Goal: Task Accomplishment & Management: Manage account settings

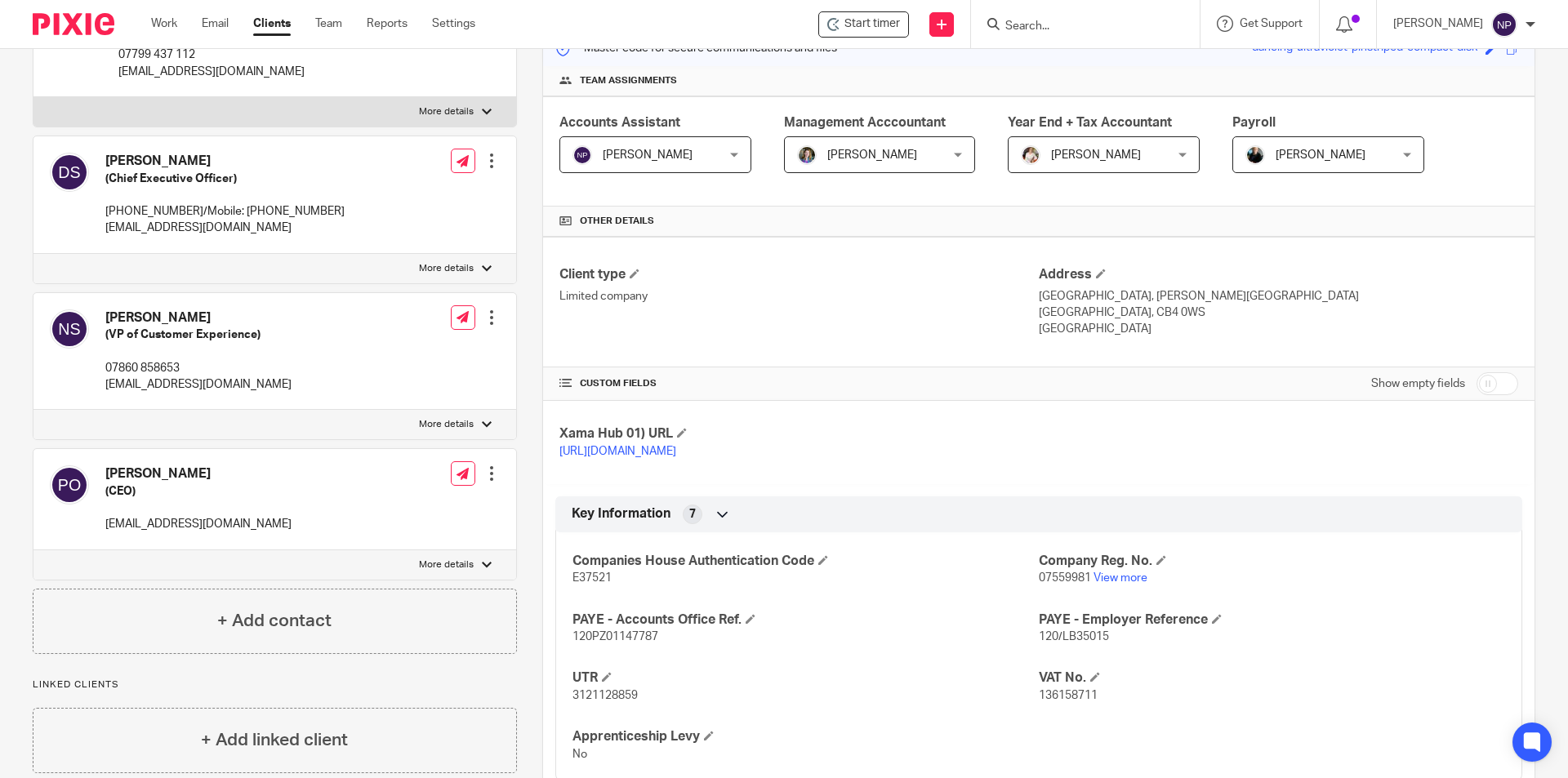
scroll to position [60, 0]
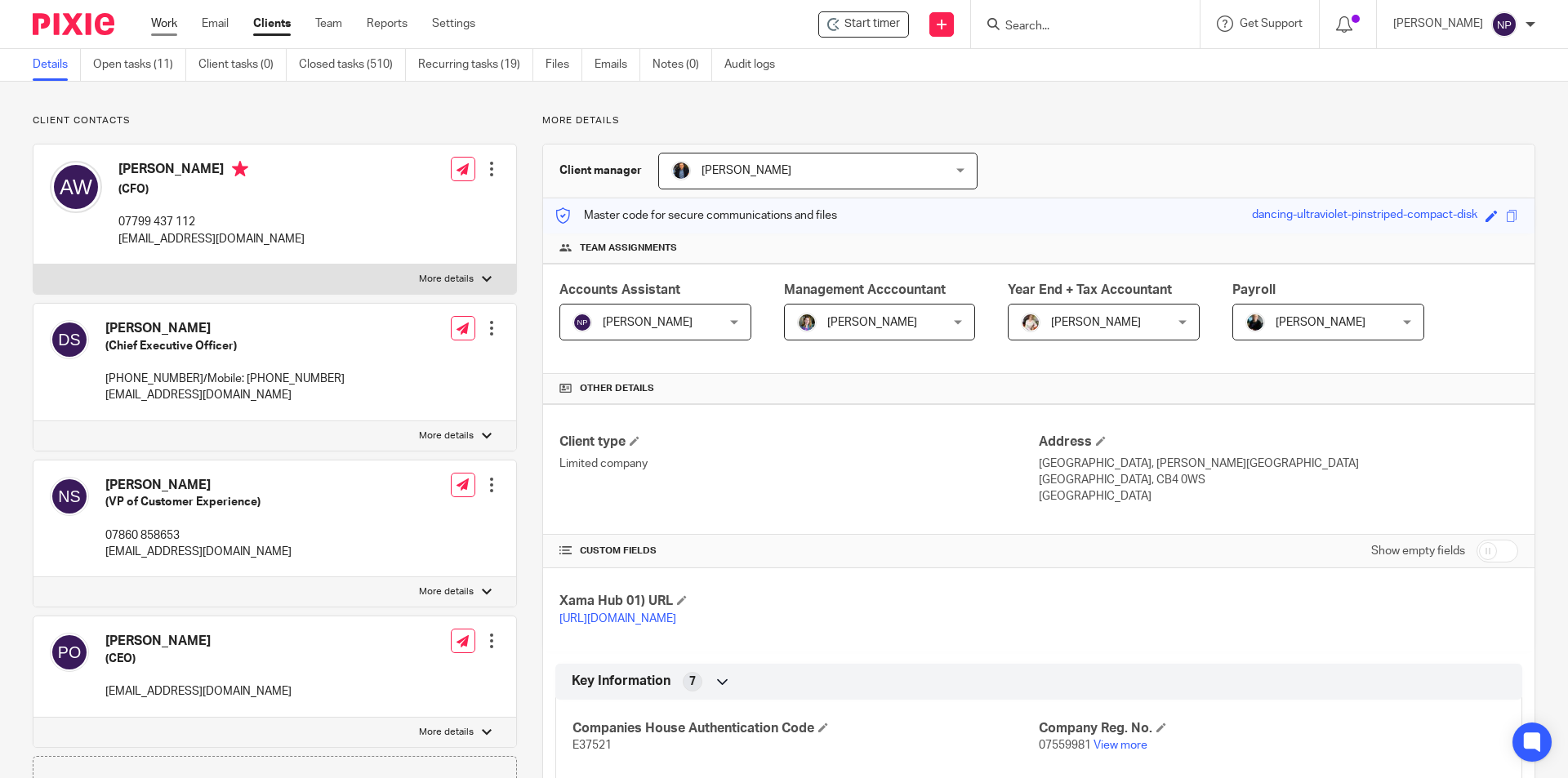
click at [173, 28] on link "Work" at bounding box center [164, 24] width 26 height 17
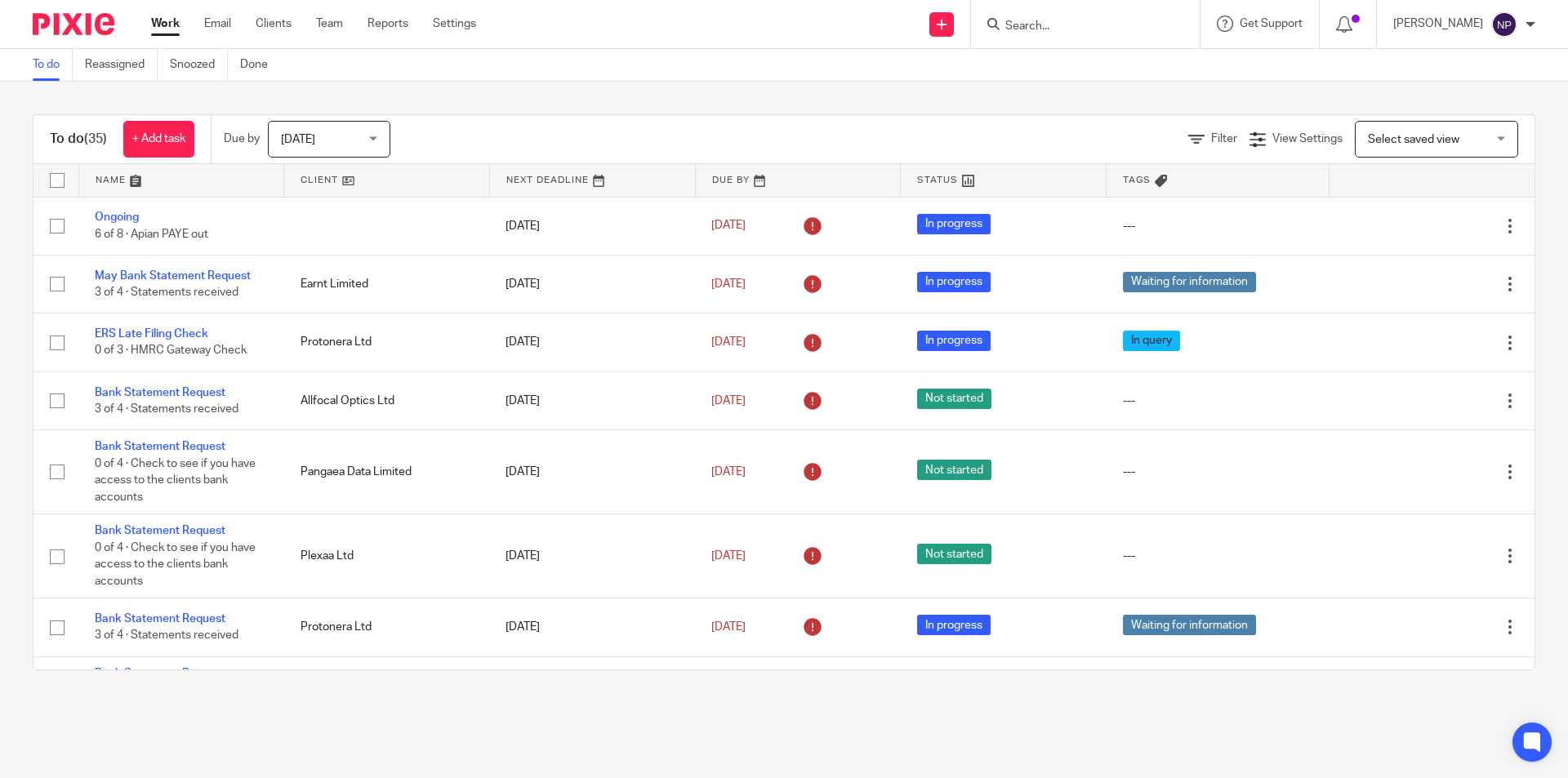
click at [159, 184] on link at bounding box center [181, 180] width 205 height 32
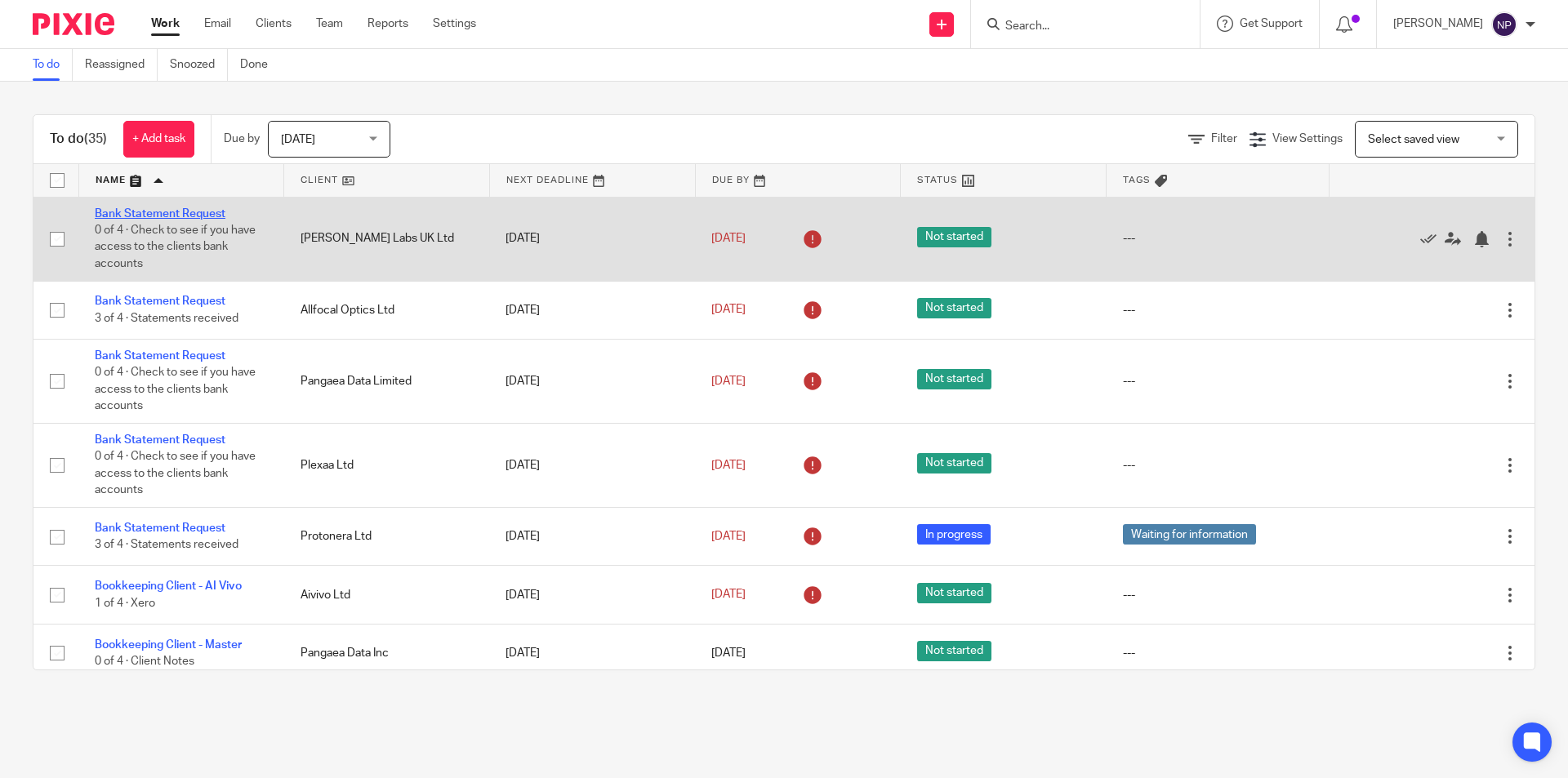
click at [213, 212] on link "Bank Statement Request" at bounding box center [160, 214] width 131 height 11
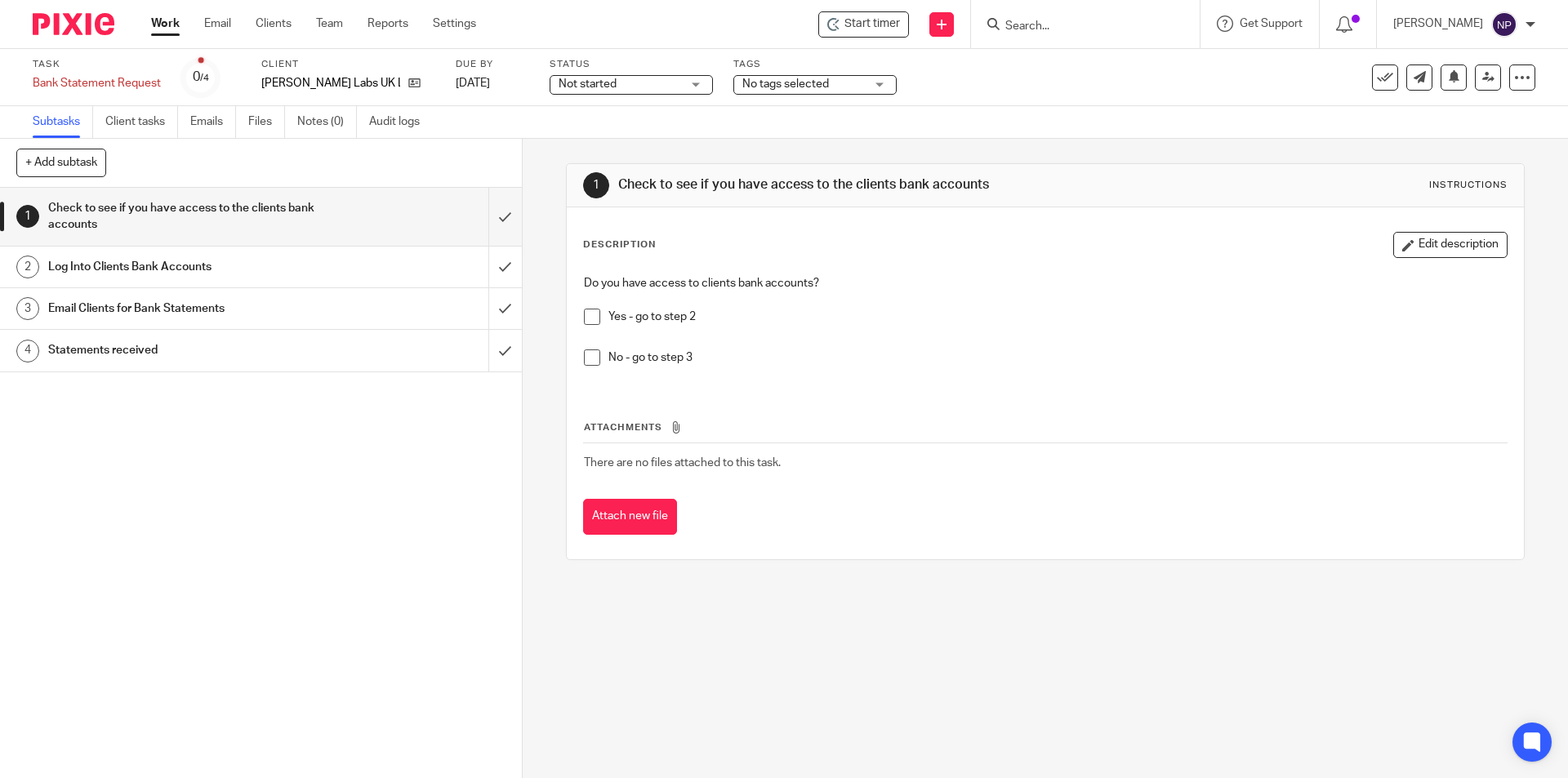
click at [584, 318] on span at bounding box center [592, 316] width 17 height 17
click at [586, 318] on span at bounding box center [592, 316] width 17 height 17
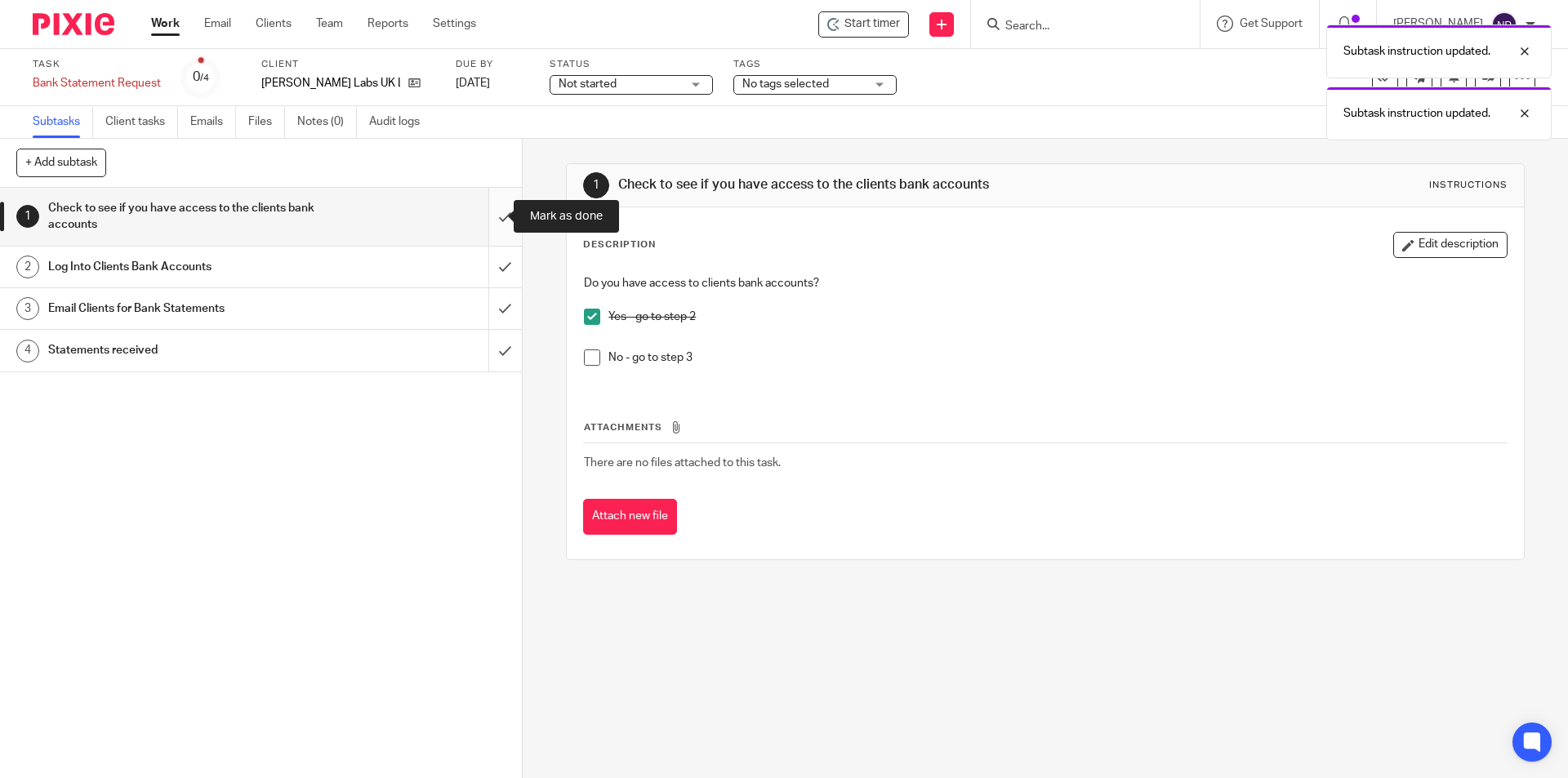
click at [496, 229] on input "submit" at bounding box center [260, 216] width 521 height 58
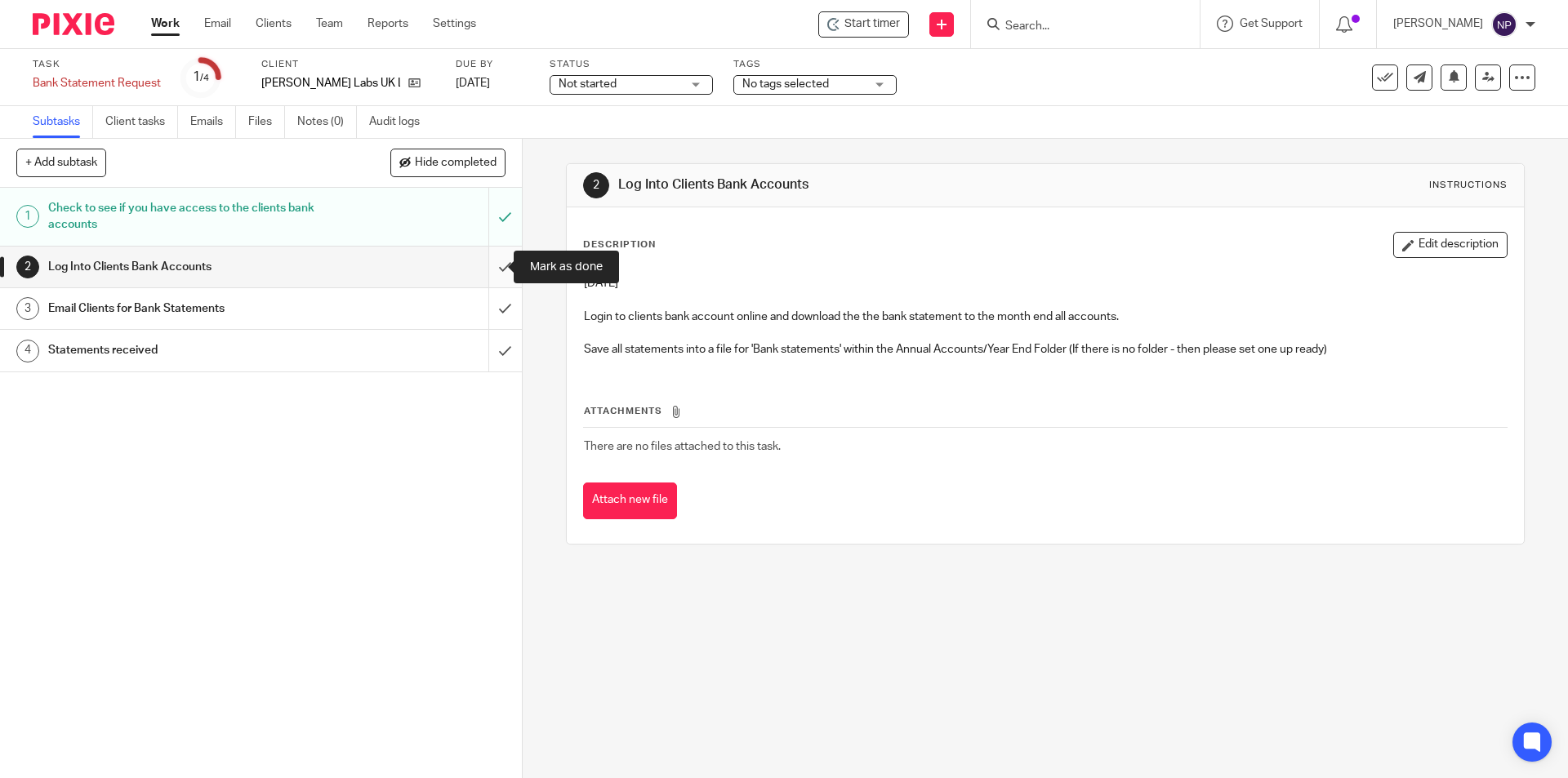
click at [501, 264] on input "submit" at bounding box center [260, 266] width 521 height 41
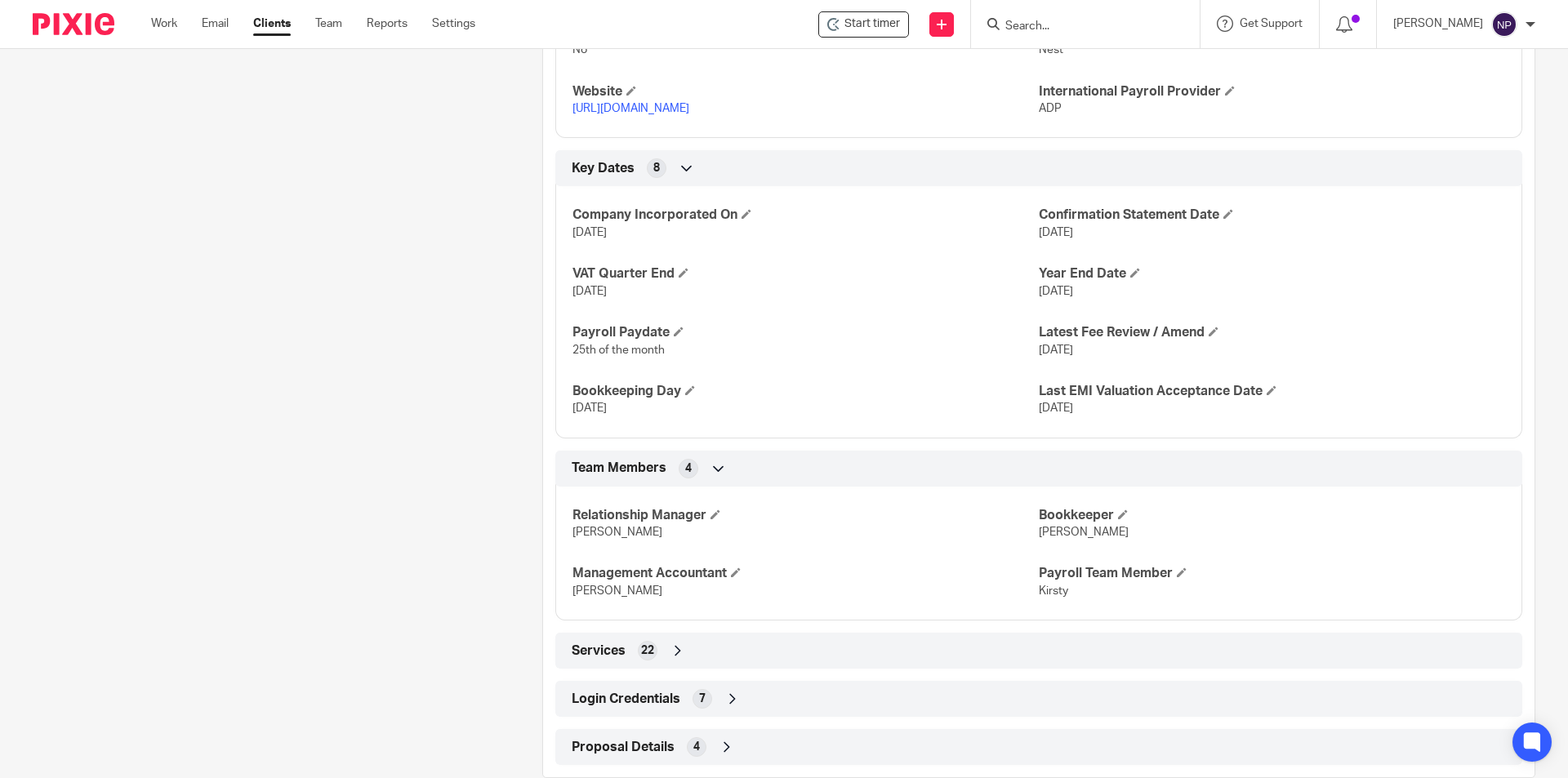
scroll to position [947, 0]
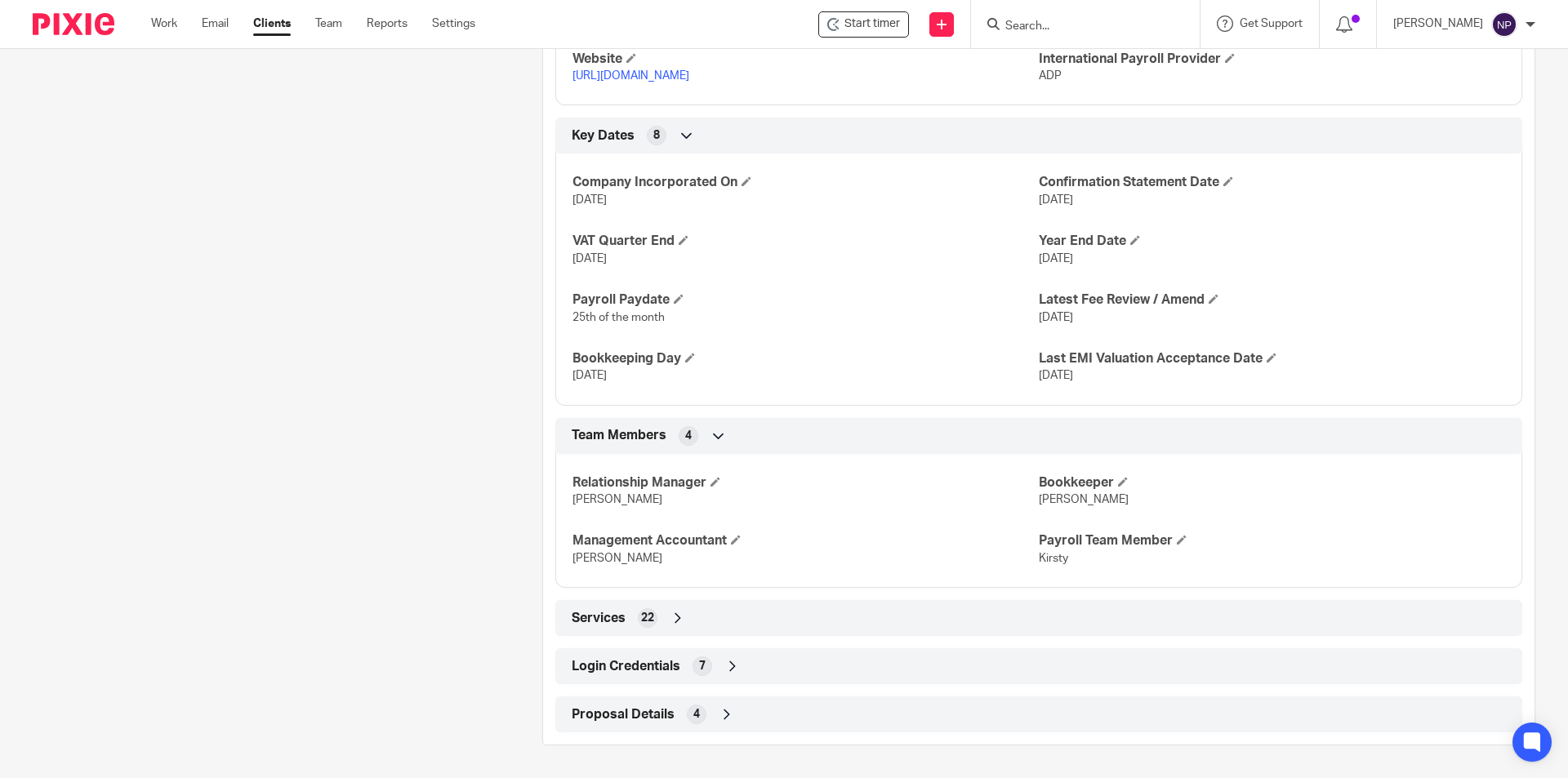
click at [767, 666] on div "Login Credentials 7" at bounding box center [1038, 666] width 942 height 28
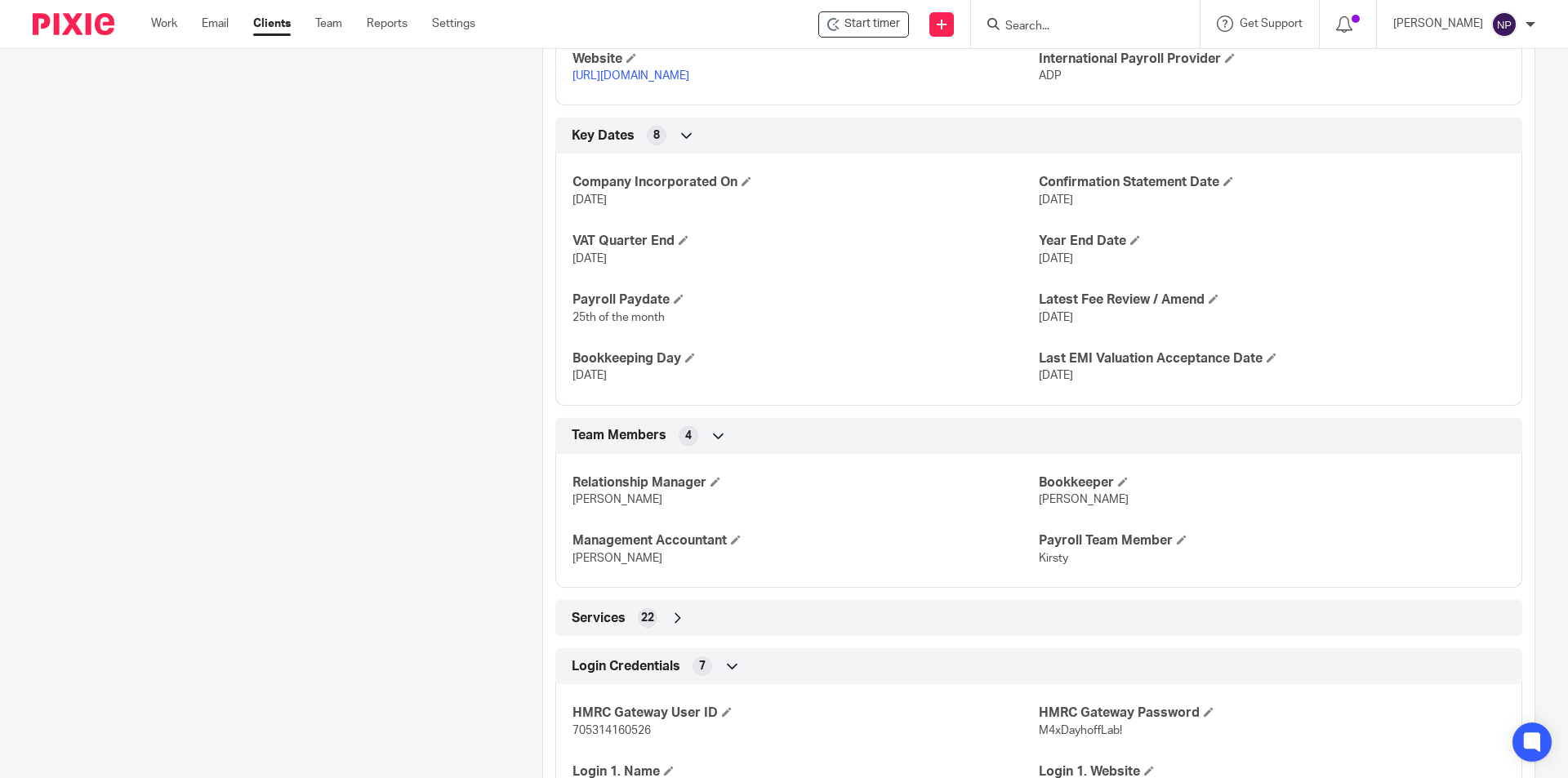
scroll to position [1215, 0]
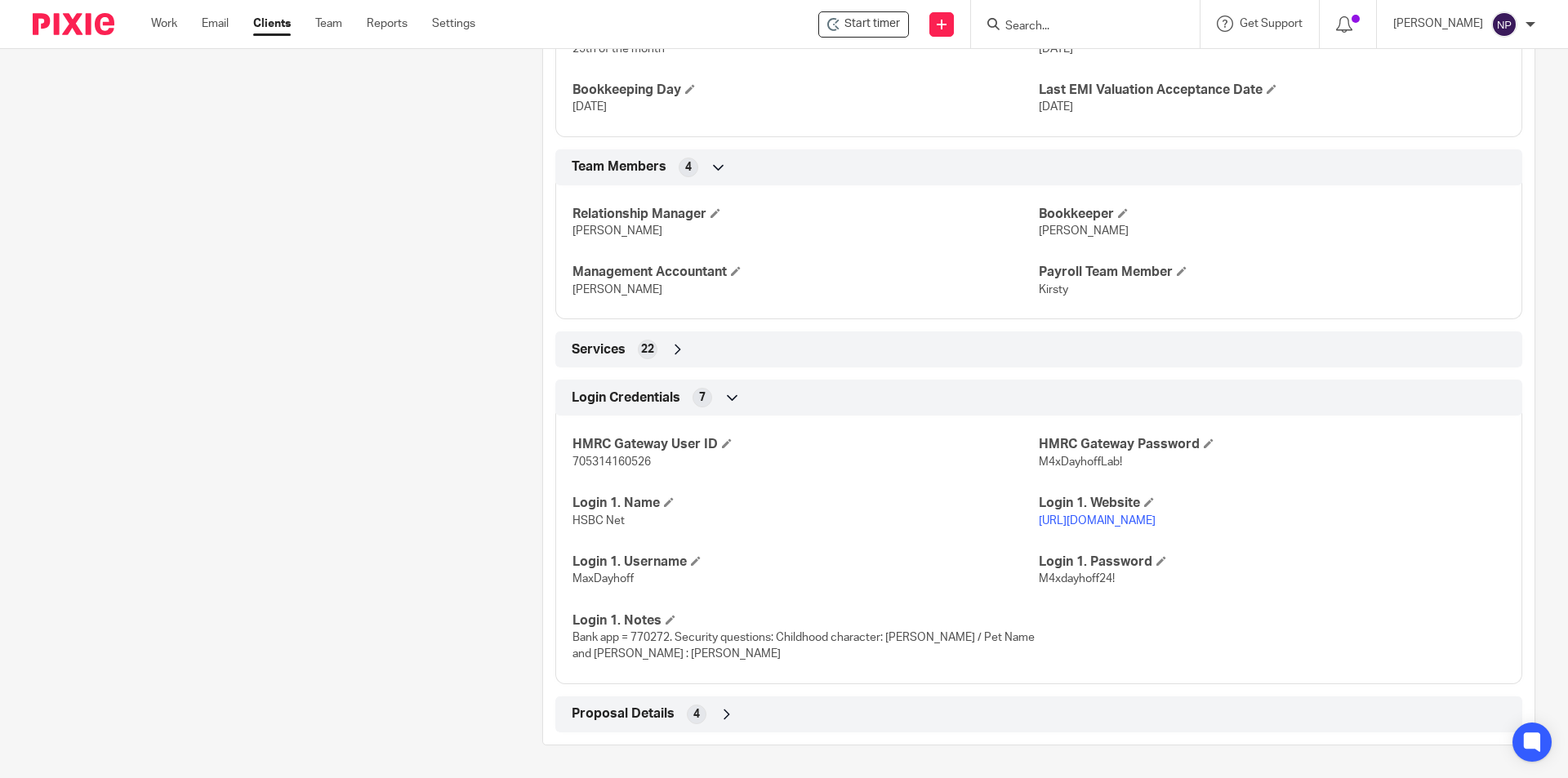
click at [609, 580] on span "MaxDayhoff" at bounding box center [603, 578] width 61 height 11
copy span "MaxDayhoff"
click at [1096, 519] on link "https://www.hsbcnet.com/" at bounding box center [1096, 520] width 117 height 11
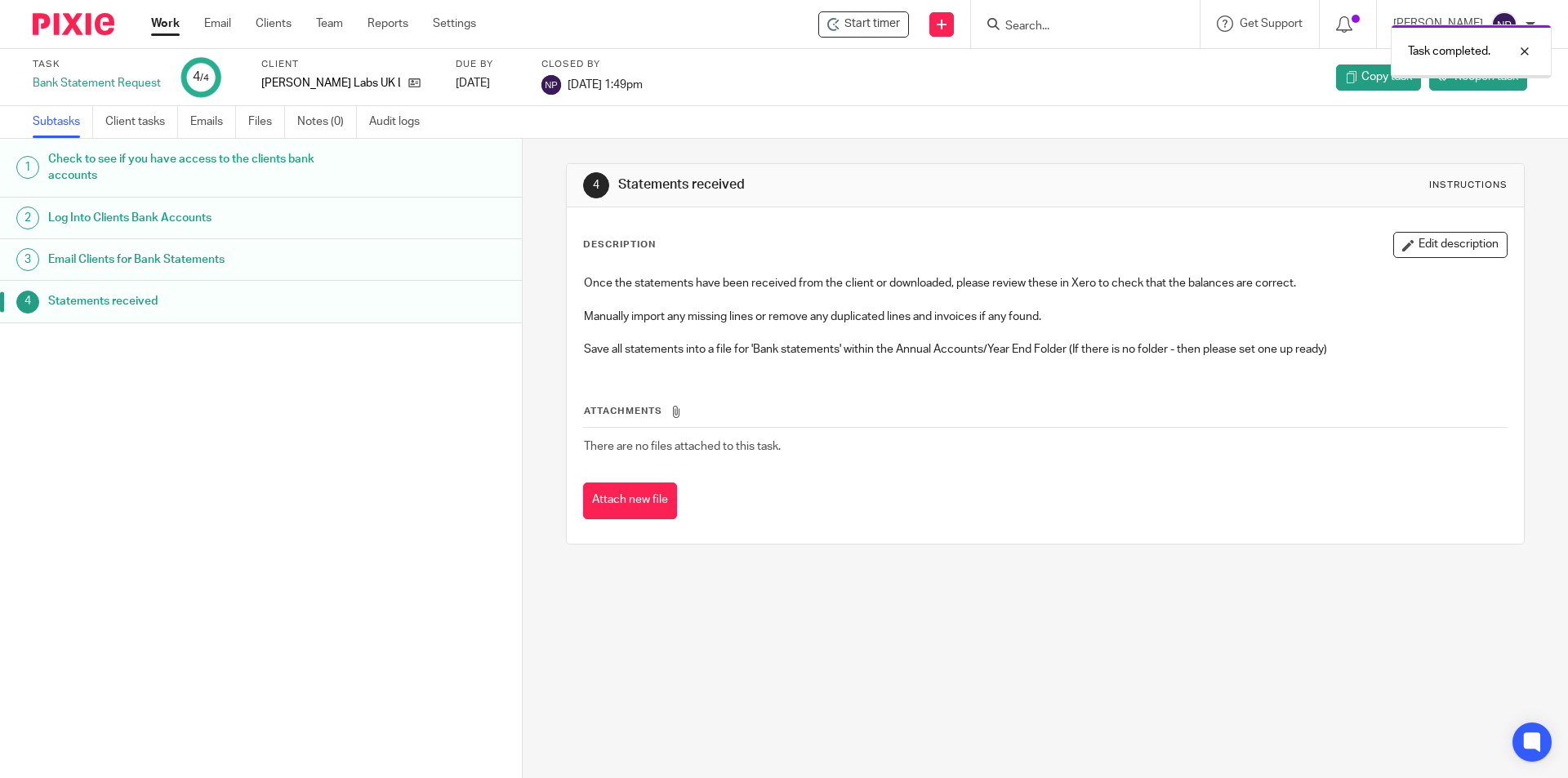
click at [170, 30] on link "Work" at bounding box center [165, 24] width 29 height 17
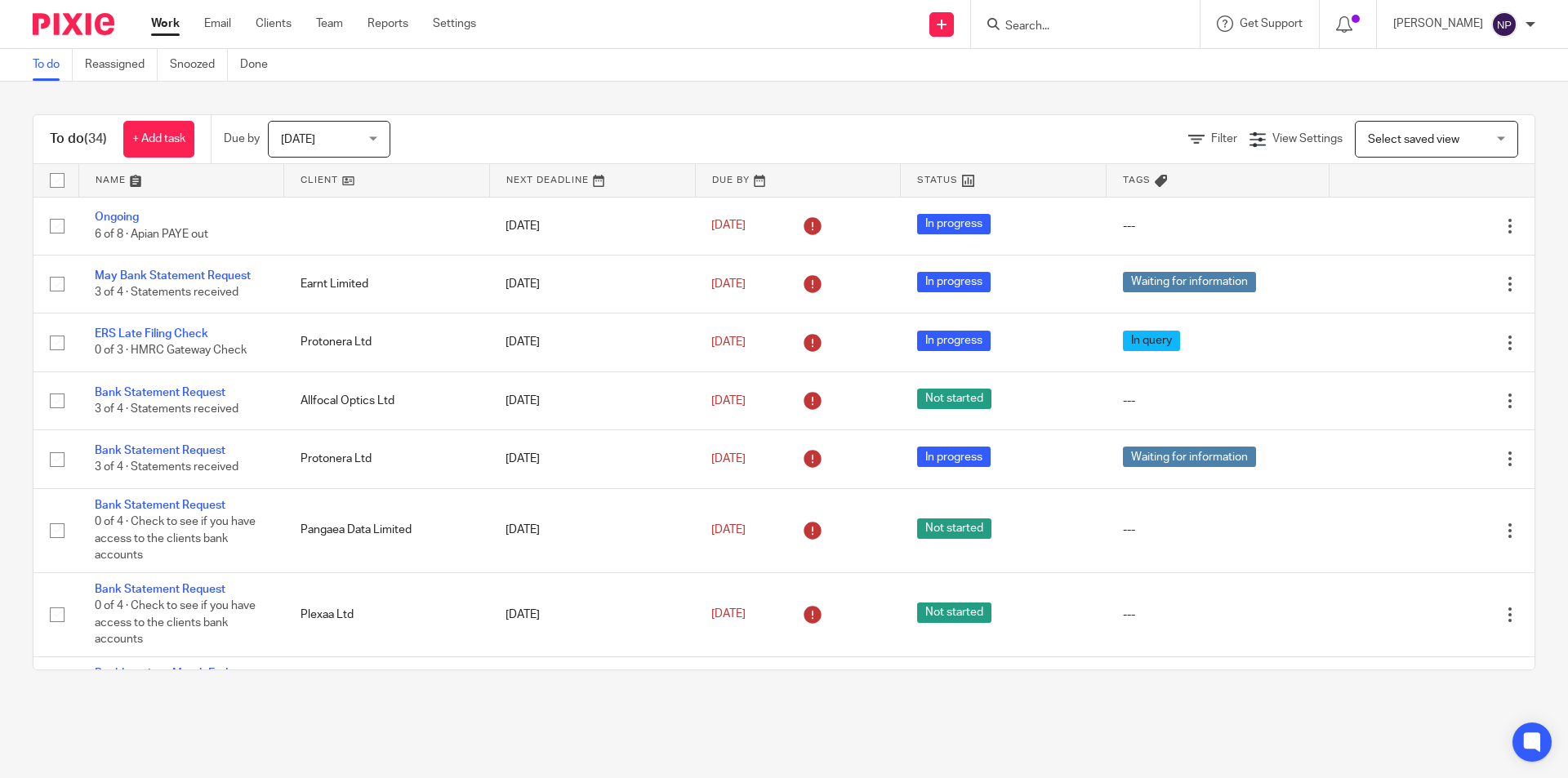
click at [175, 175] on link at bounding box center [181, 180] width 205 height 32
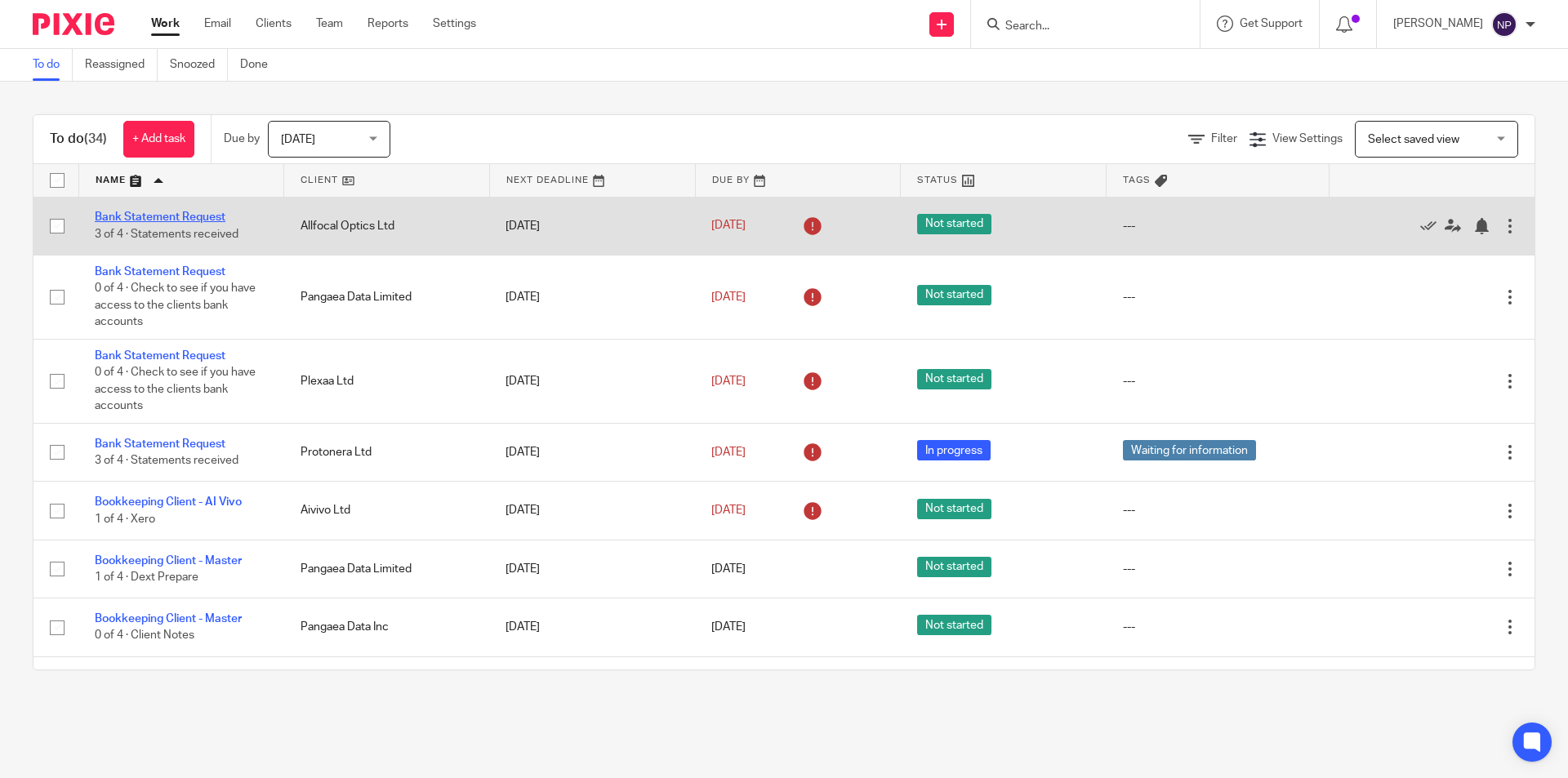
click at [188, 214] on link "Bank Statement Request" at bounding box center [160, 216] width 131 height 11
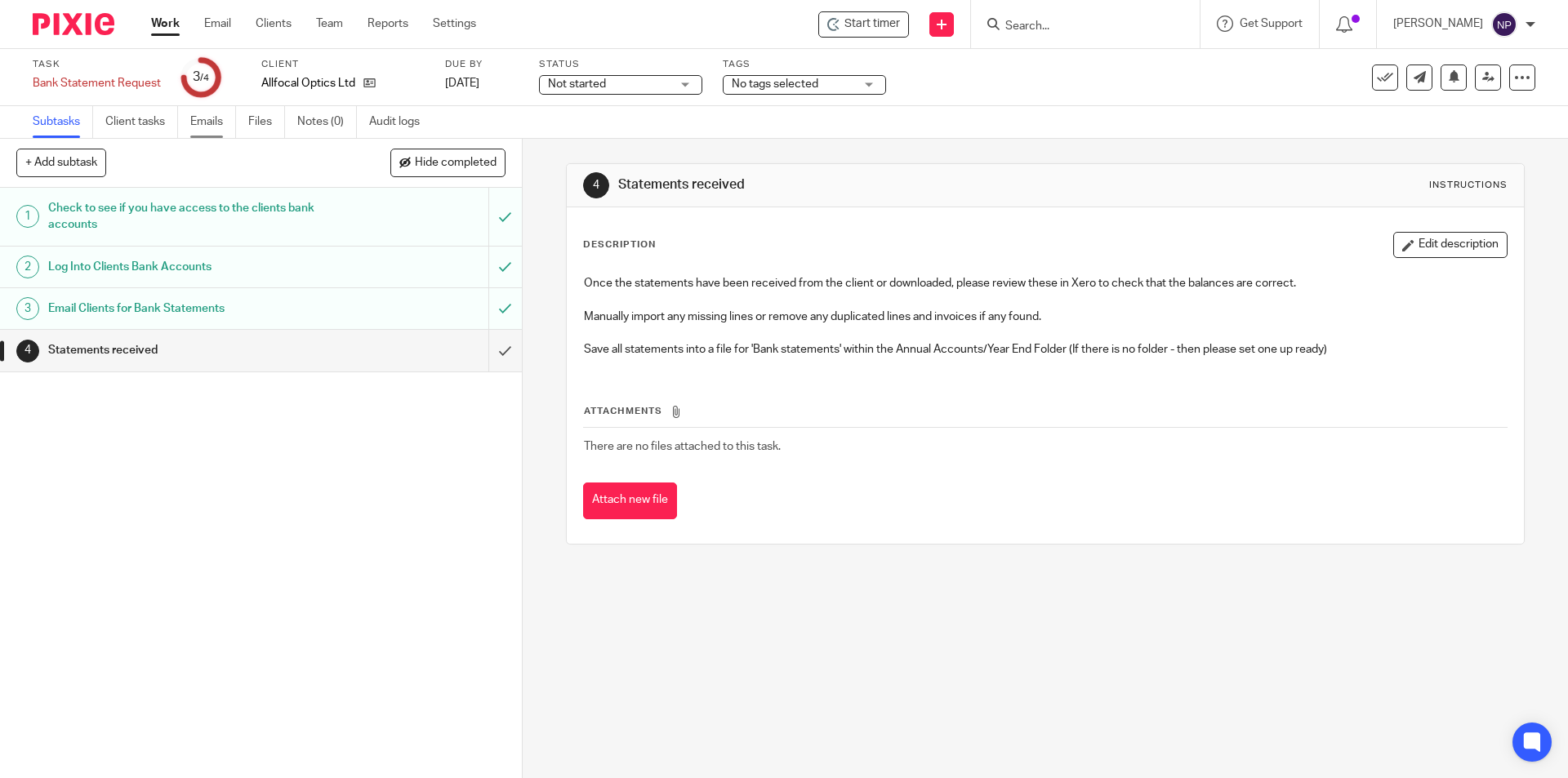
click at [209, 120] on link "Emails" at bounding box center [213, 122] width 46 height 32
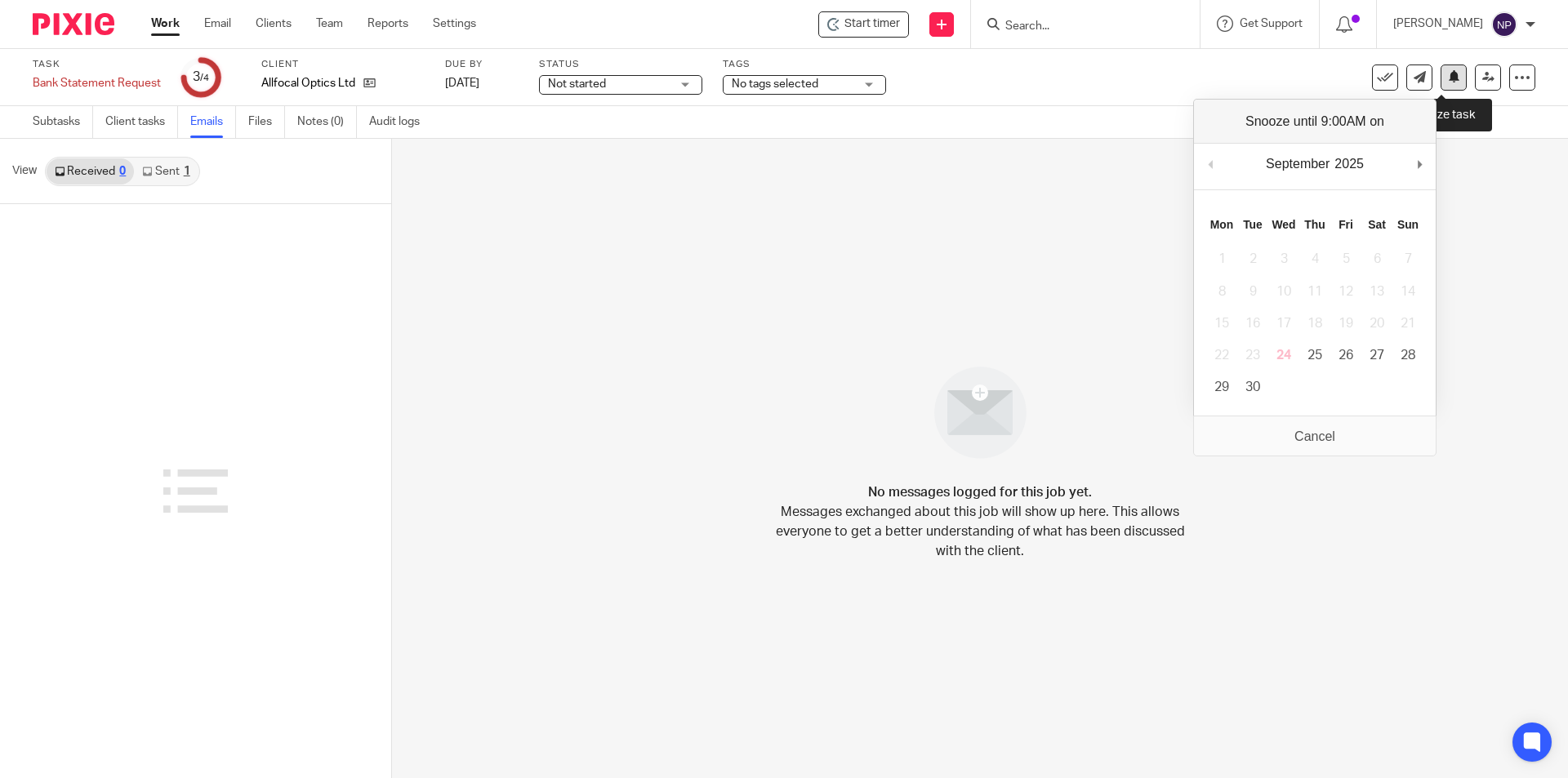
click at [1448, 81] on icon at bounding box center [1454, 76] width 12 height 12
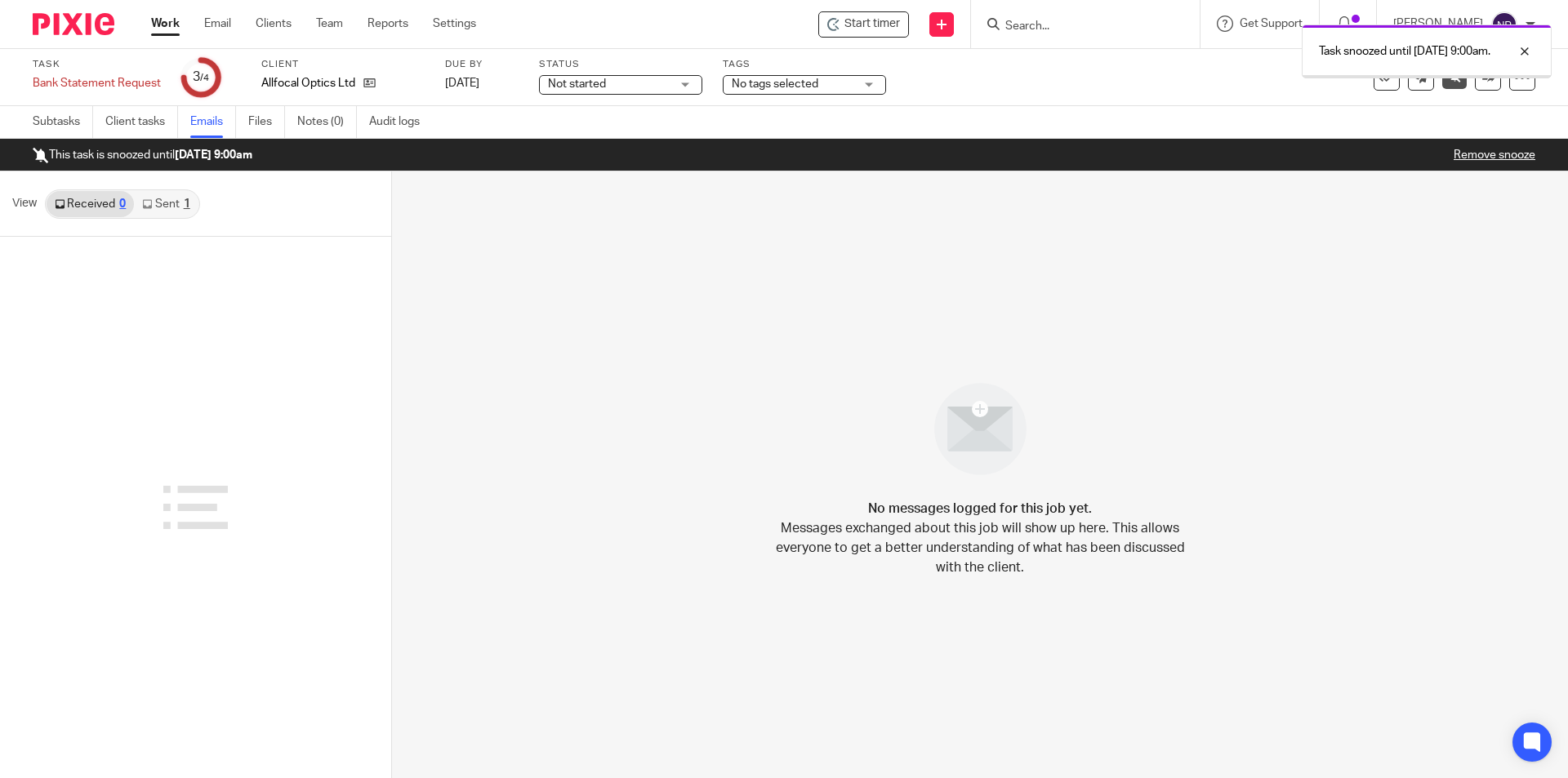
click at [168, 23] on link "Work" at bounding box center [165, 24] width 29 height 17
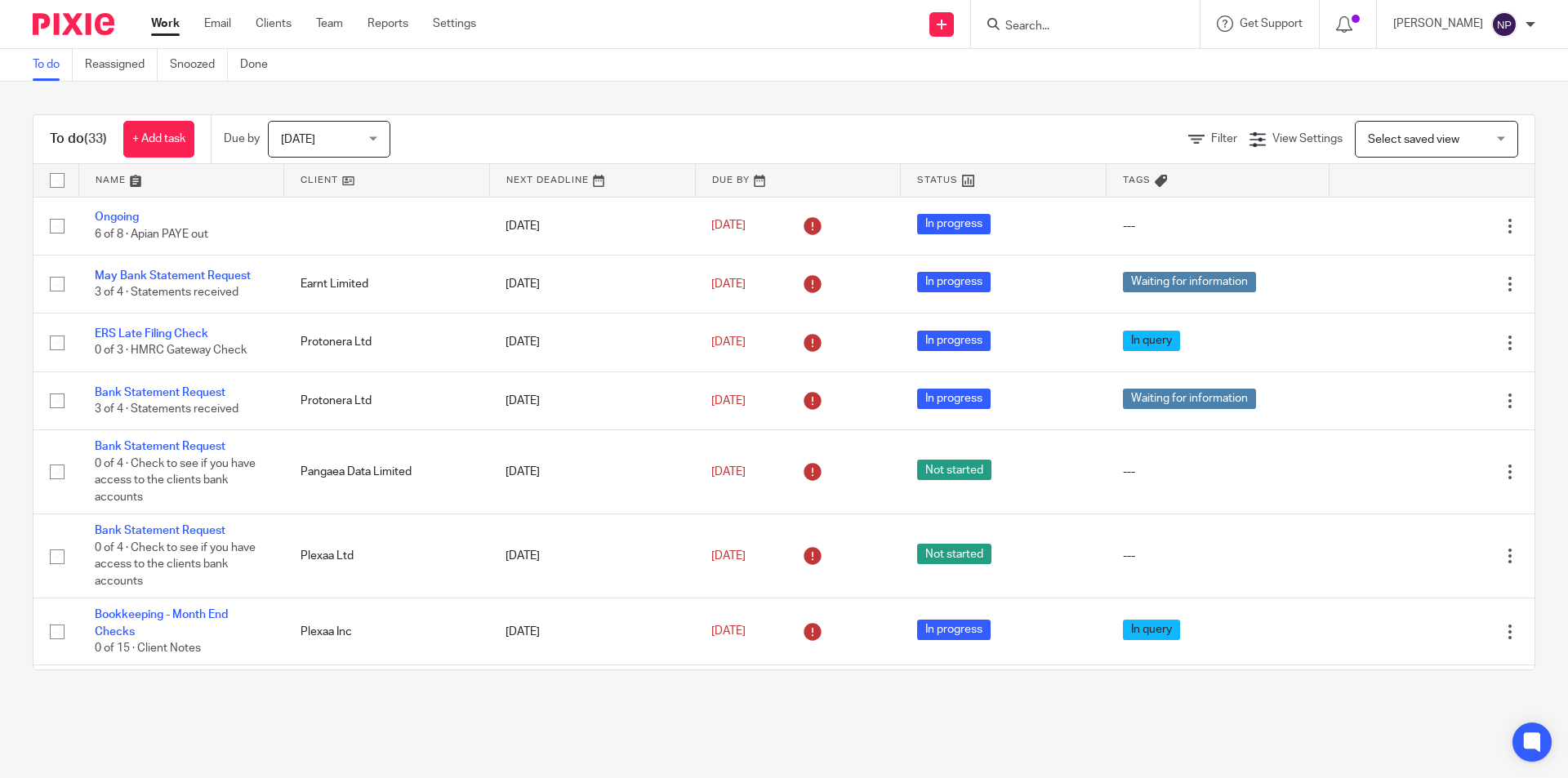
click at [199, 181] on link at bounding box center [181, 180] width 205 height 32
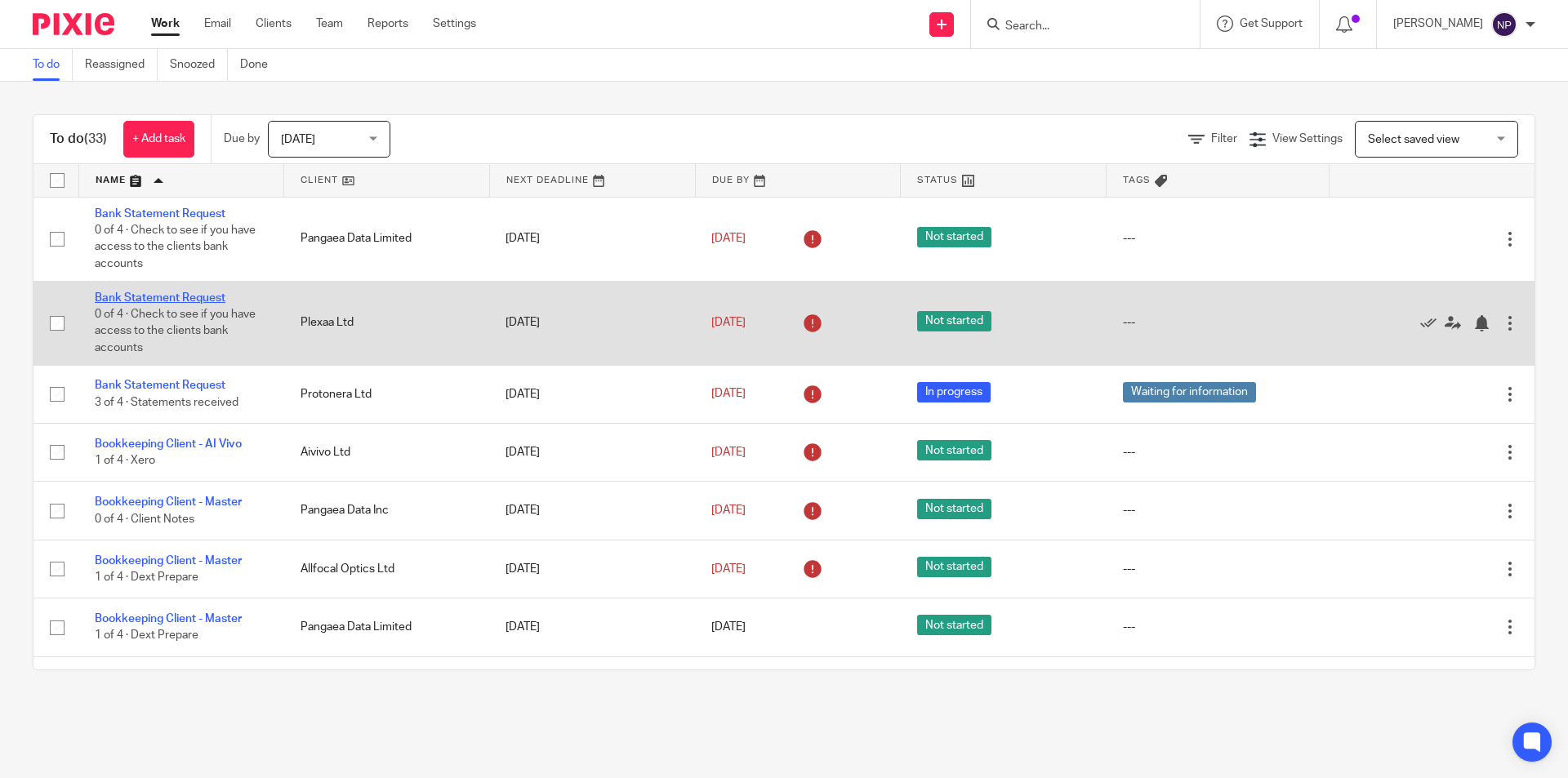
click at [220, 301] on link "Bank Statement Request" at bounding box center [160, 298] width 131 height 11
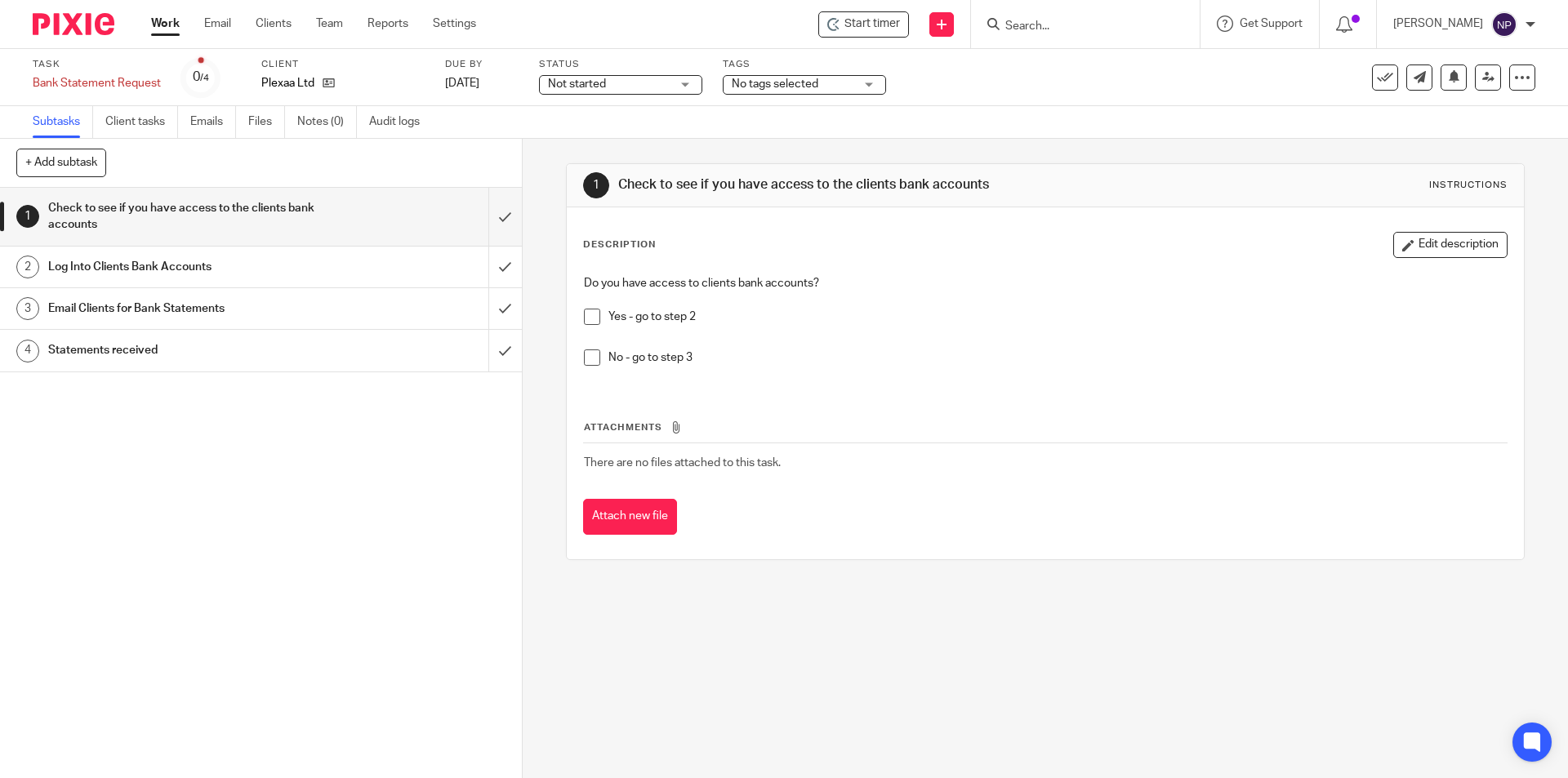
click at [591, 362] on span at bounding box center [592, 357] width 17 height 17
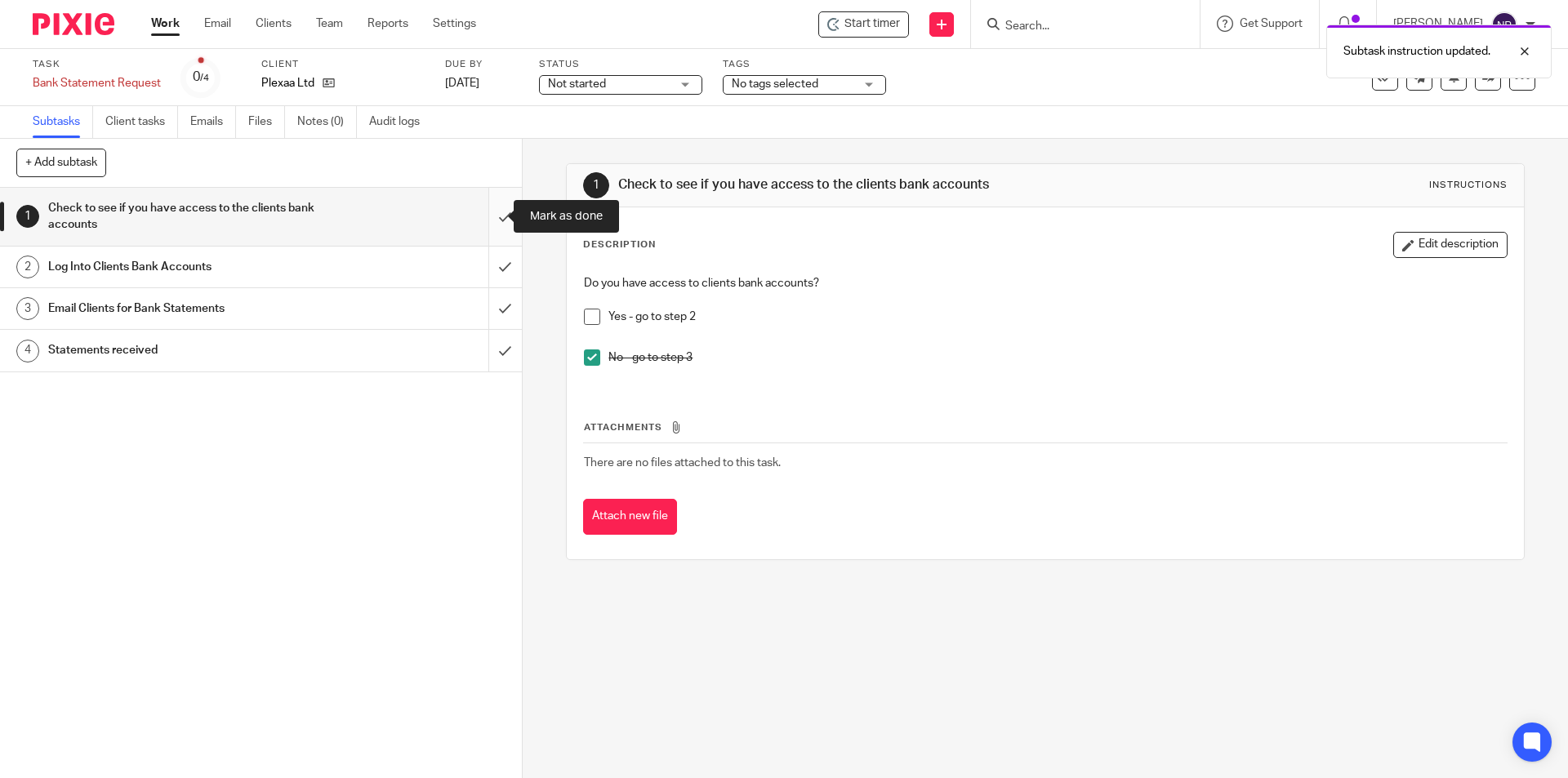
drag, startPoint x: 487, startPoint y: 223, endPoint x: 497, endPoint y: 261, distance: 39.3
click at [488, 225] on input "submit" at bounding box center [260, 216] width 521 height 58
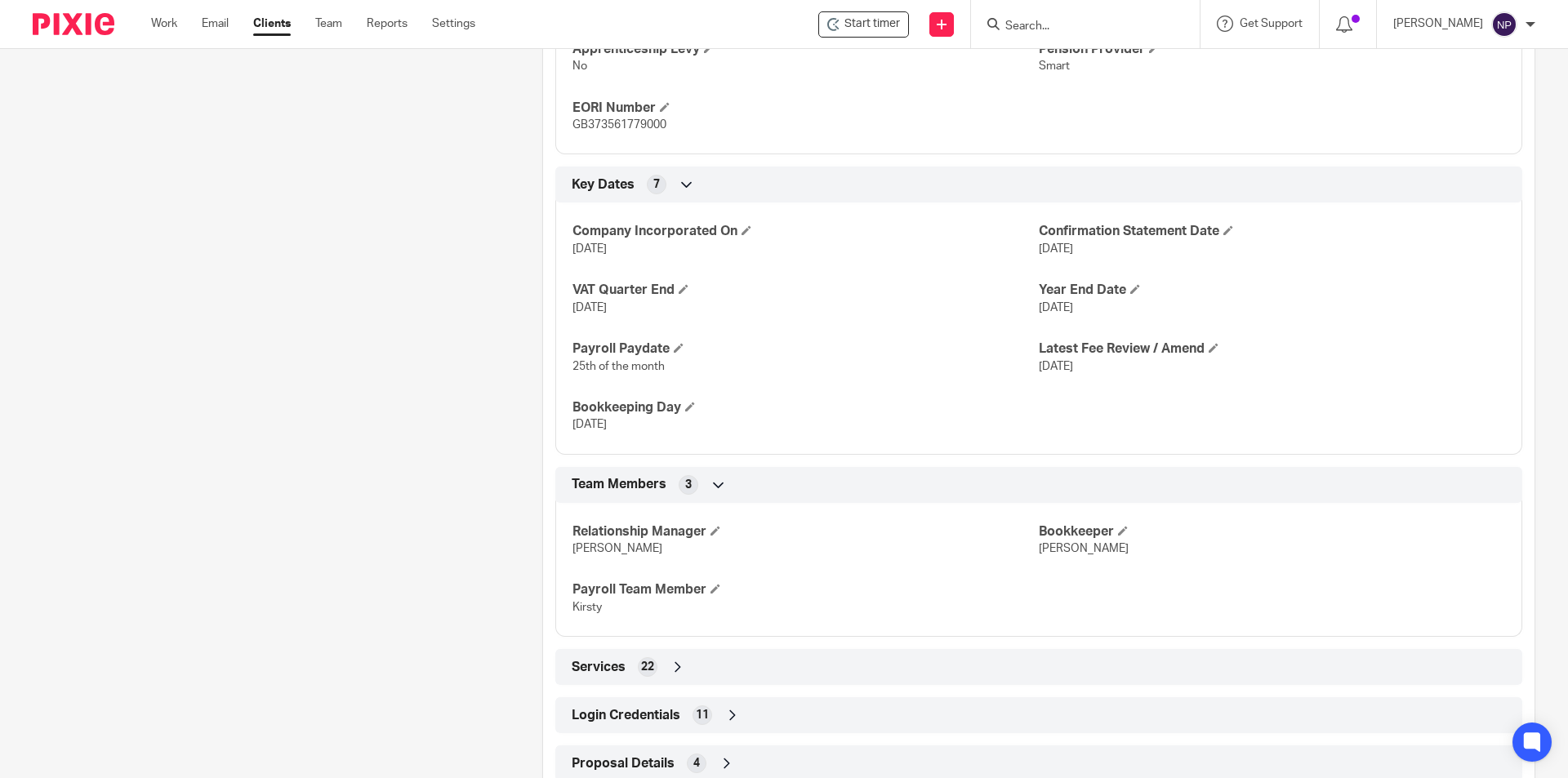
scroll to position [964, 0]
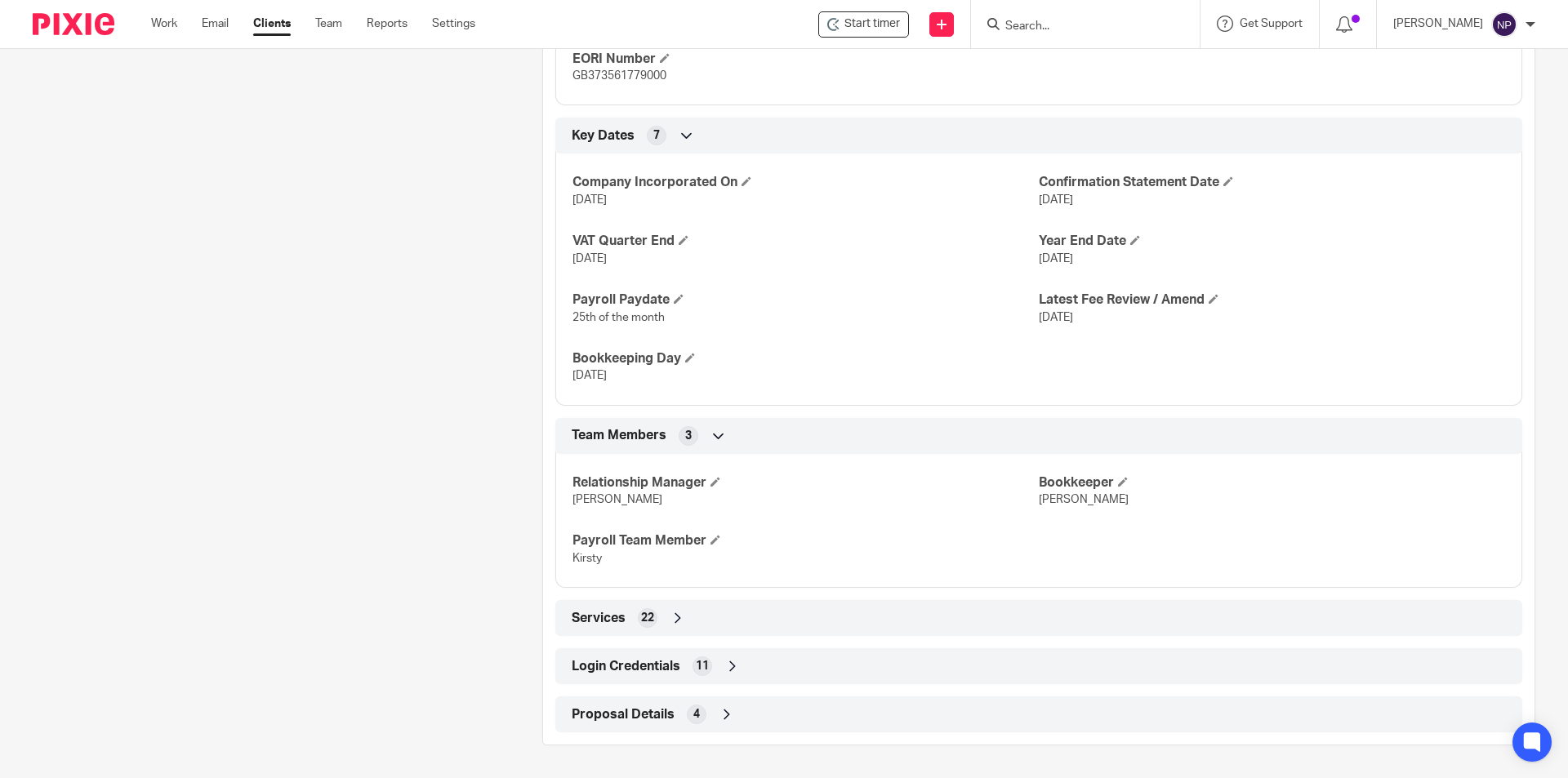
click at [710, 655] on div "Login Credentials 11" at bounding box center [1038, 666] width 942 height 28
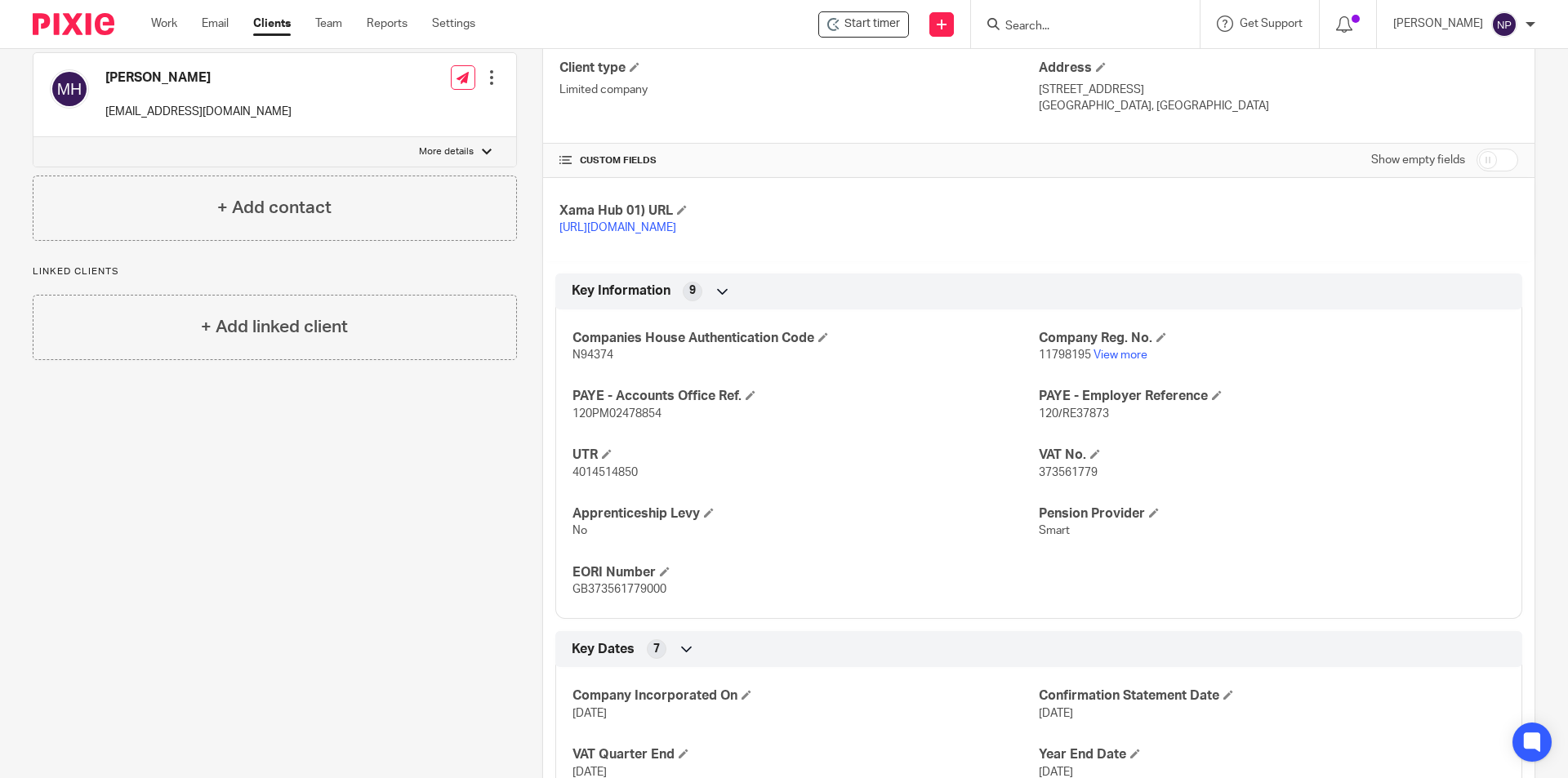
scroll to position [271, 0]
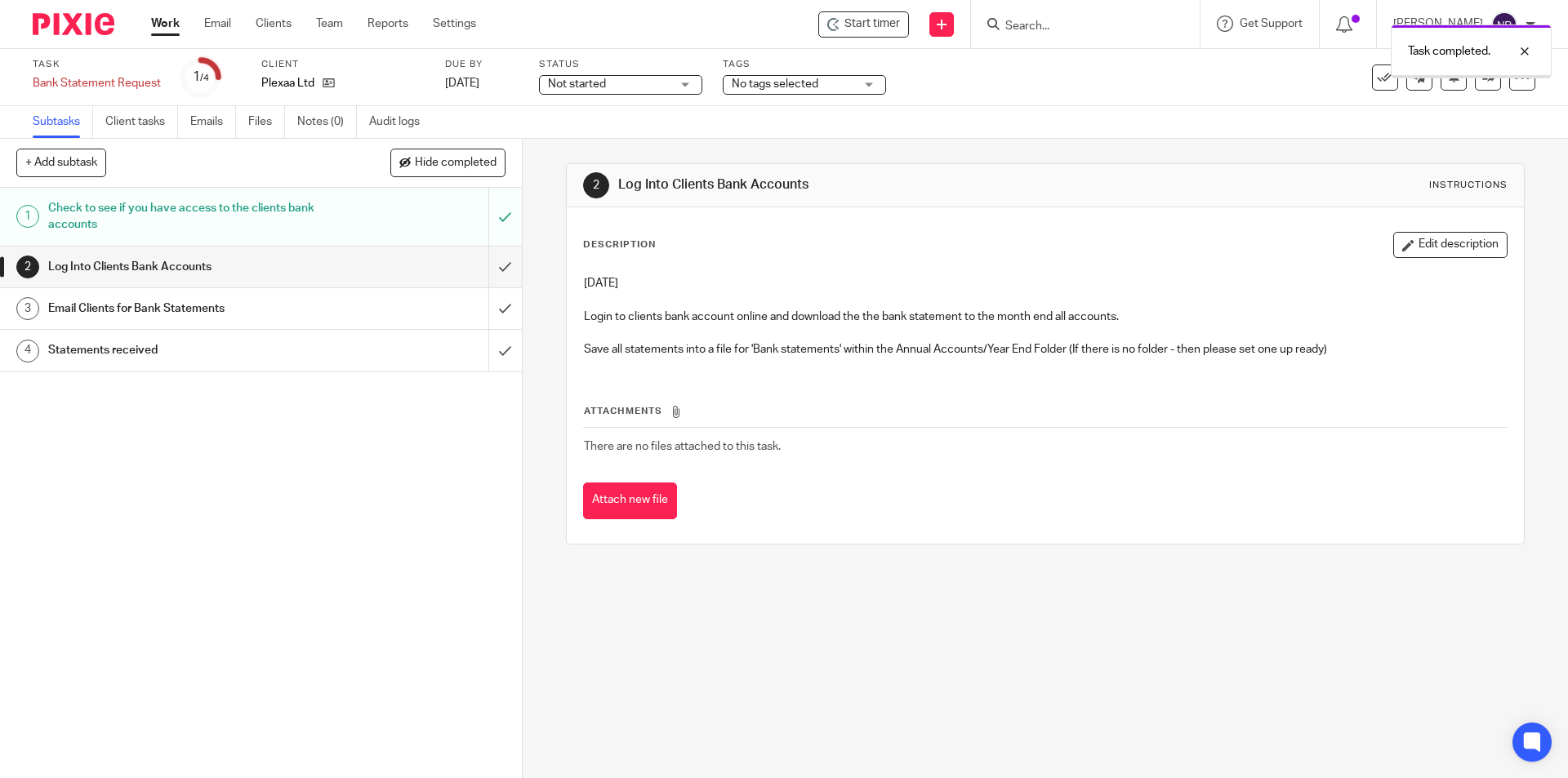
click at [493, 267] on input "submit" at bounding box center [260, 266] width 521 height 41
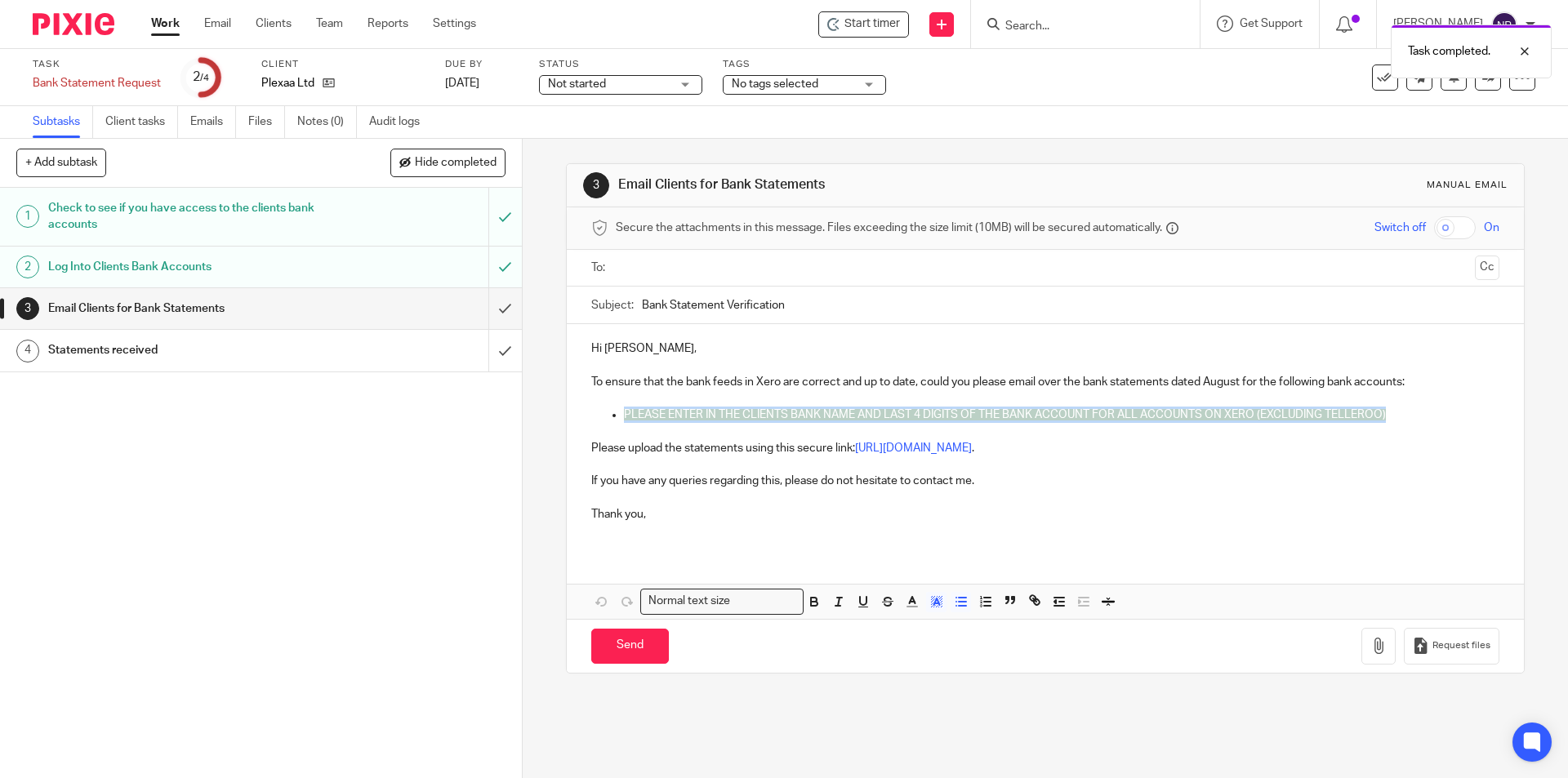
drag, startPoint x: 1380, startPoint y: 414, endPoint x: 620, endPoint y: 417, distance: 760.0
click at [624, 417] on p "PLEASE ENTER IN THE CLIENTS BANK NAME AND LAST 4 DIGITS OF THE BANK ACCOUNT FOR…" at bounding box center [1061, 414] width 875 height 17
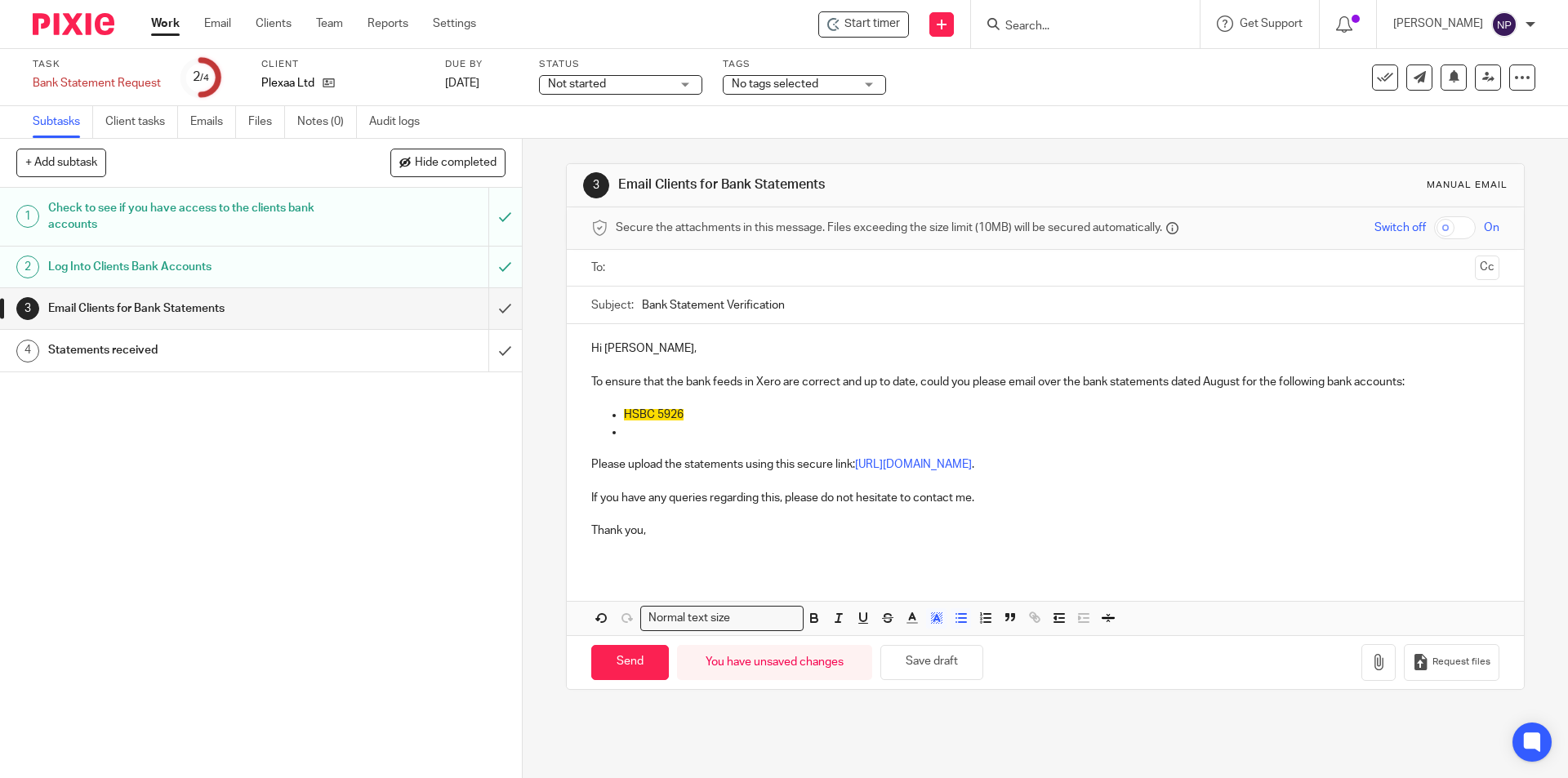
click at [670, 416] on span "HSBC 5926" at bounding box center [654, 414] width 60 height 11
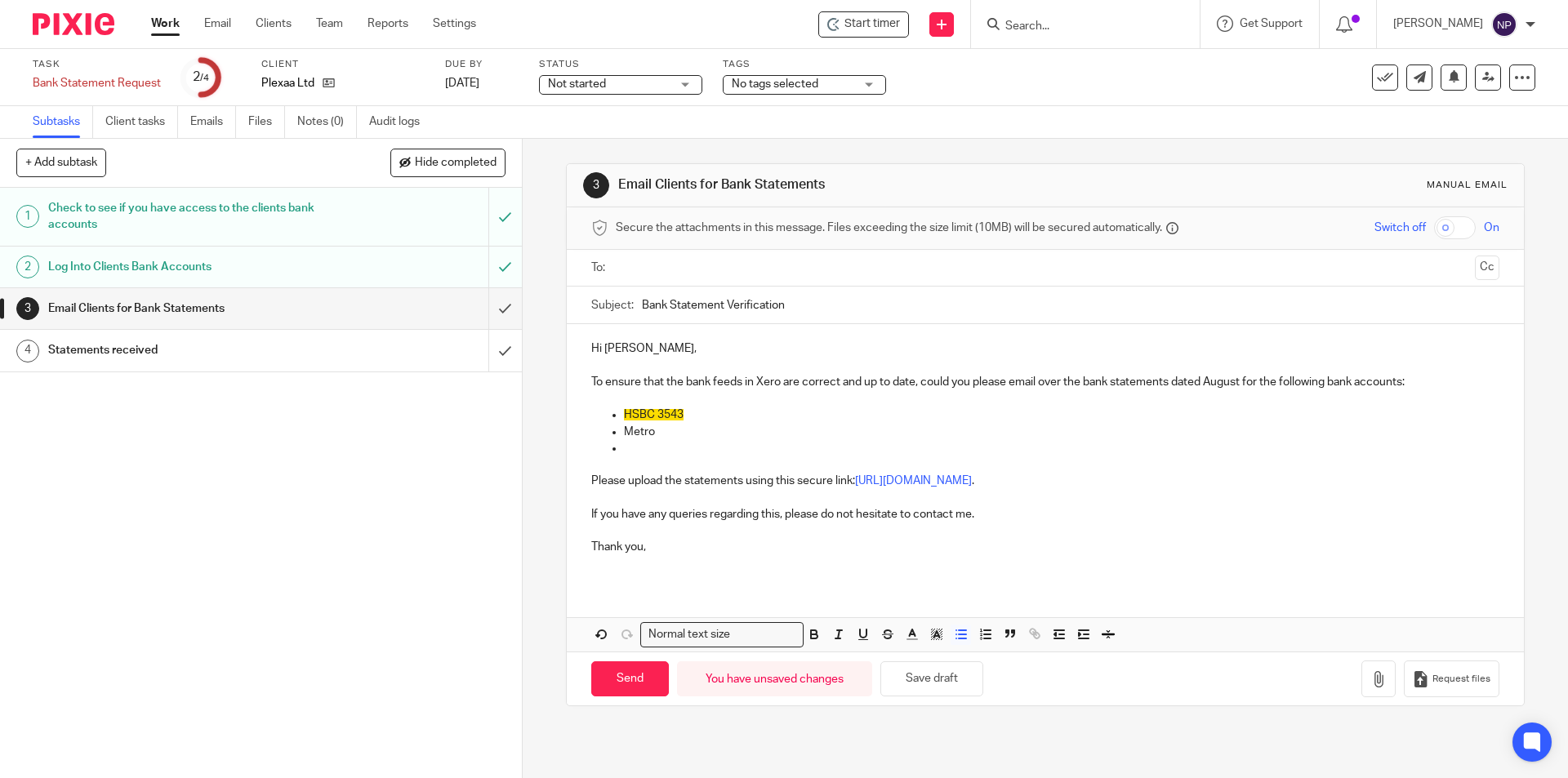
click at [663, 434] on p "Metro" at bounding box center [1061, 431] width 875 height 17
click at [731, 442] on p at bounding box center [1061, 448] width 875 height 17
drag, startPoint x: 727, startPoint y: 439, endPoint x: 720, endPoint y: 438, distance: 7.1
click at [720, 438] on ul "HSBC 3543 Metro" at bounding box center [1044, 431] width 907 height 50
click at [706, 428] on p "Metro" at bounding box center [1061, 431] width 875 height 17
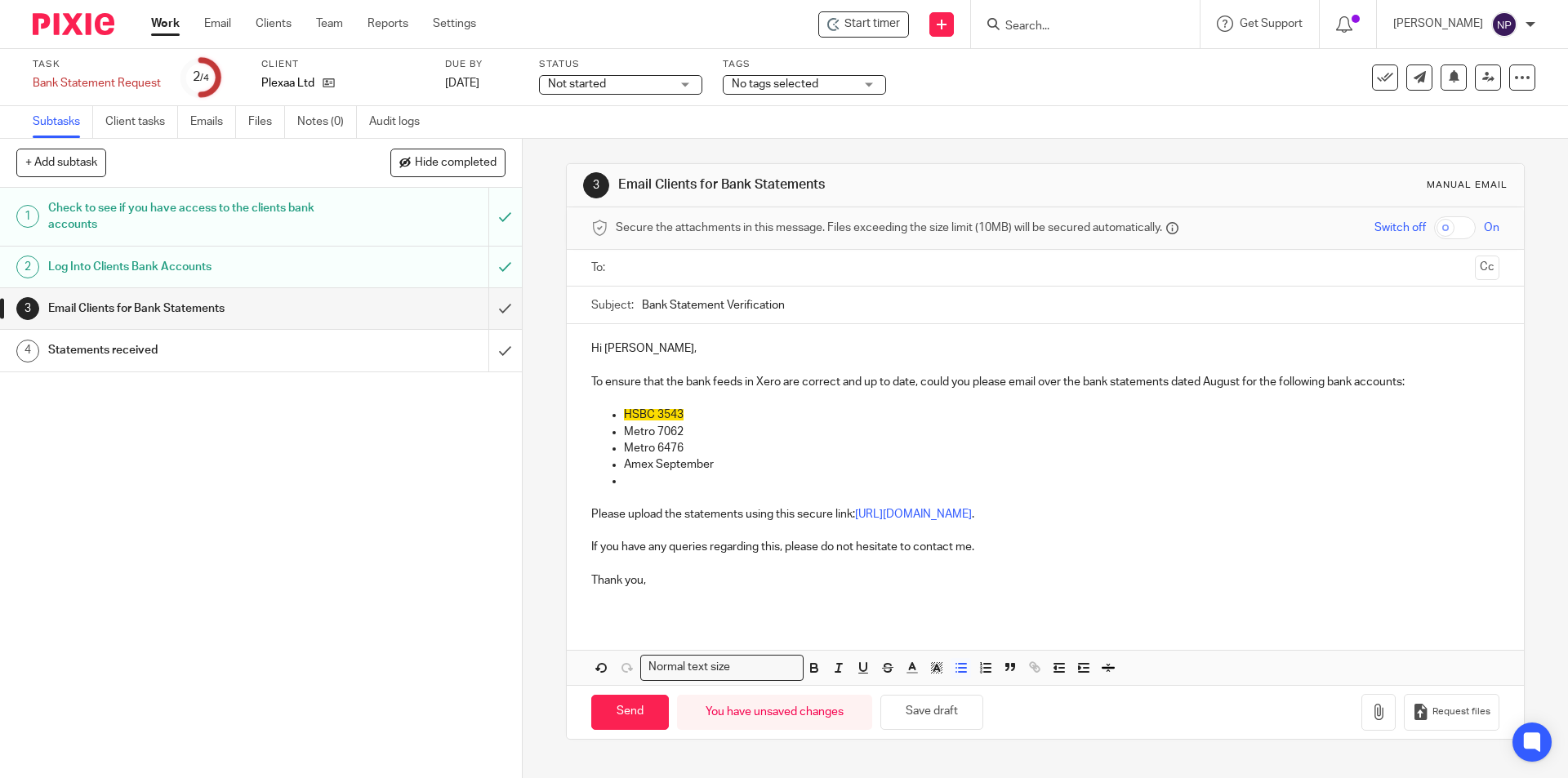
click at [706, 479] on p at bounding box center [1061, 480] width 875 height 17
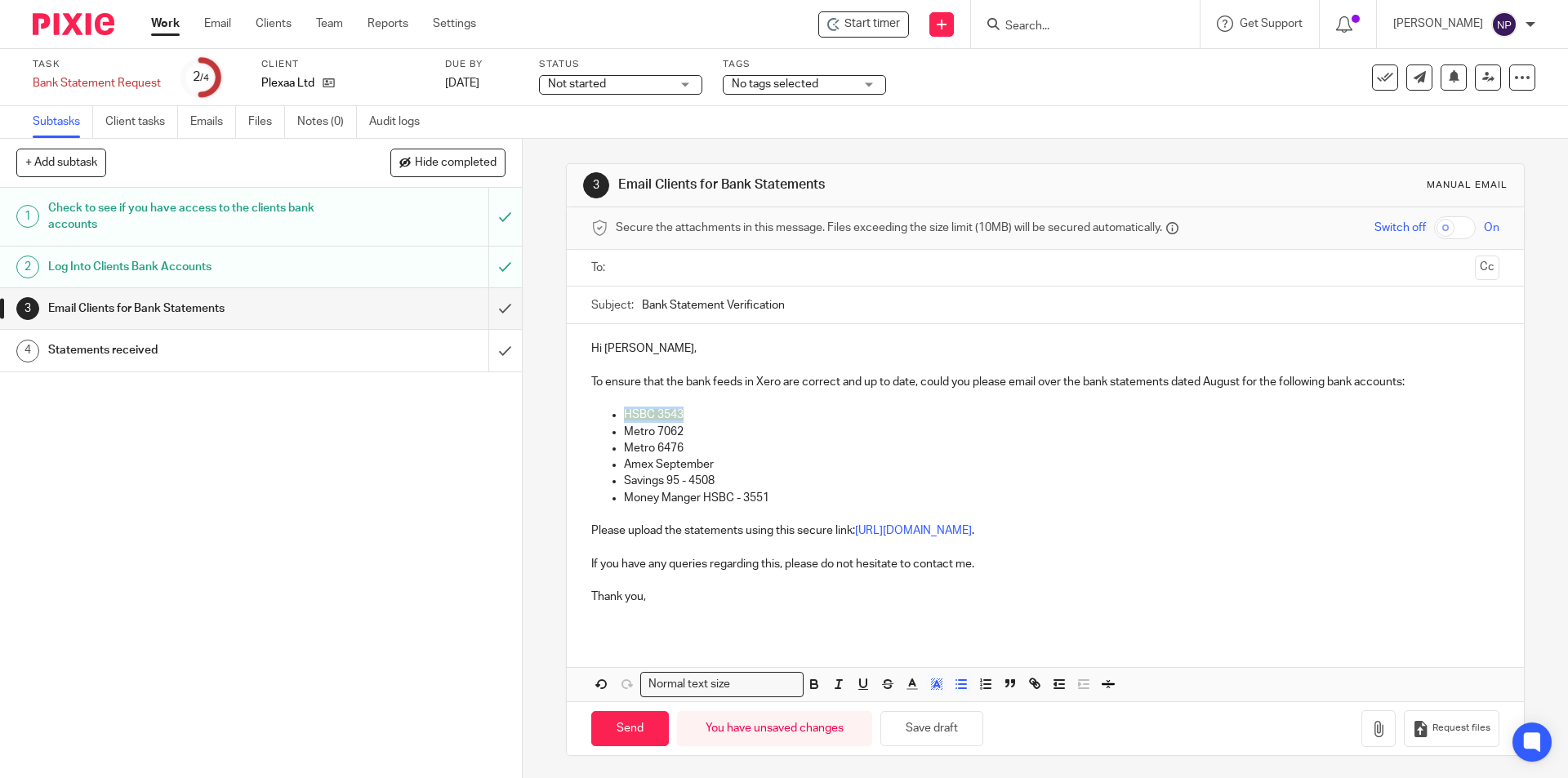
drag, startPoint x: 693, startPoint y: 422, endPoint x: 616, endPoint y: 421, distance: 77.0
click at [616, 421] on ul "HSBC 3543 Metro 7062 Metro 6476 Amex September Savings 95 - 4508 Money Manger H…" at bounding box center [1044, 456] width 907 height 100
click at [932, 684] on icon "button" at bounding box center [936, 683] width 15 height 15
click at [899, 706] on li "color:#FFFFFF" at bounding box center [900, 705] width 12 height 12
click at [764, 605] on p at bounding box center [1044, 612] width 907 height 17
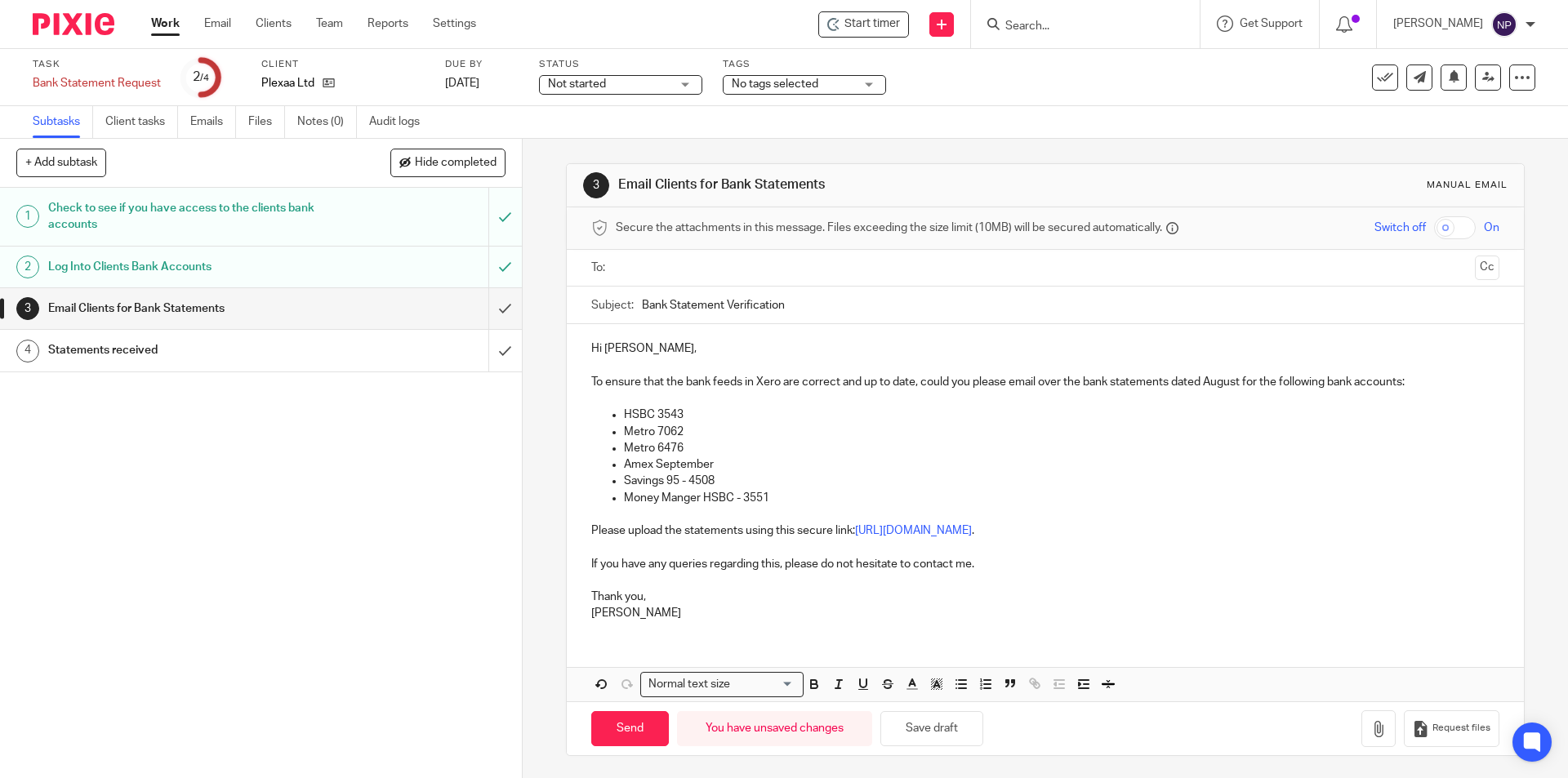
click at [706, 266] on input "text" at bounding box center [1044, 267] width 846 height 18
click at [784, 448] on p "Metro 6476" at bounding box center [1061, 451] width 875 height 17
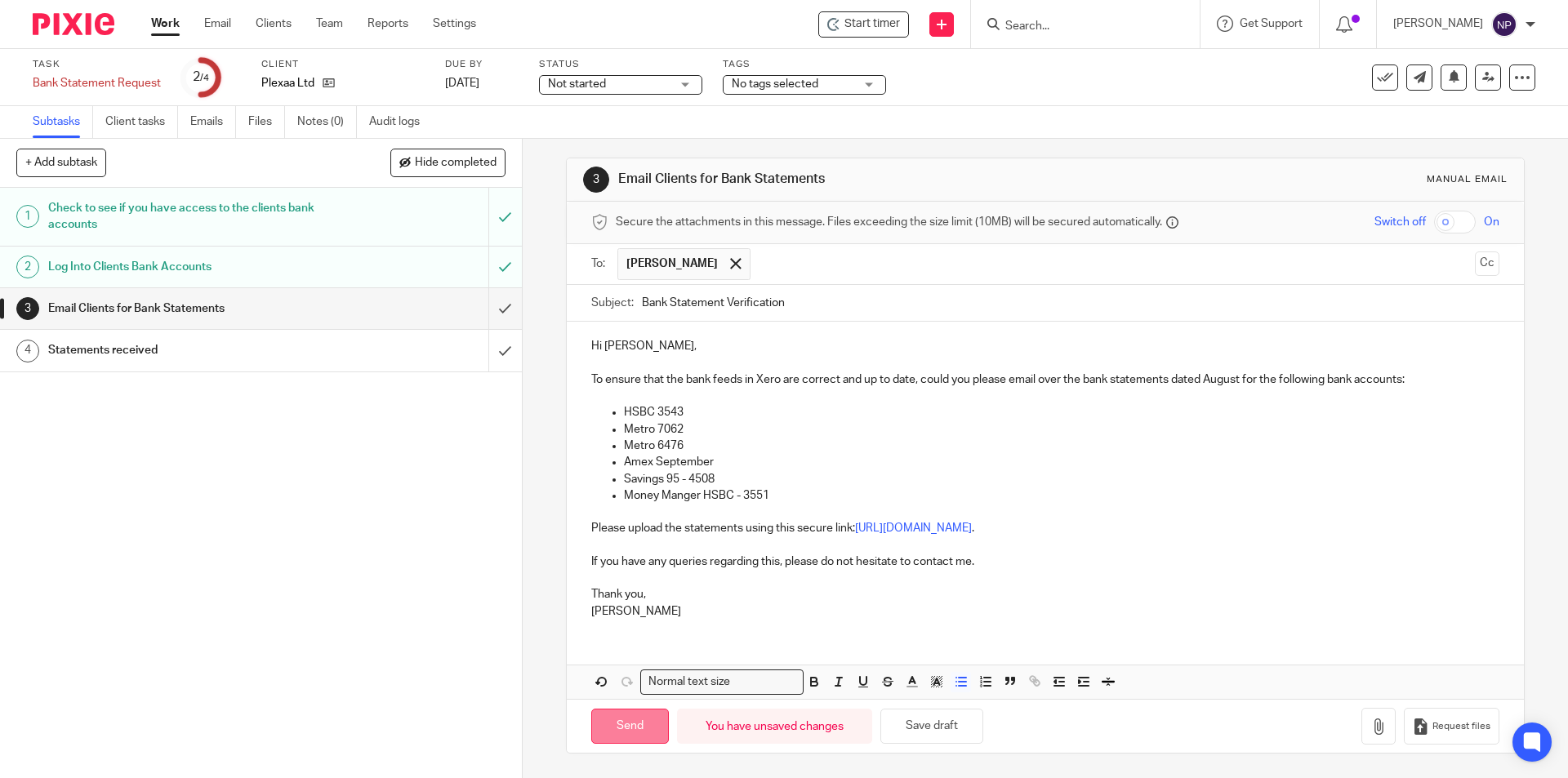
click at [635, 716] on input "Send" at bounding box center [629, 726] width 78 height 35
type input "Sent"
drag, startPoint x: 623, startPoint y: 78, endPoint x: 632, endPoint y: 101, distance: 24.7
click at [623, 78] on span "Not started" at bounding box center [609, 85] width 123 height 18
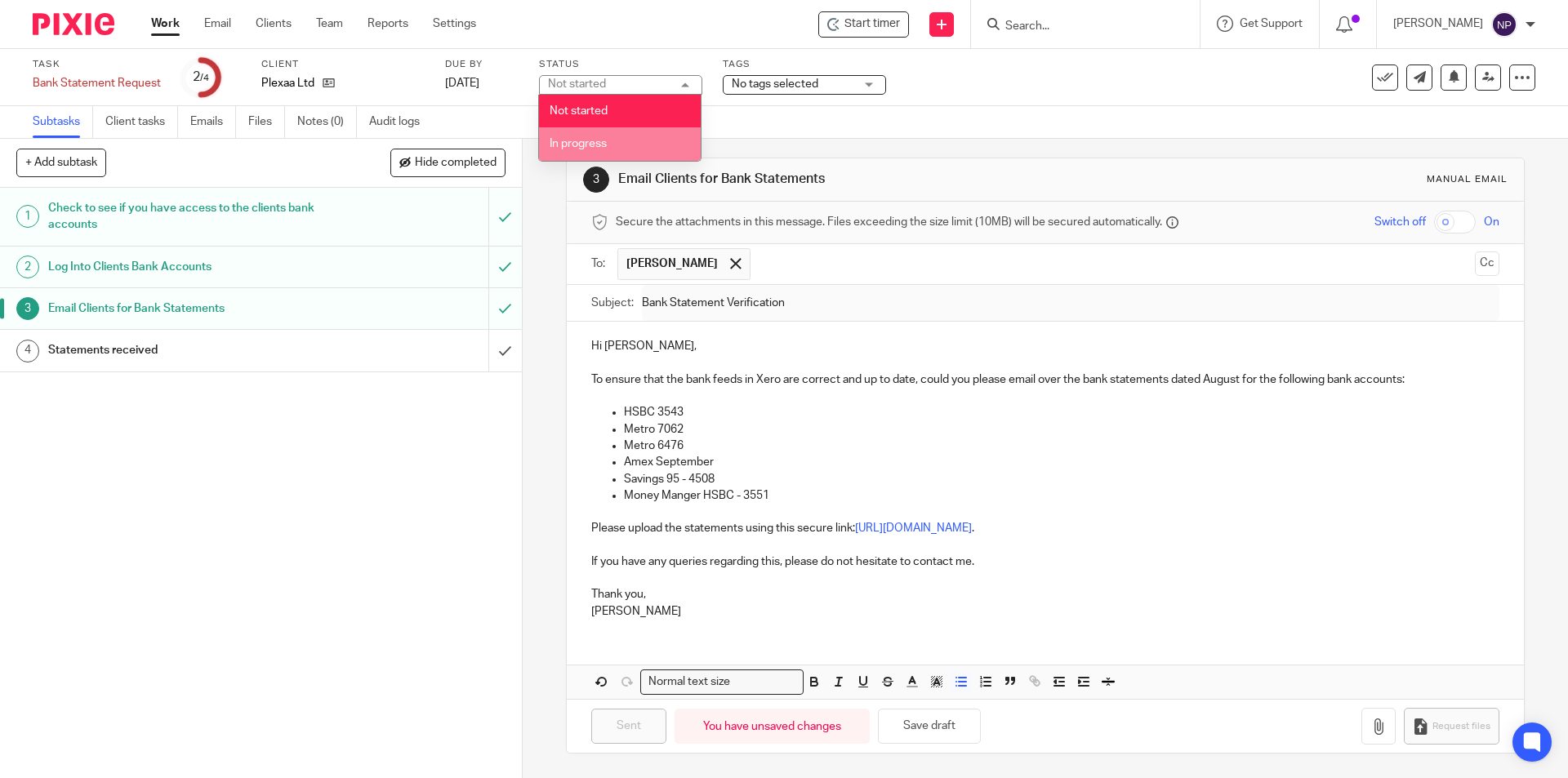
click at [627, 139] on li "In progress" at bounding box center [620, 144] width 161 height 33
click at [819, 81] on span "No tags selected" at bounding box center [793, 85] width 123 height 18
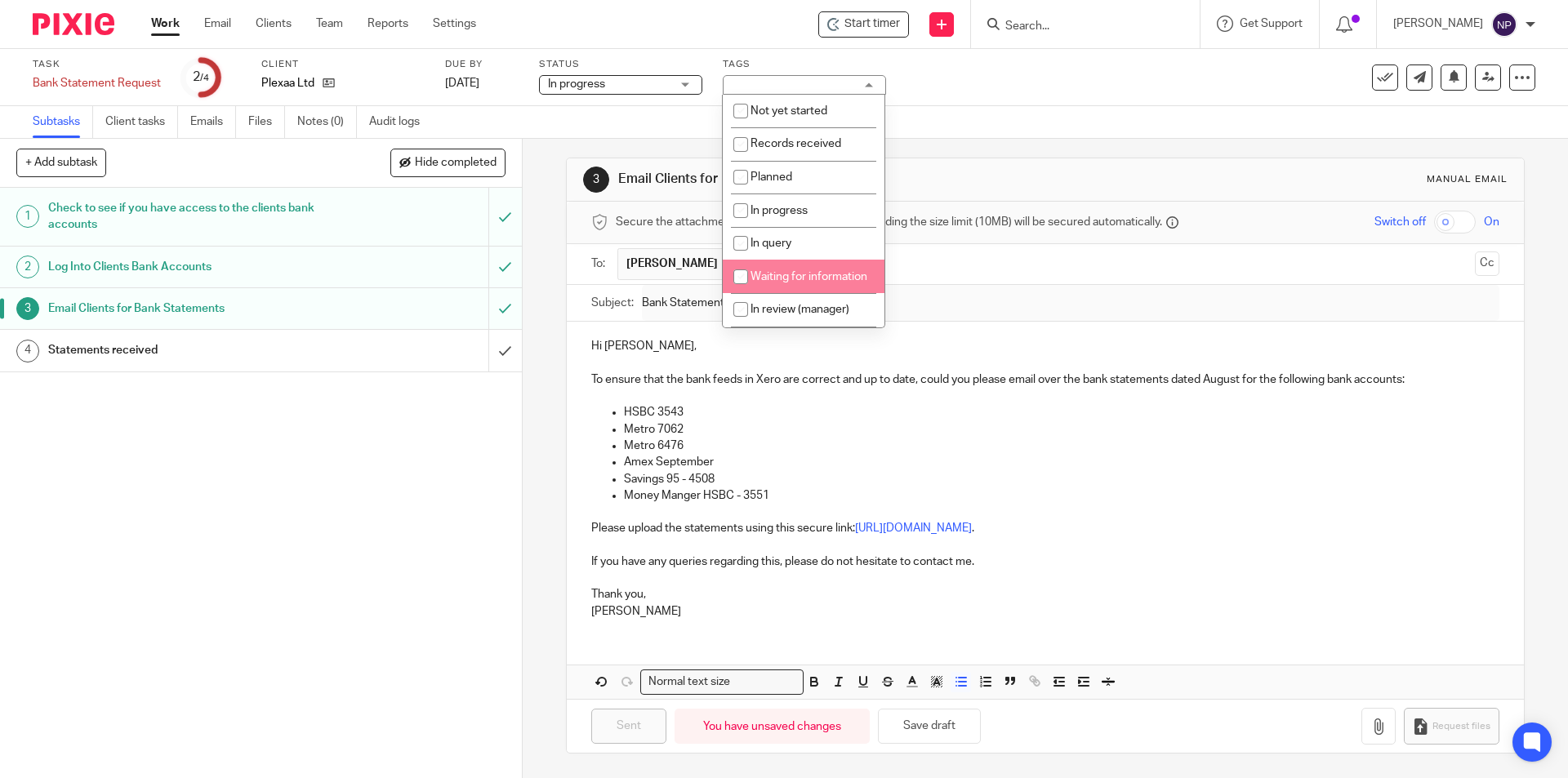
click at [835, 280] on li "Waiting for information" at bounding box center [803, 276] width 161 height 33
checkbox input "true"
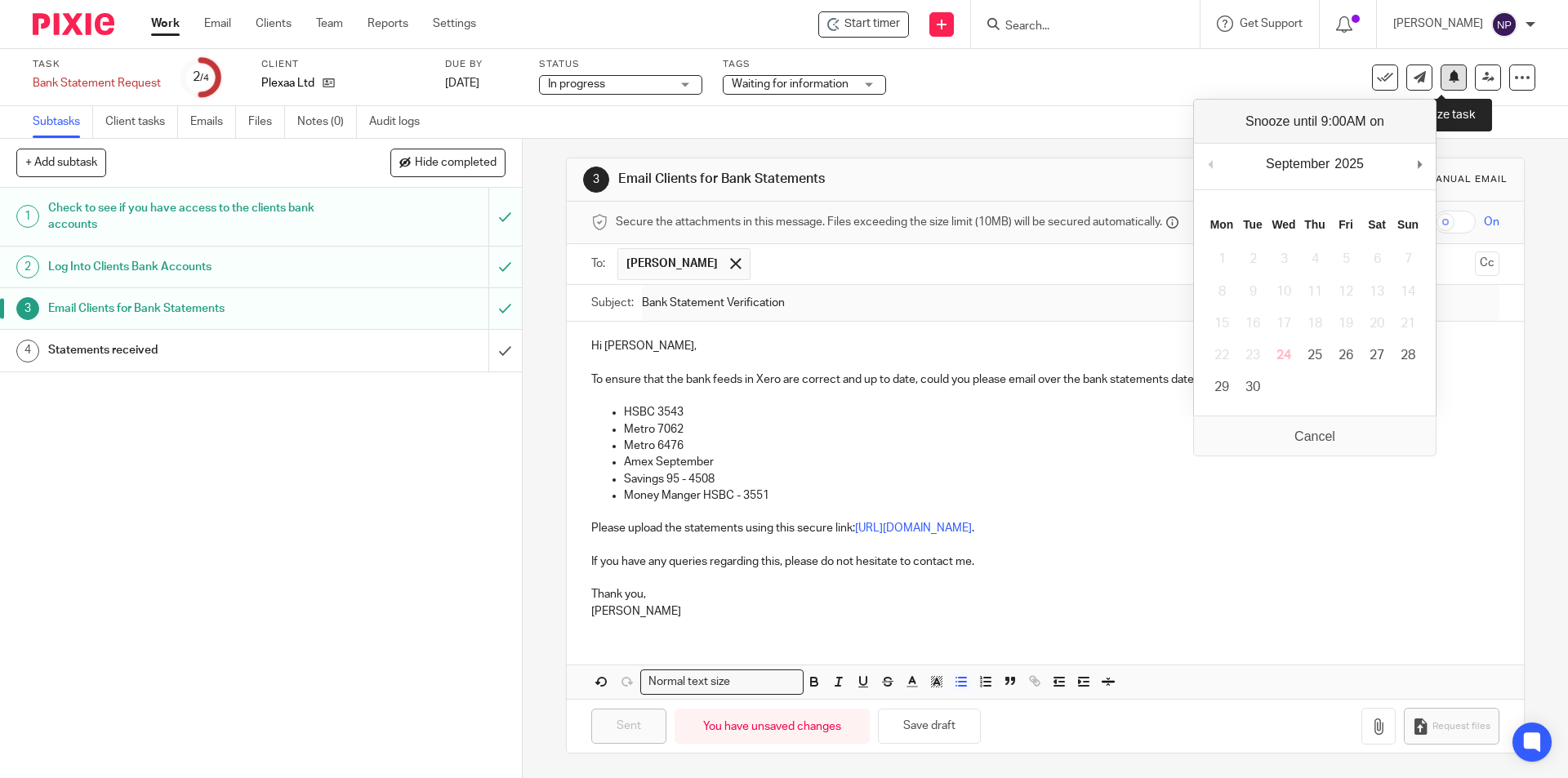
click at [1448, 77] on icon at bounding box center [1454, 76] width 12 height 12
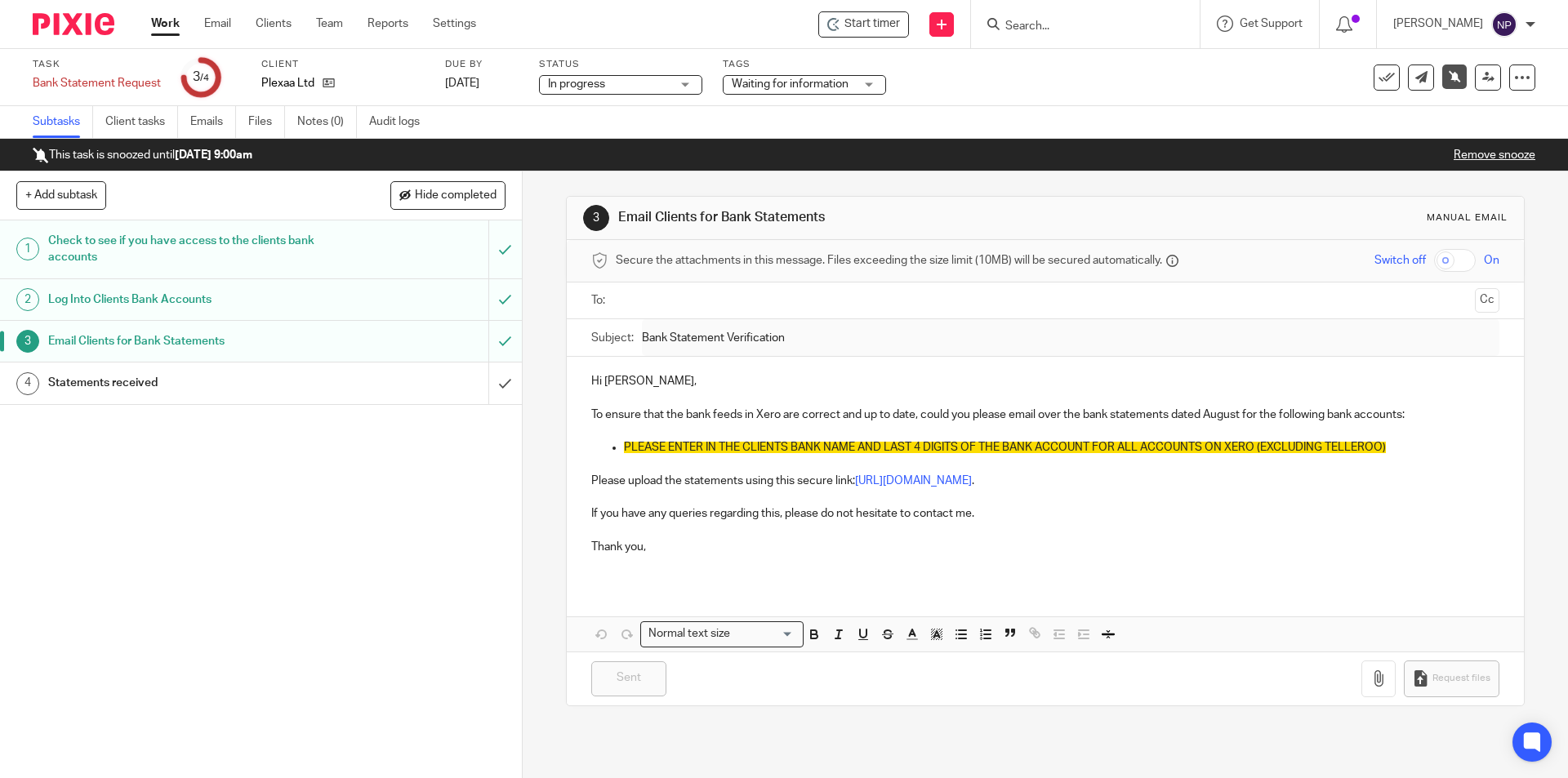
click at [174, 18] on link "Work" at bounding box center [165, 24] width 29 height 17
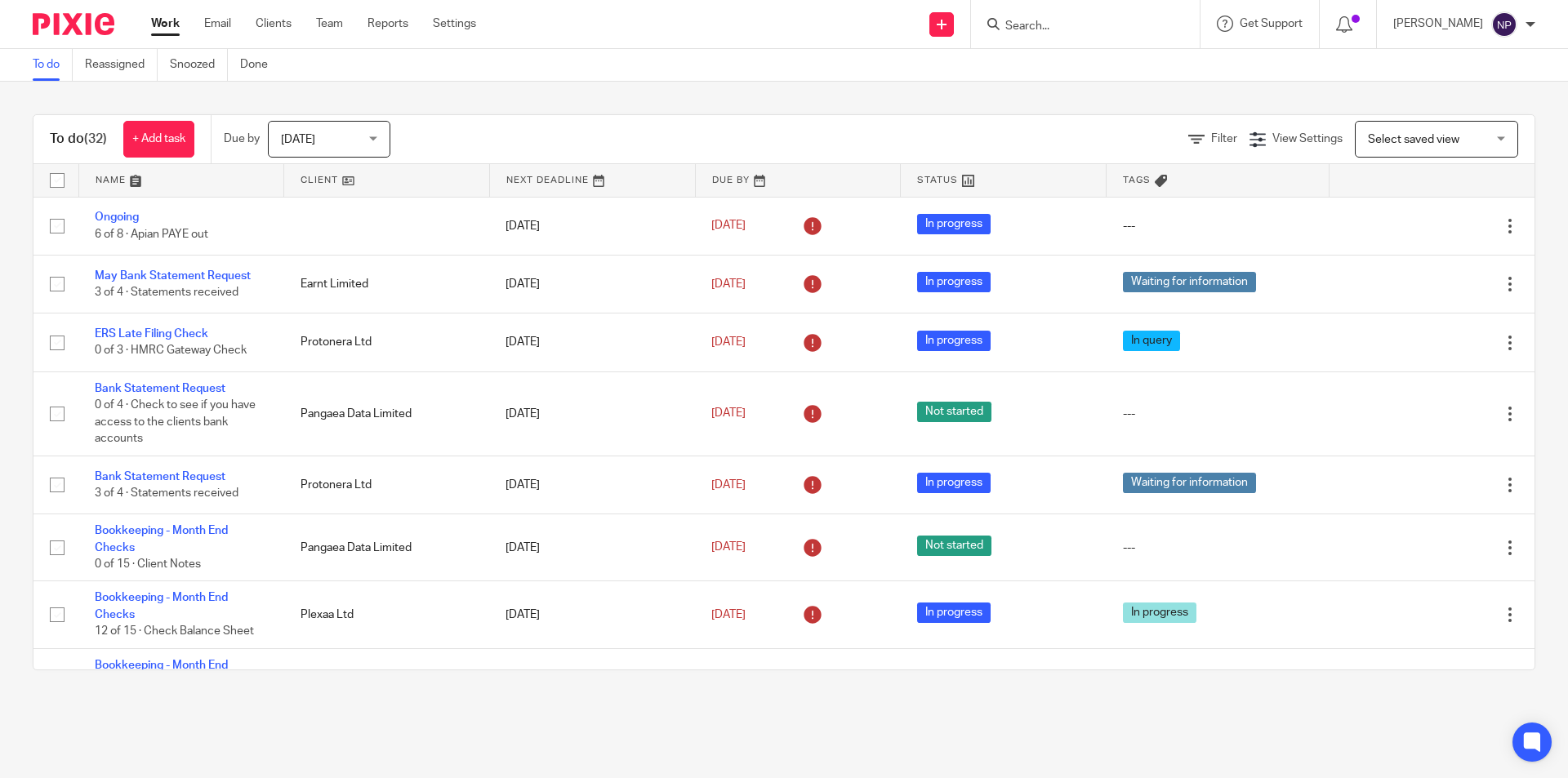
click at [136, 185] on link at bounding box center [181, 180] width 205 height 32
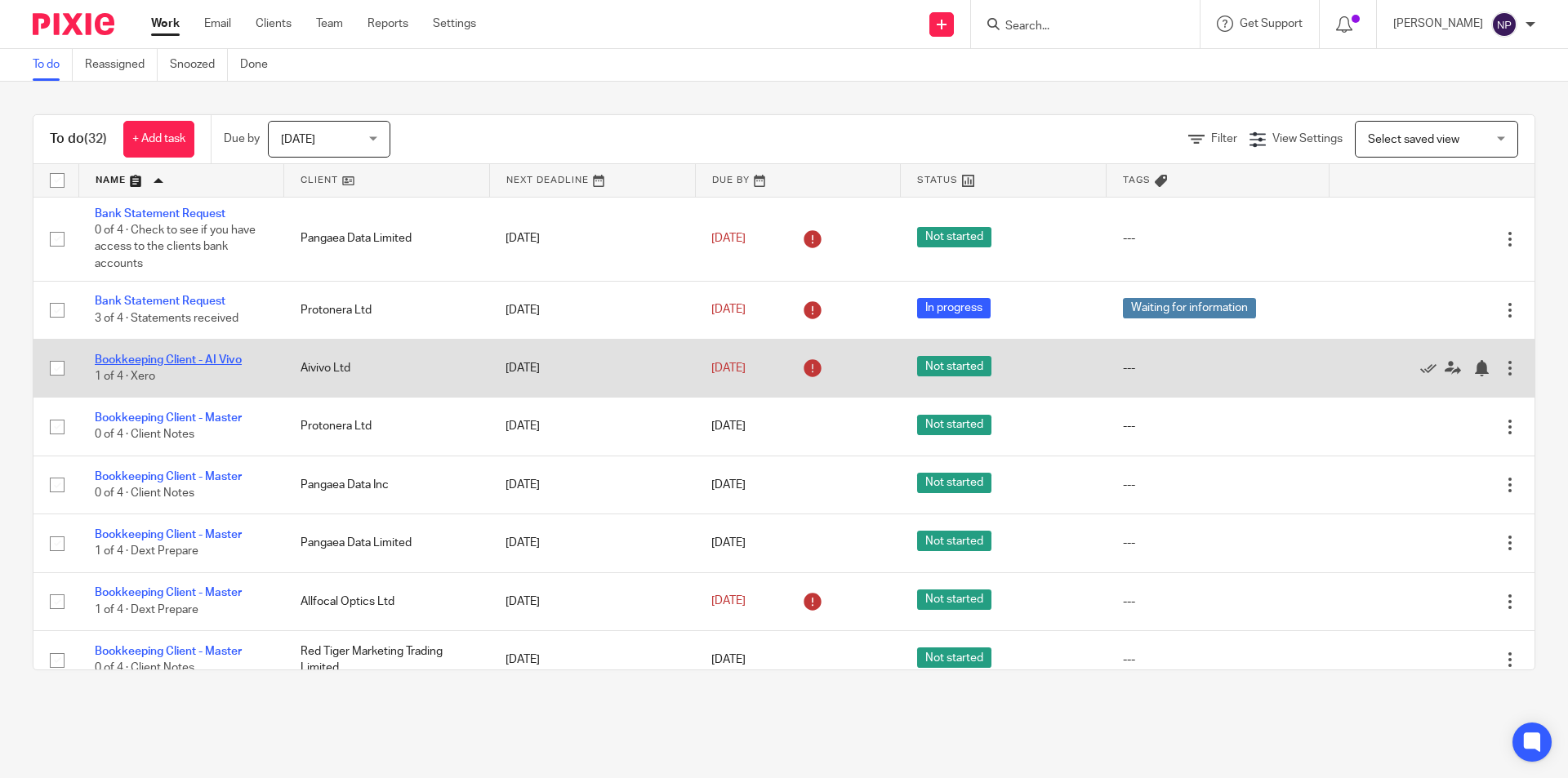
click at [202, 359] on link "Bookkeeping Client - AI Vivo" at bounding box center [168, 359] width 147 height 11
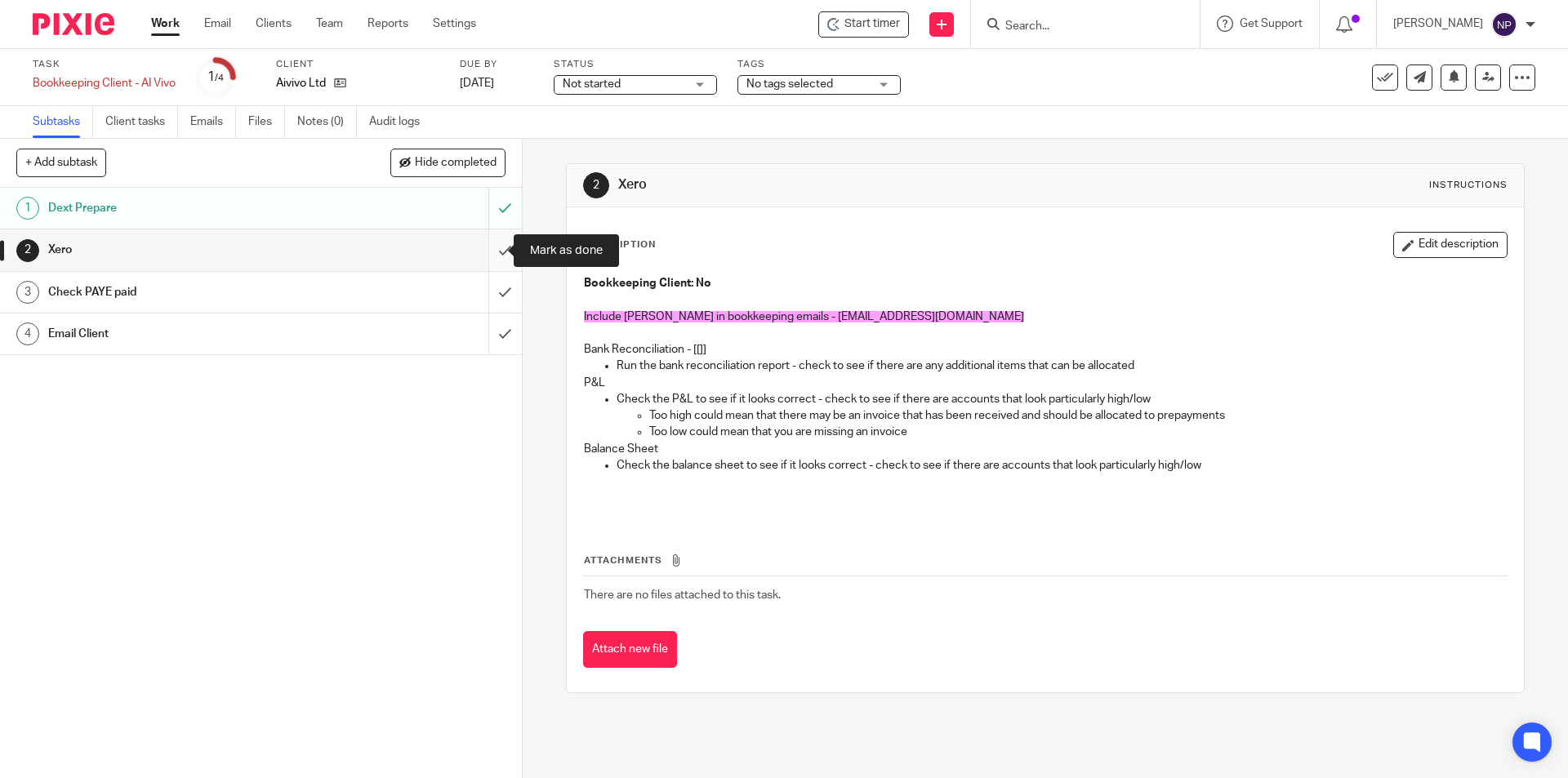
drag, startPoint x: 489, startPoint y: 247, endPoint x: 499, endPoint y: 283, distance: 37.4
click at [490, 248] on input "submit" at bounding box center [260, 250] width 521 height 41
drag, startPoint x: 497, startPoint y: 286, endPoint x: 491, endPoint y: 315, distance: 29.6
click at [497, 287] on input "submit" at bounding box center [260, 292] width 521 height 41
click at [486, 332] on input "submit" at bounding box center [260, 334] width 521 height 41
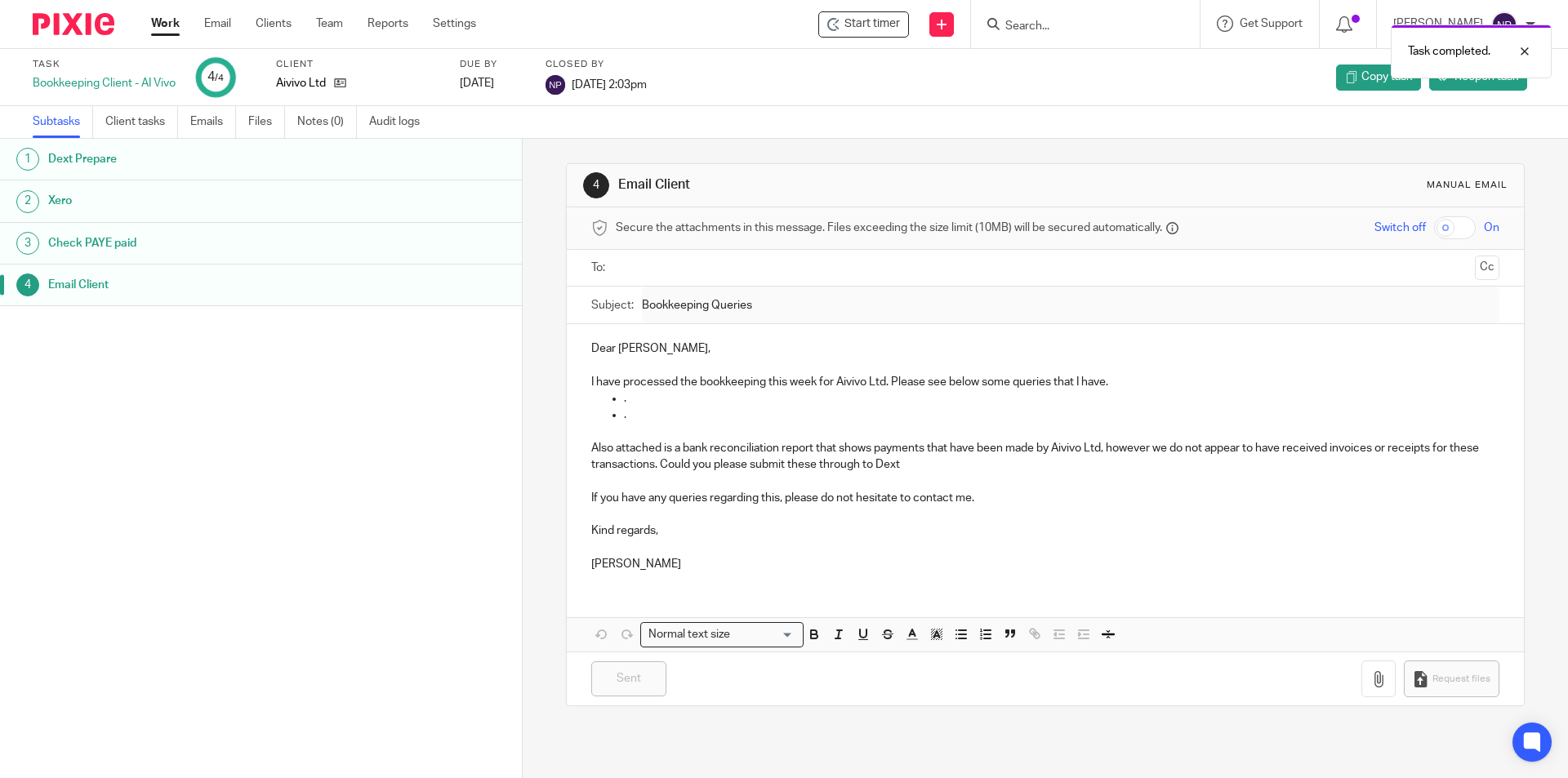
click at [158, 24] on link "Work" at bounding box center [165, 24] width 29 height 17
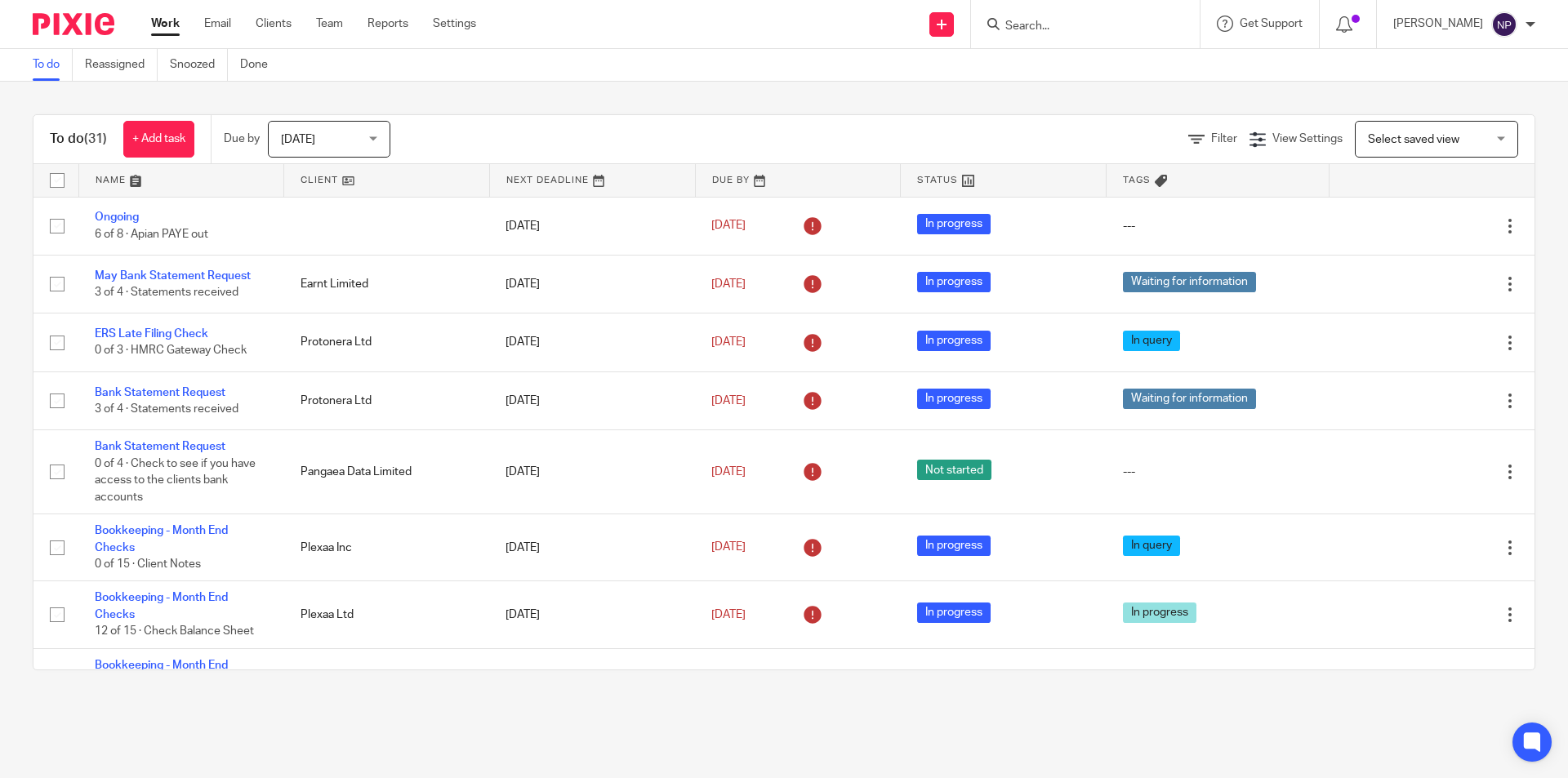
click at [168, 189] on link at bounding box center [181, 180] width 205 height 32
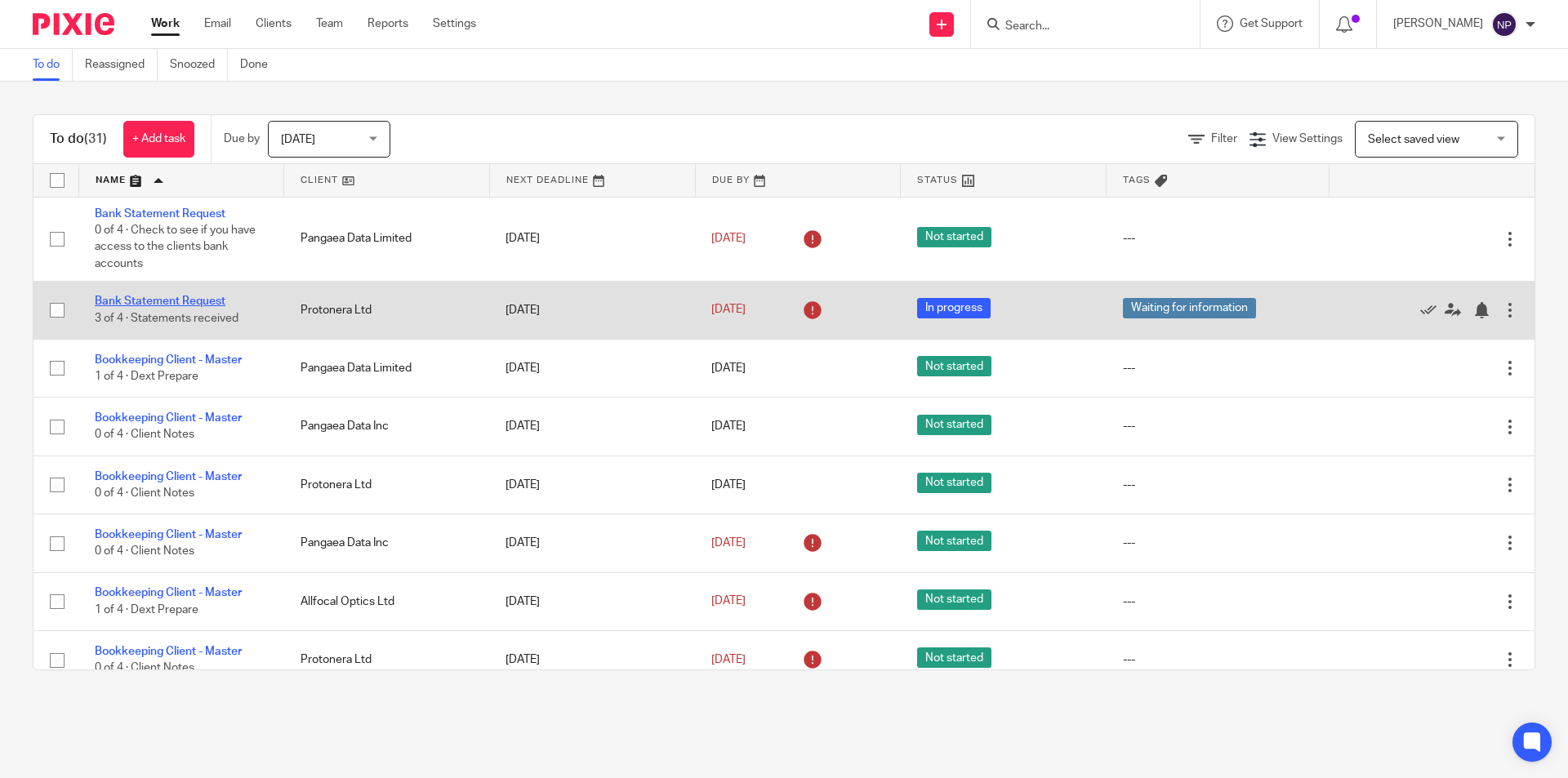
click at [216, 302] on link "Bank Statement Request" at bounding box center [160, 301] width 131 height 11
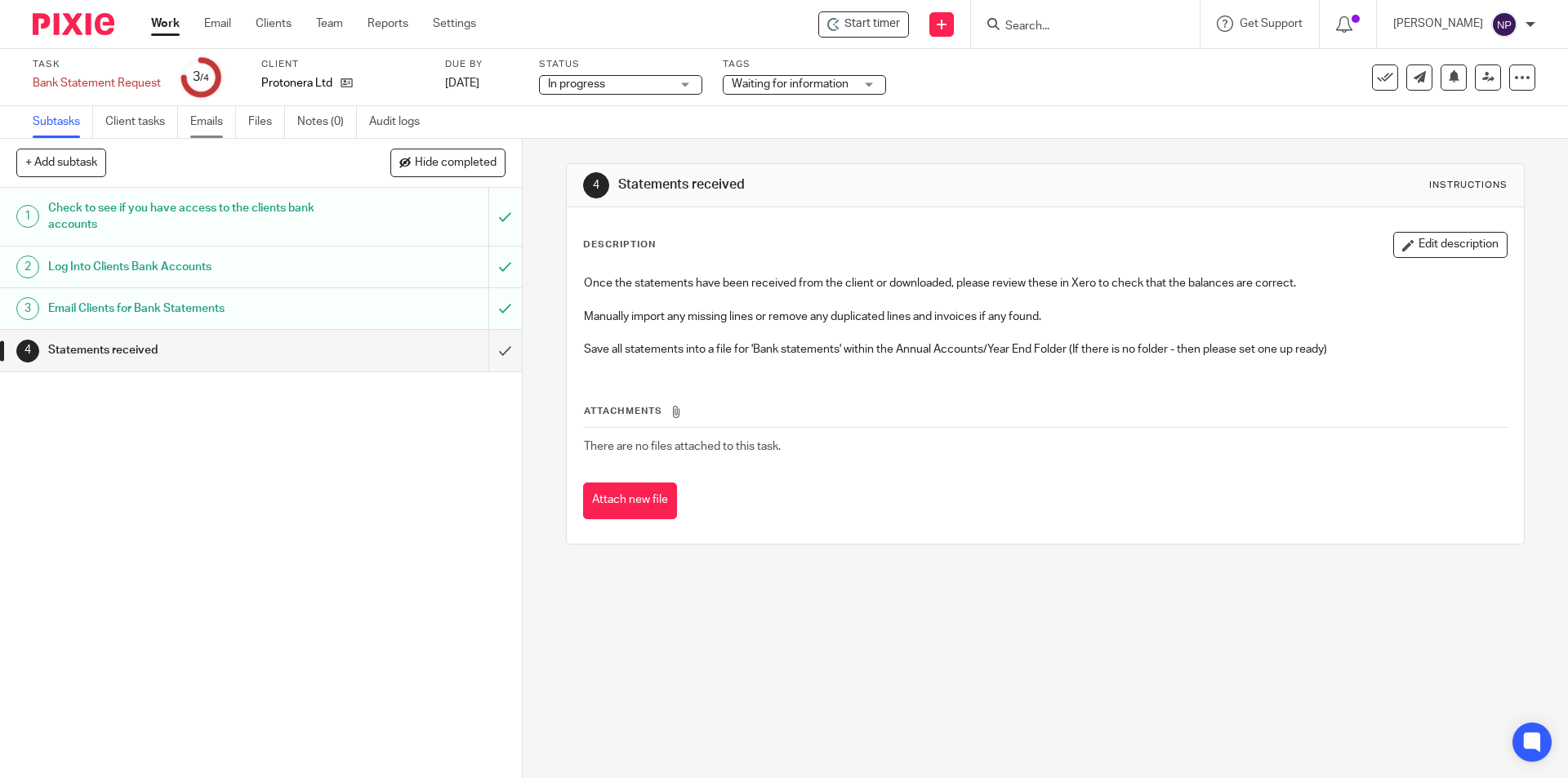
click at [209, 125] on link "Emails" at bounding box center [213, 122] width 46 height 32
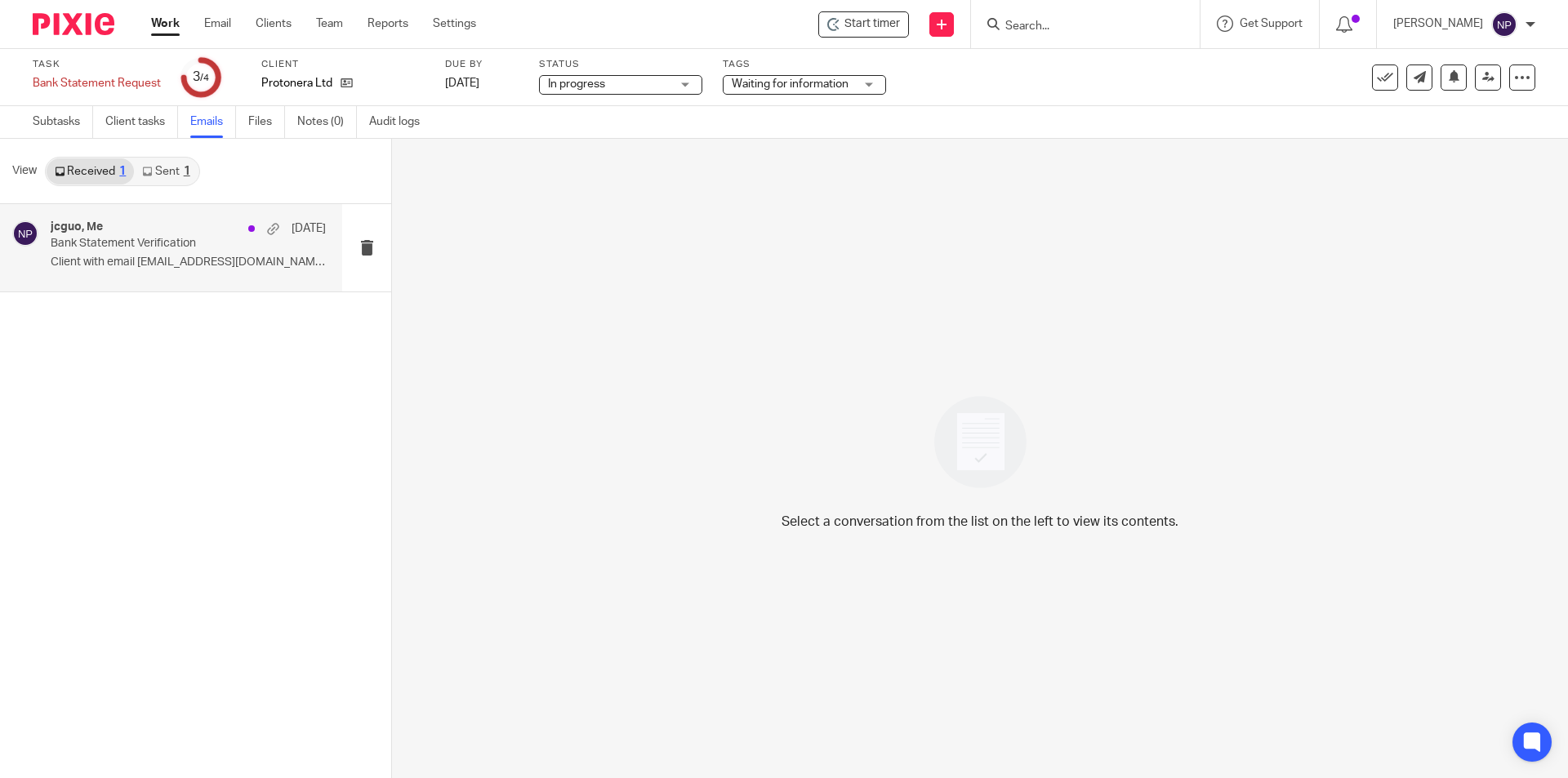
click at [201, 277] on div "jcguo, Me [DATE] Bank Statement Verification Client with email [EMAIL_ADDRESS][…" at bounding box center [171, 248] width 342 height 88
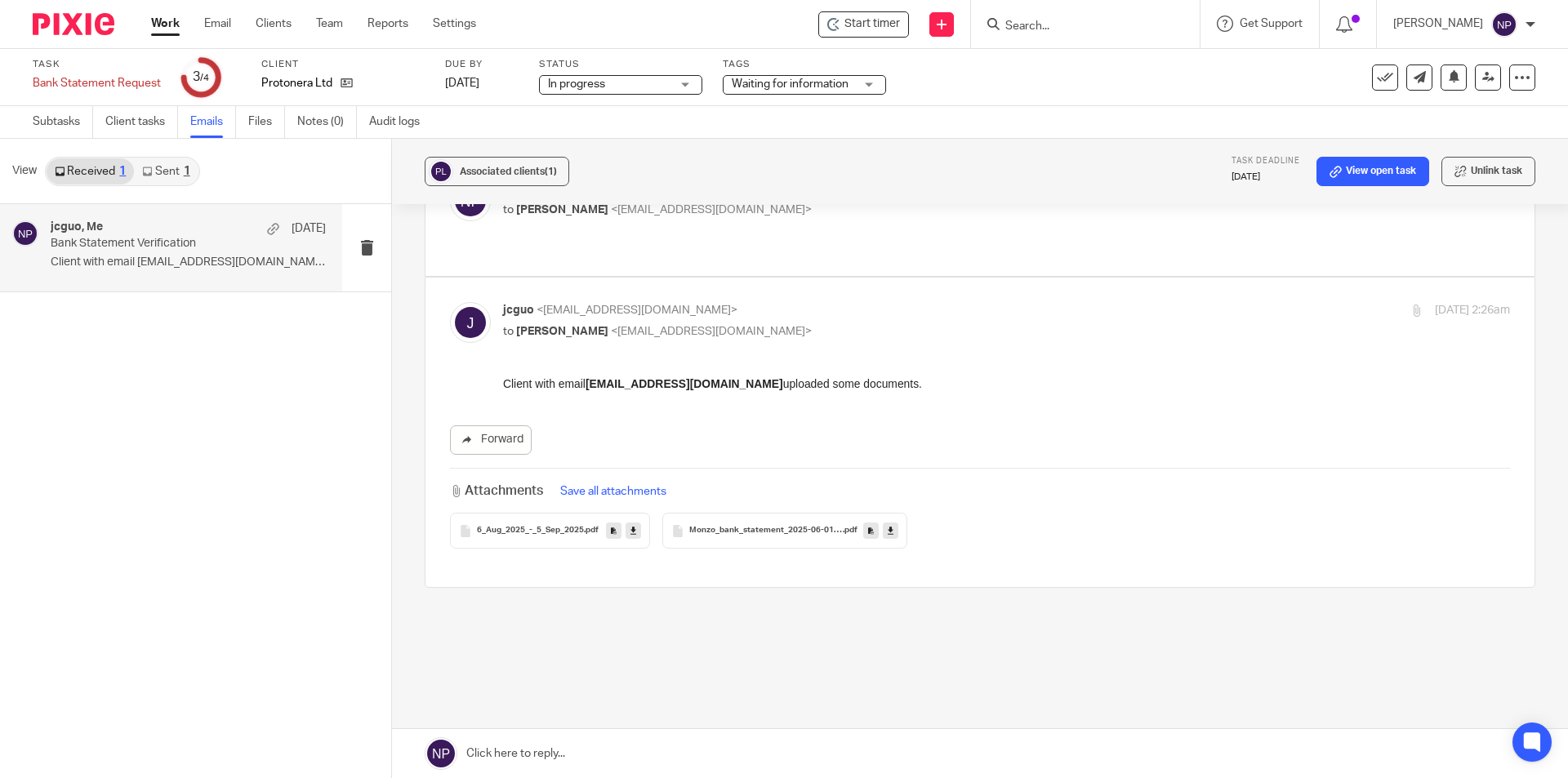
scroll to position [116, 0]
click at [550, 520] on span "6_Aug_2025_-_5_Sep_2025" at bounding box center [530, 525] width 107 height 10
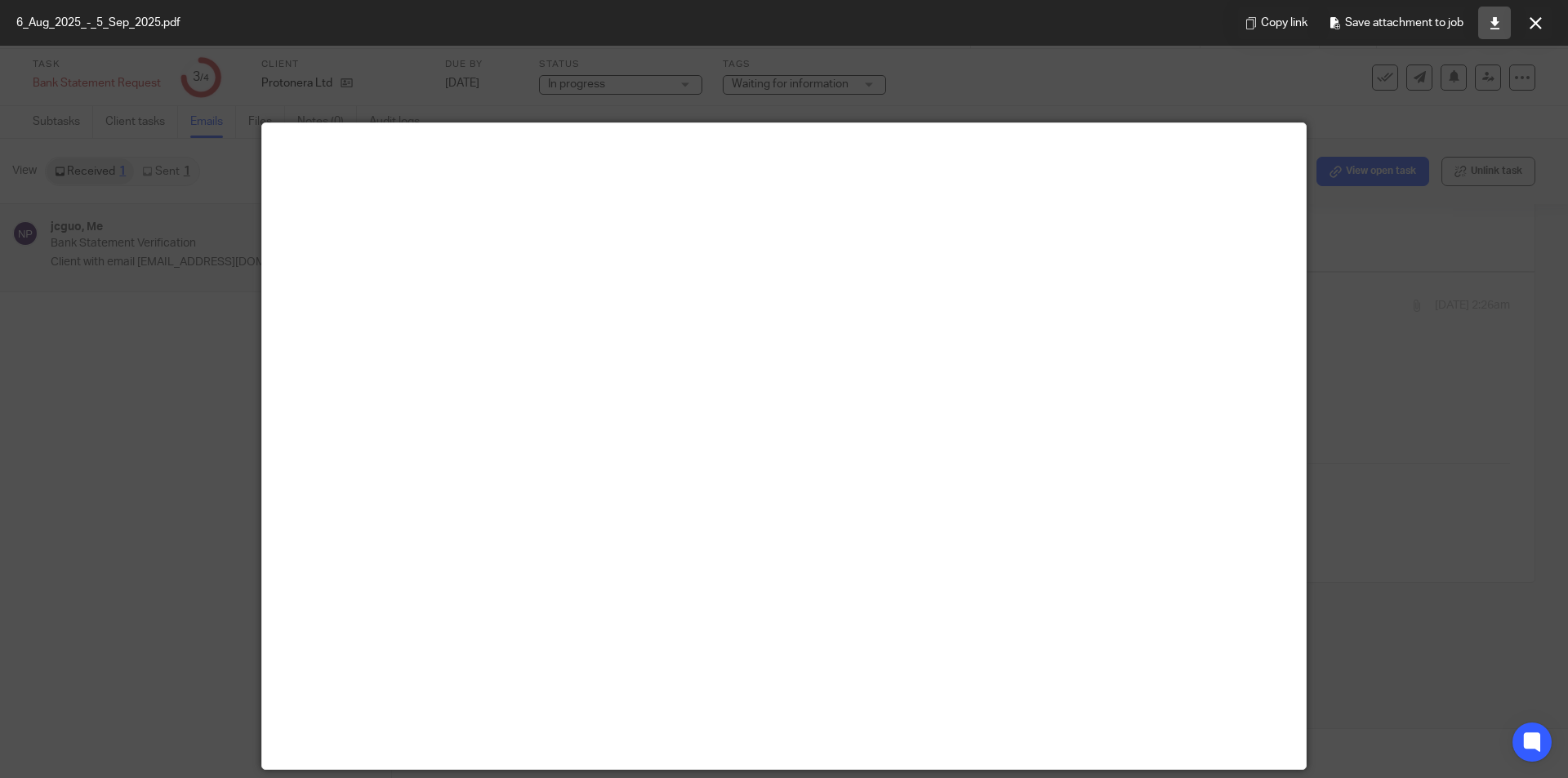
click at [1489, 27] on icon at bounding box center [1494, 24] width 12 height 12
click at [1530, 26] on icon at bounding box center [1536, 24] width 12 height 12
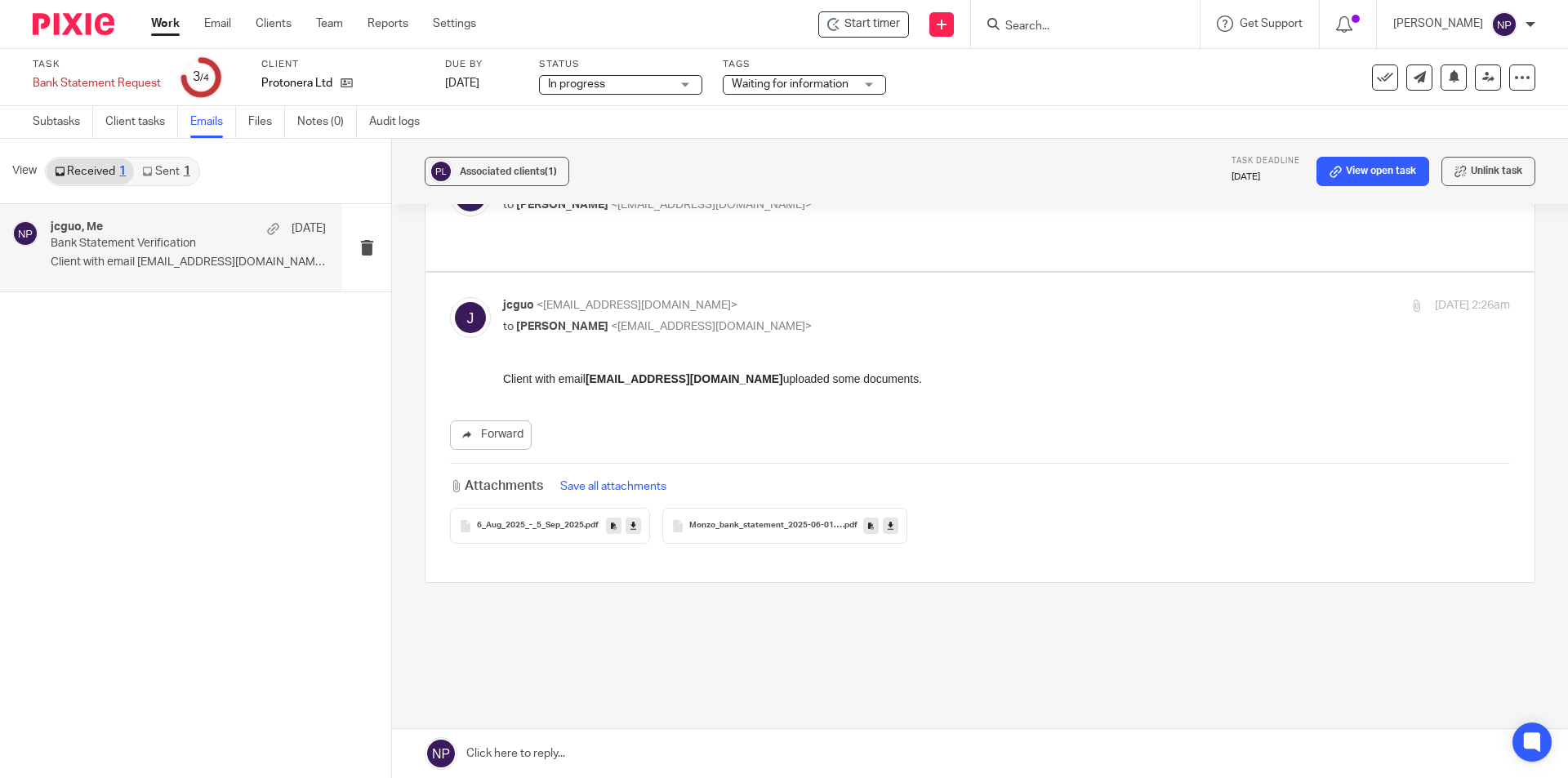
click at [802, 520] on span "Monzo_bank_statement_2025-06-01-2025-08-31_2631" at bounding box center [765, 525] width 153 height 10
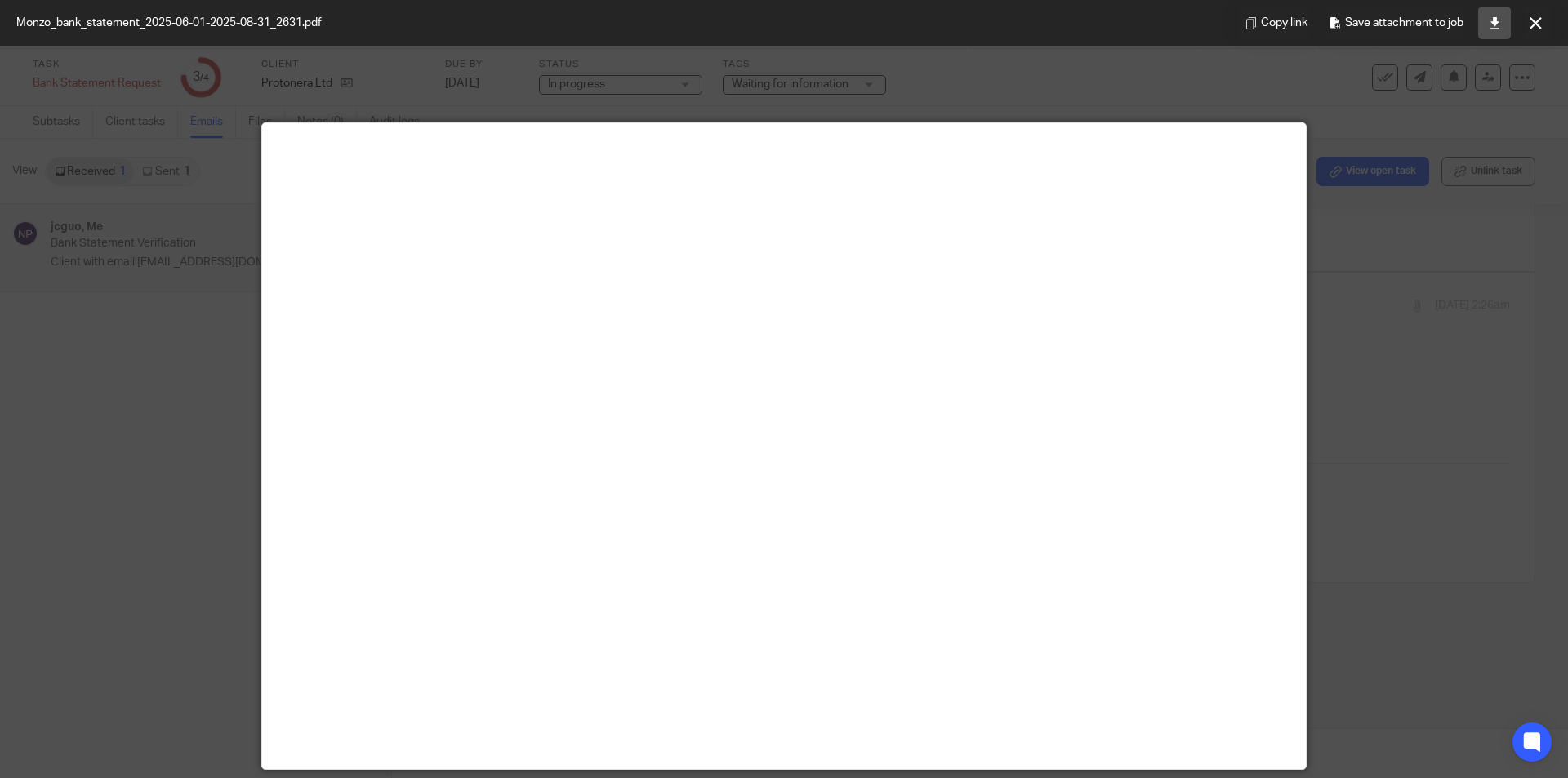
click at [1506, 31] on link at bounding box center [1494, 22] width 32 height 32
drag, startPoint x: 1546, startPoint y: 30, endPoint x: 1213, endPoint y: 77, distance: 336.3
click at [1546, 30] on button at bounding box center [1535, 22] width 32 height 32
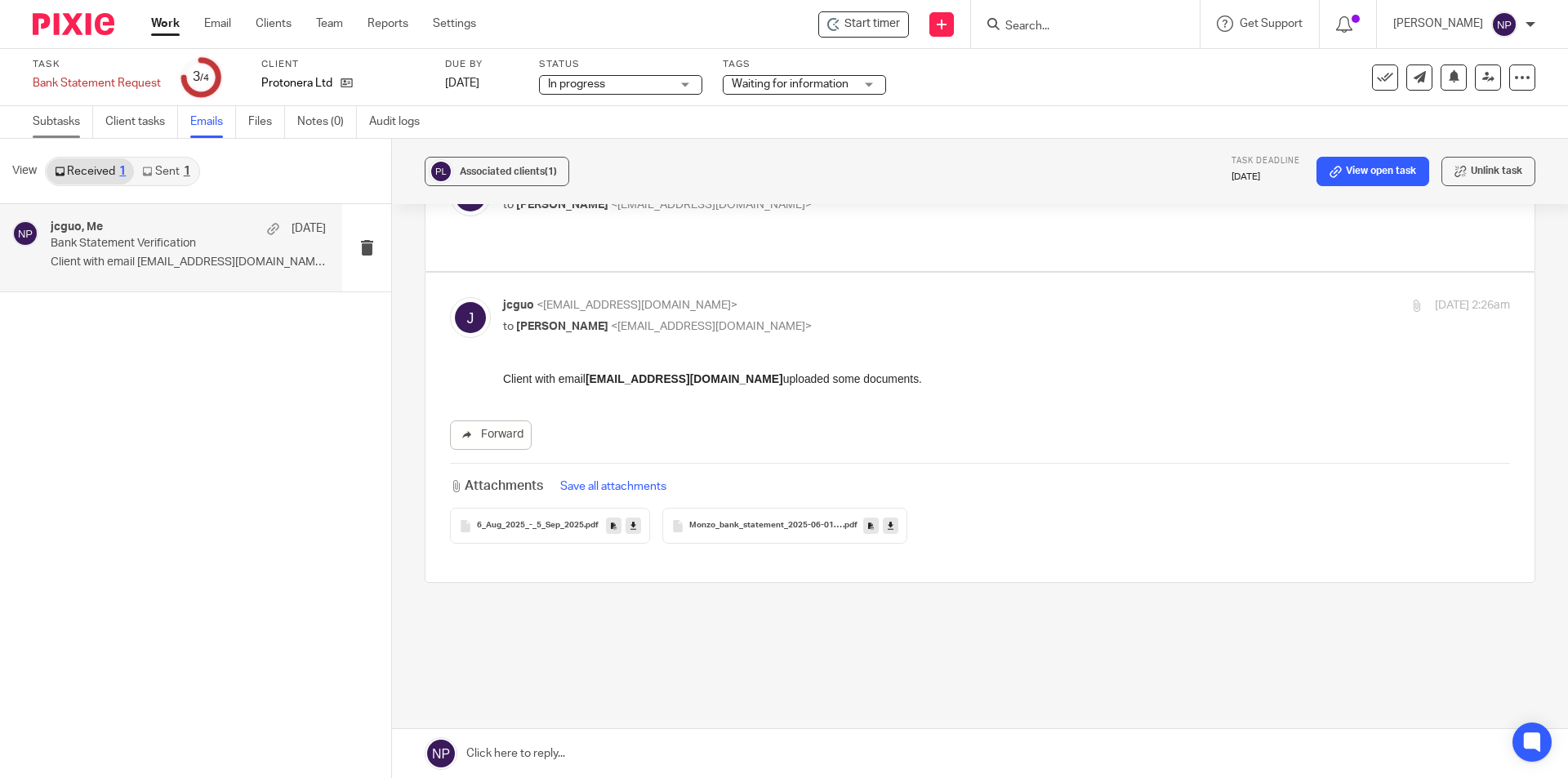
click at [45, 113] on link "Subtasks" at bounding box center [62, 122] width 60 height 32
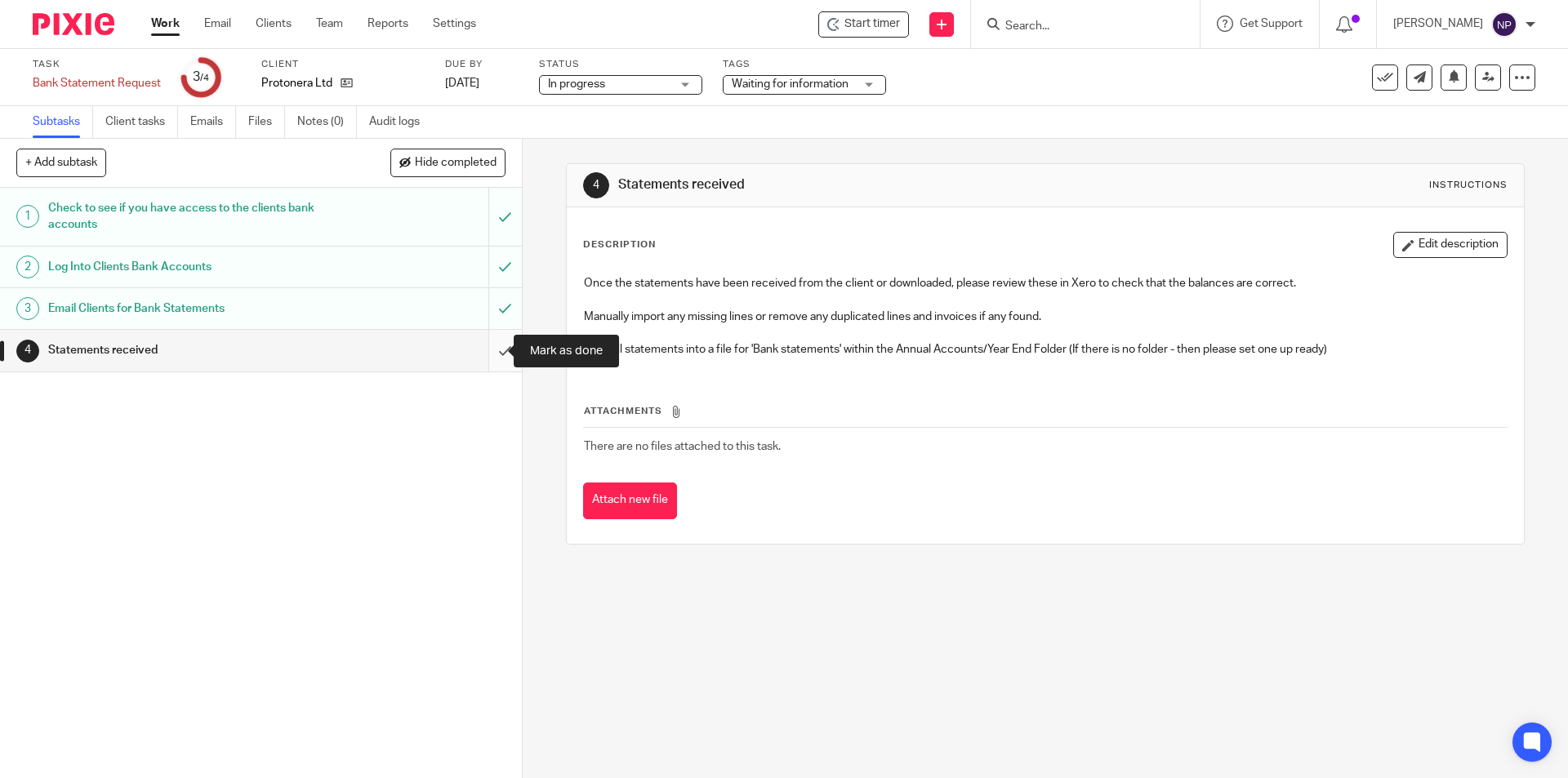
click at [489, 343] on input "submit" at bounding box center [260, 350] width 521 height 41
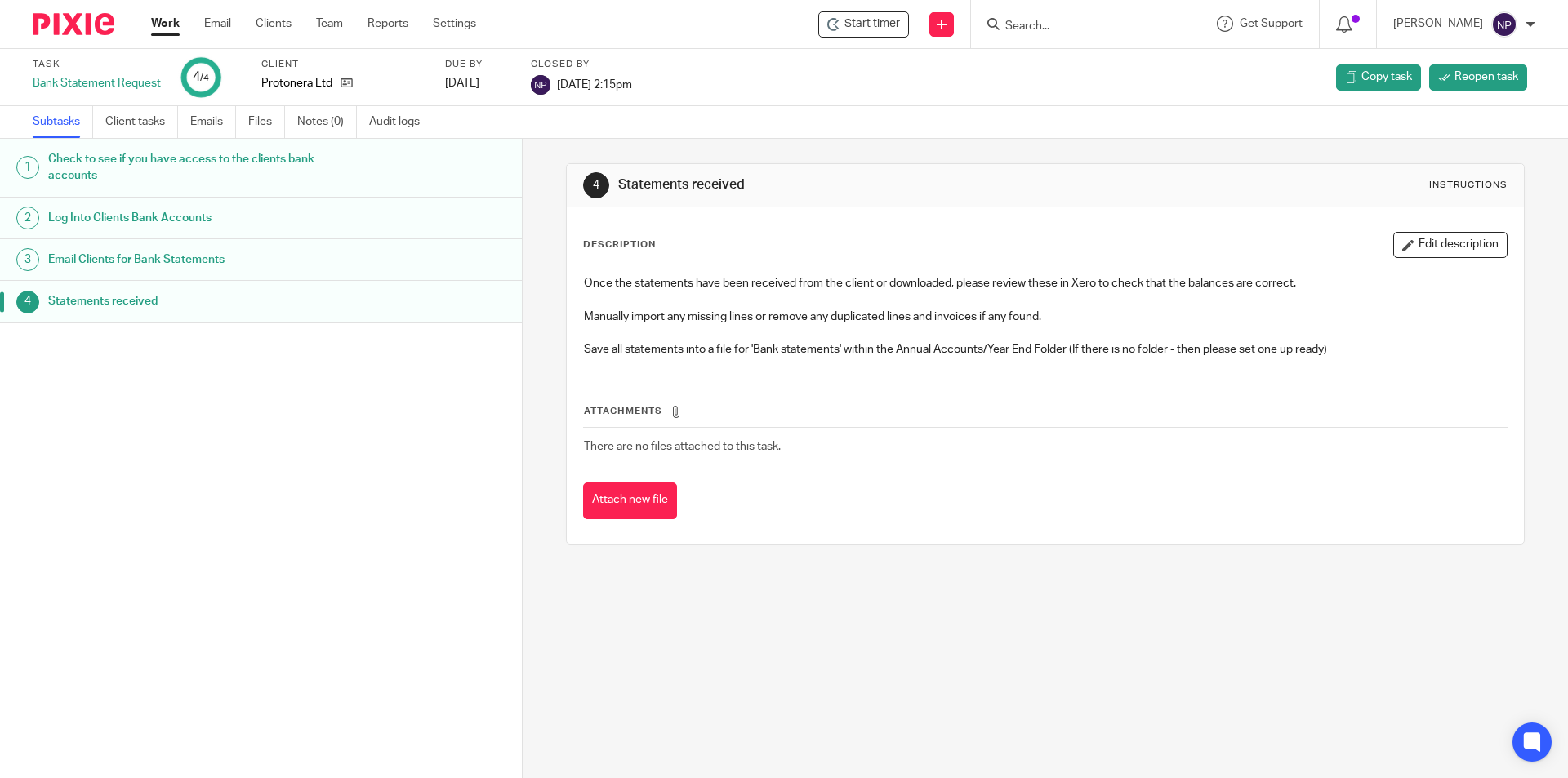
click at [151, 29] on link "Work" at bounding box center [165, 24] width 29 height 17
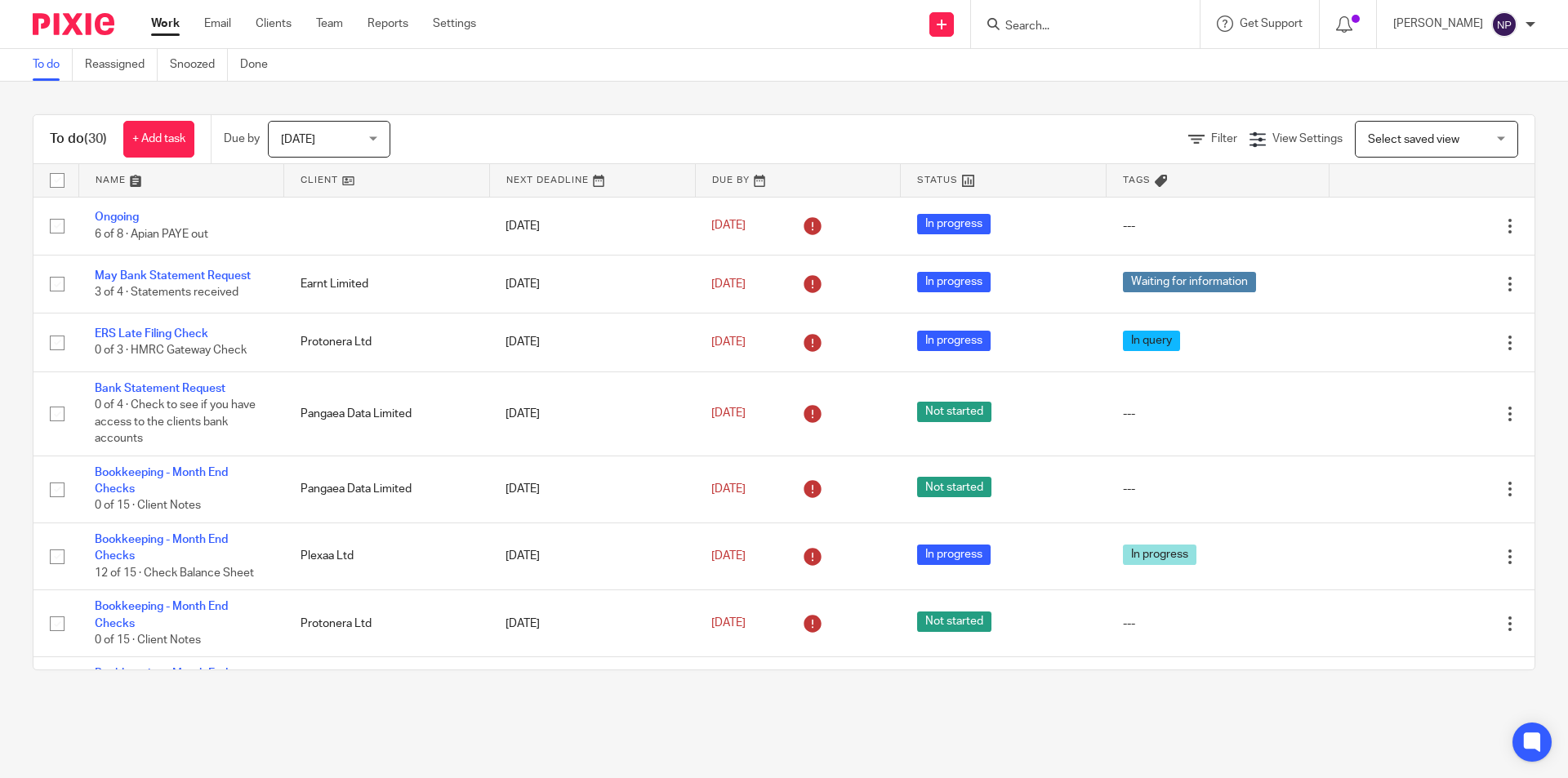
click at [340, 181] on link at bounding box center [387, 180] width 205 height 32
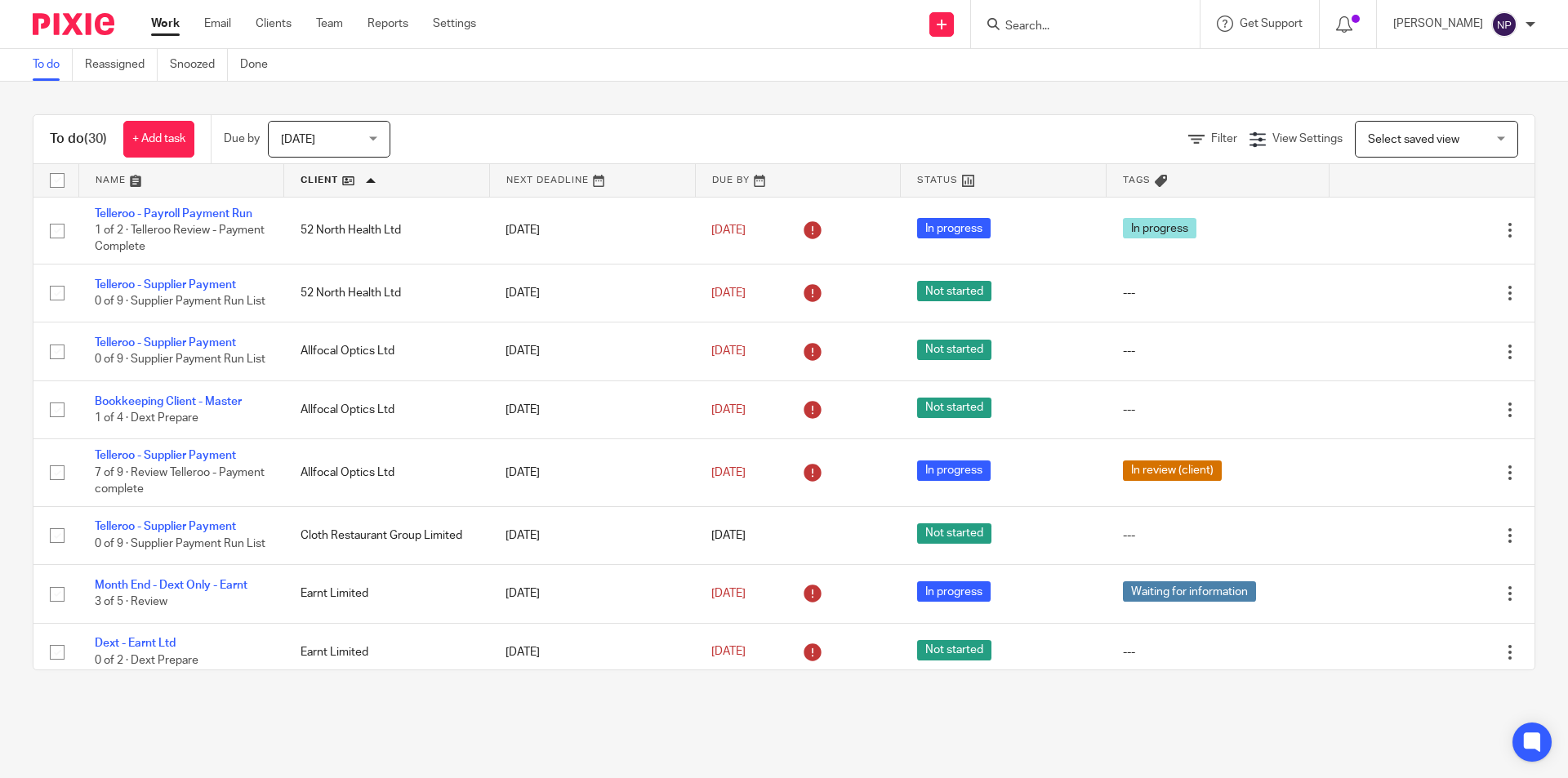
click at [183, 183] on link at bounding box center [181, 180] width 205 height 32
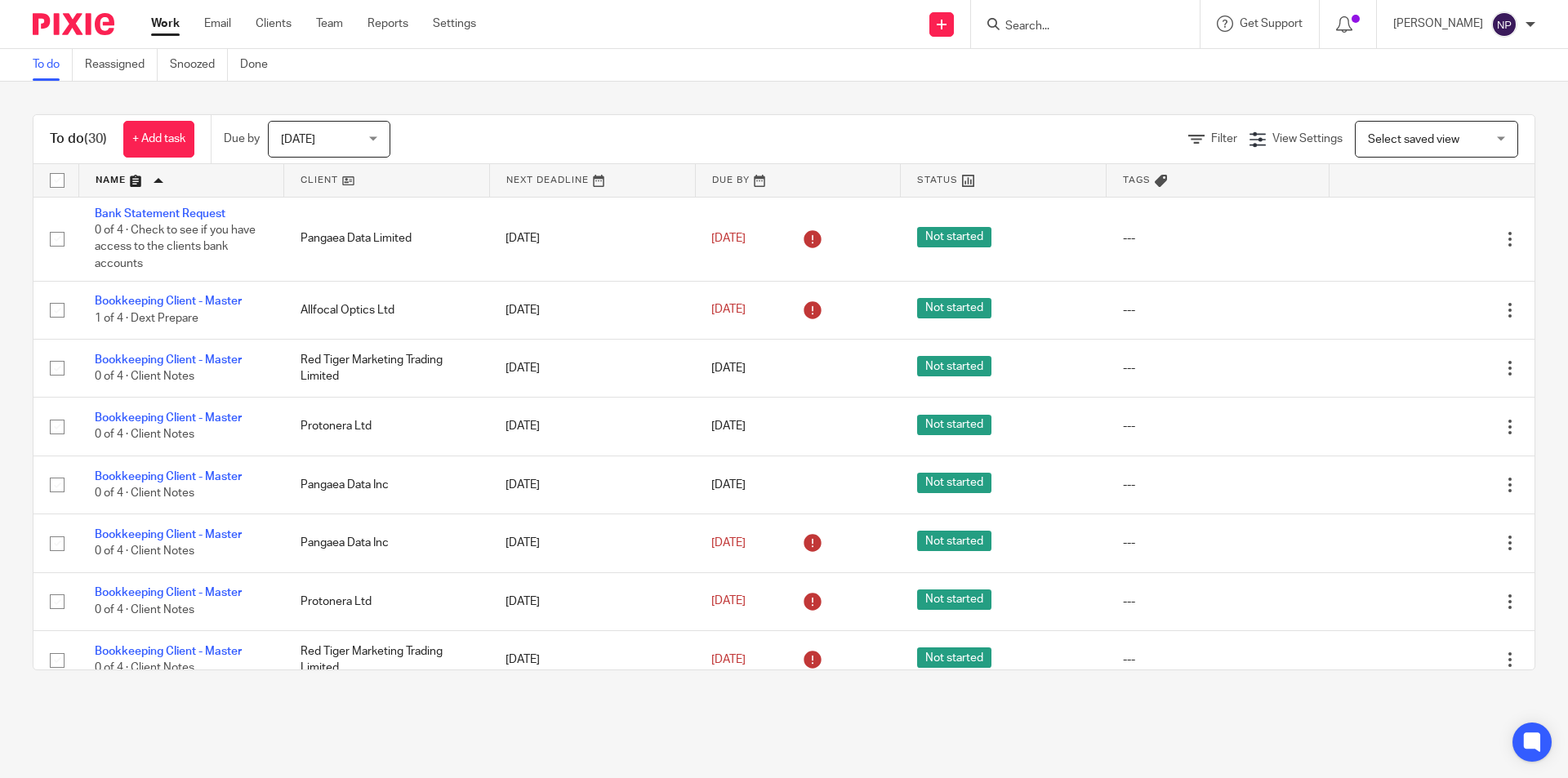
click at [188, 187] on link at bounding box center [181, 180] width 205 height 32
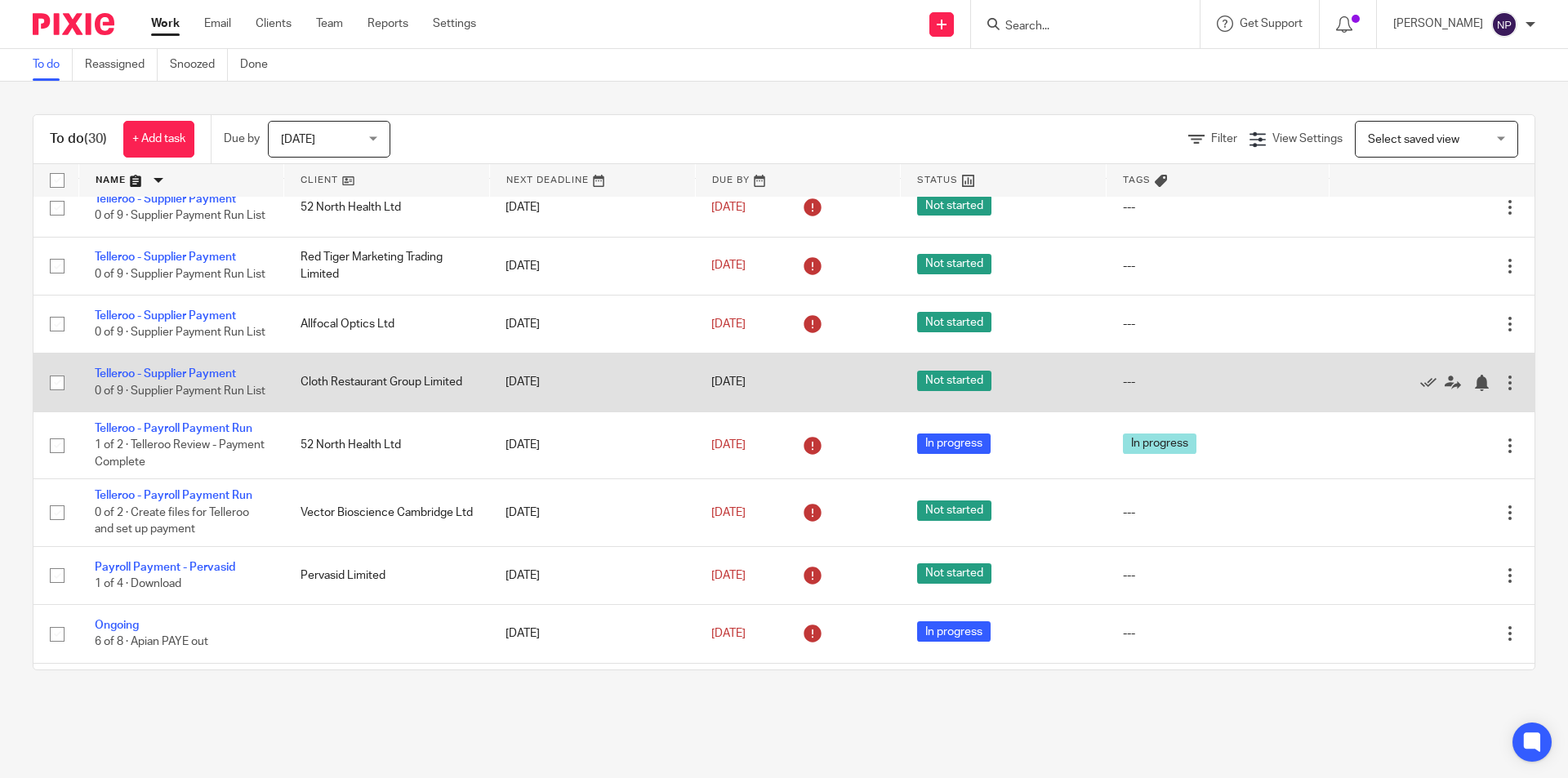
scroll to position [244, 0]
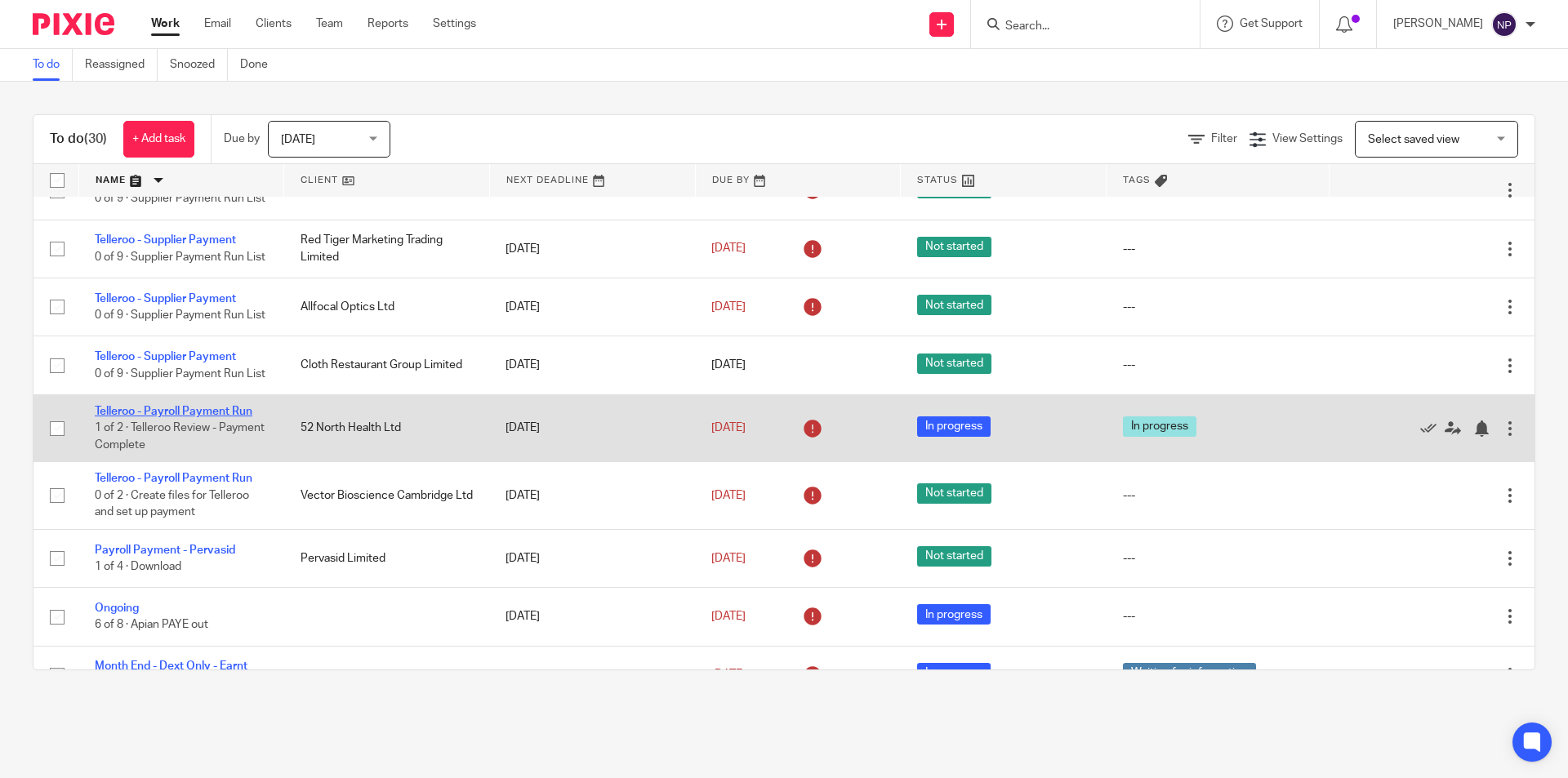
click at [222, 417] on link "Telleroo - Payroll Payment Run" at bounding box center [174, 411] width 158 height 11
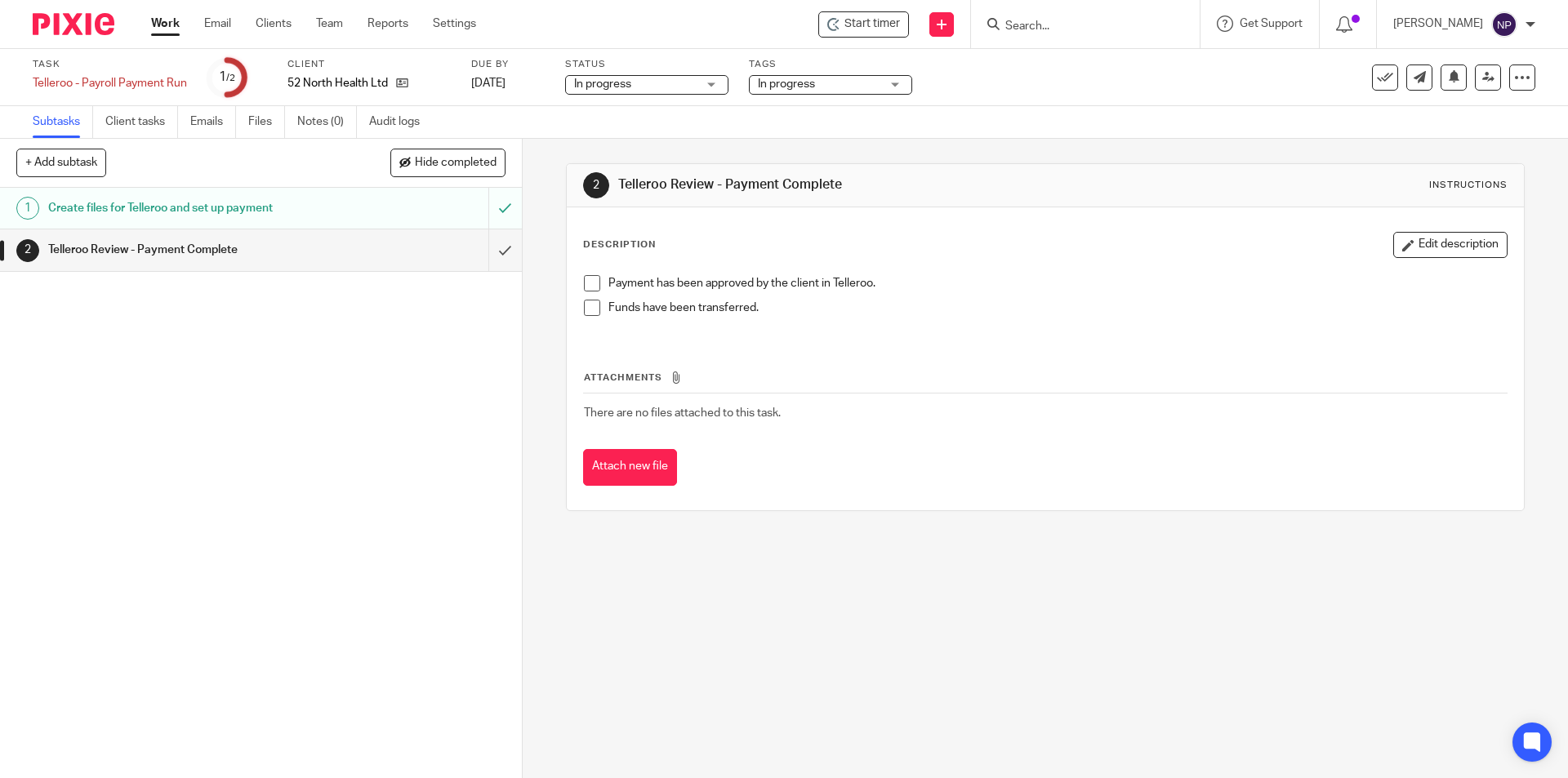
drag, startPoint x: 591, startPoint y: 280, endPoint x: 583, endPoint y: 294, distance: 16.1
click at [591, 279] on span at bounding box center [592, 283] width 17 height 17
click at [585, 311] on span at bounding box center [592, 308] width 17 height 17
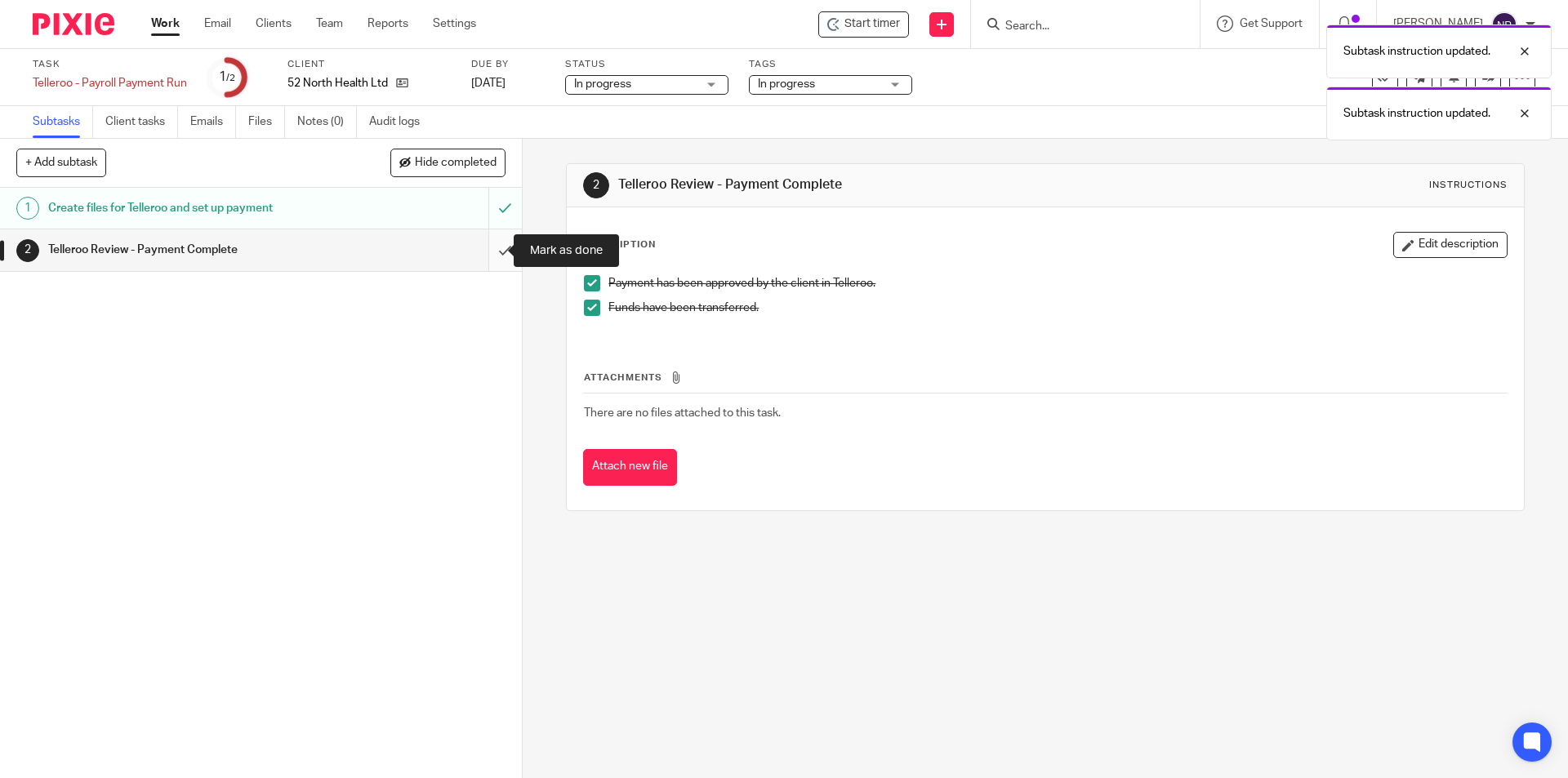
click at [494, 250] on input "submit" at bounding box center [260, 250] width 521 height 41
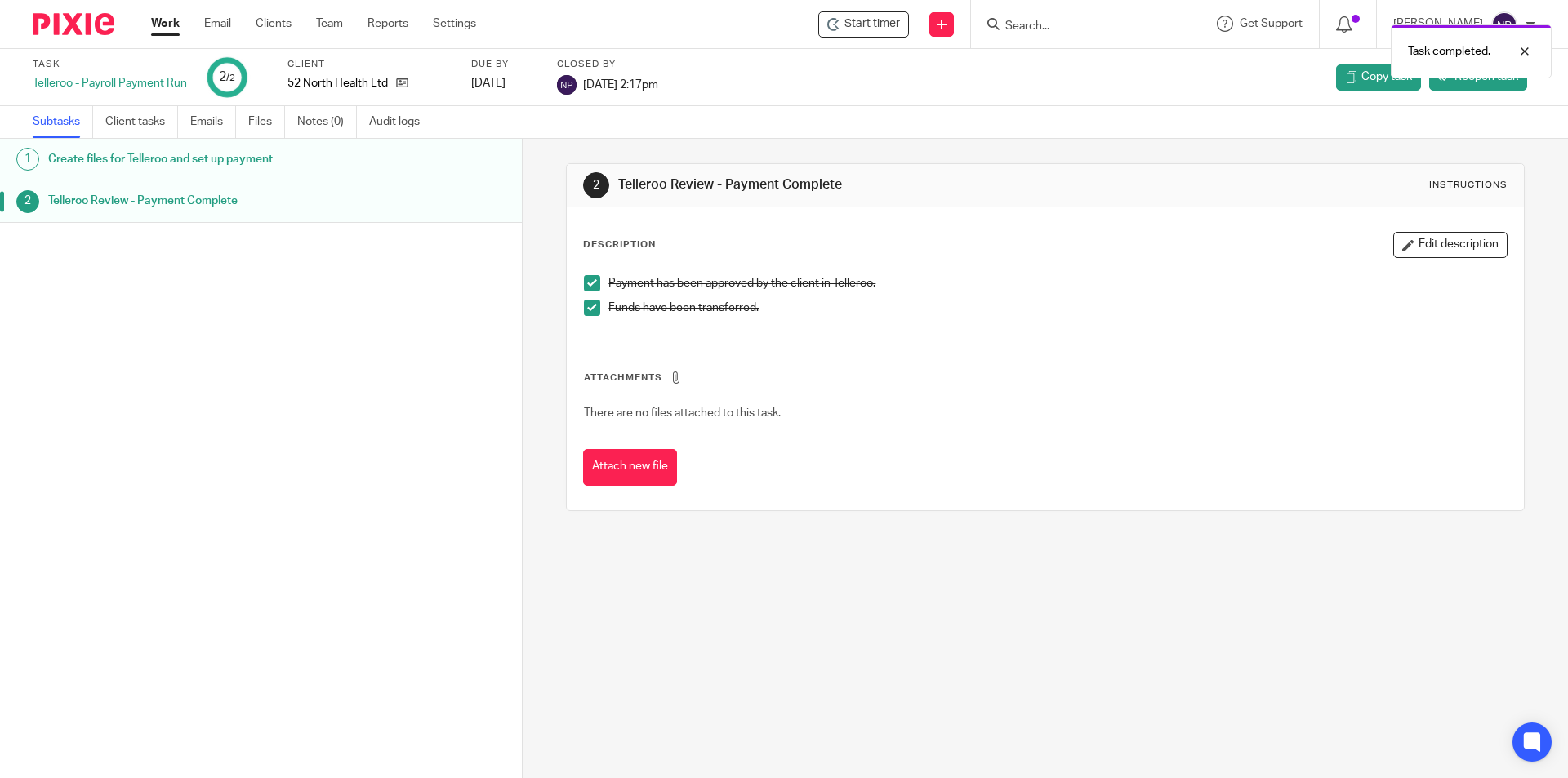
click at [168, 18] on link "Work" at bounding box center [165, 24] width 29 height 17
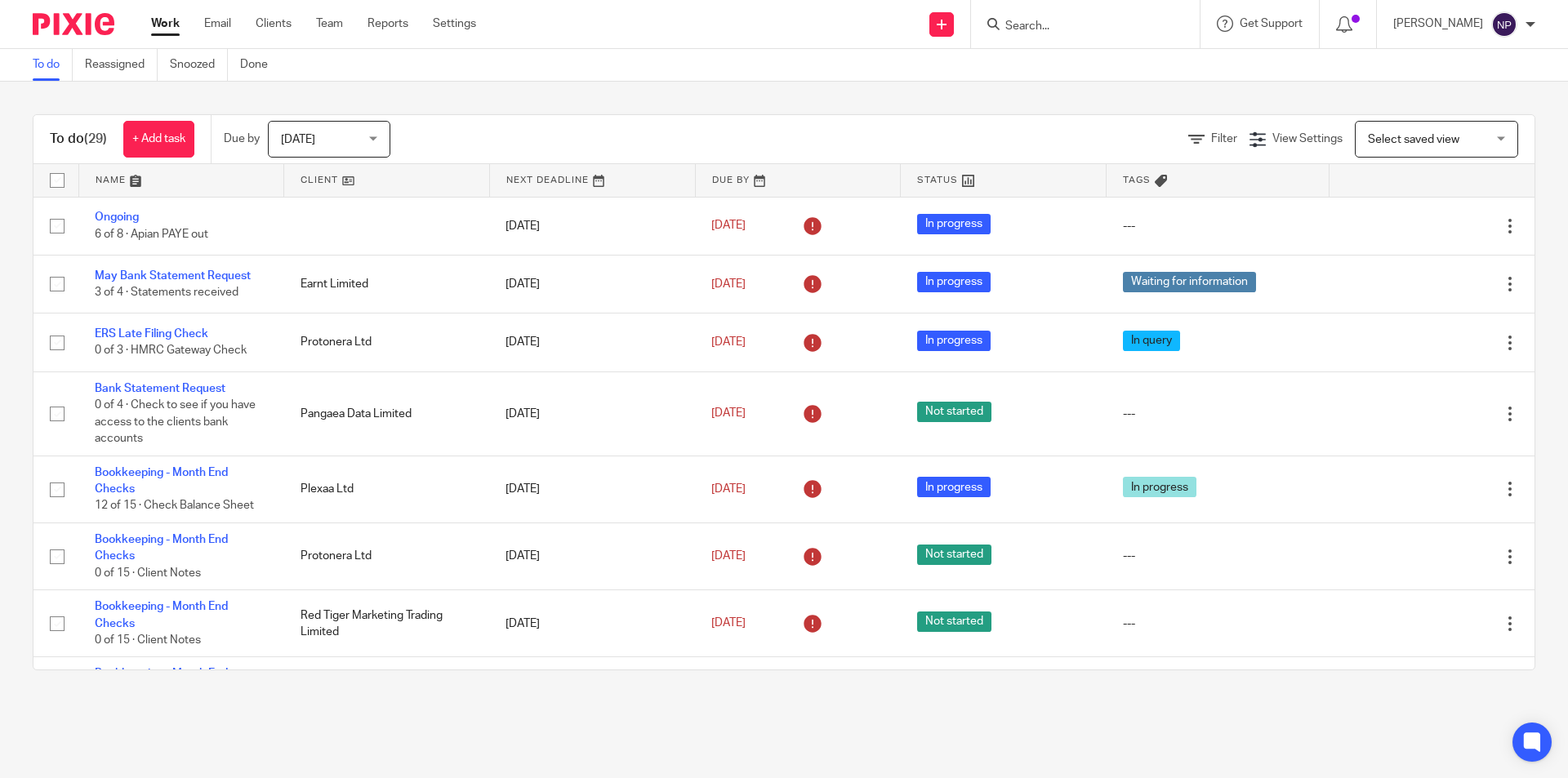
click at [195, 179] on link at bounding box center [181, 180] width 205 height 32
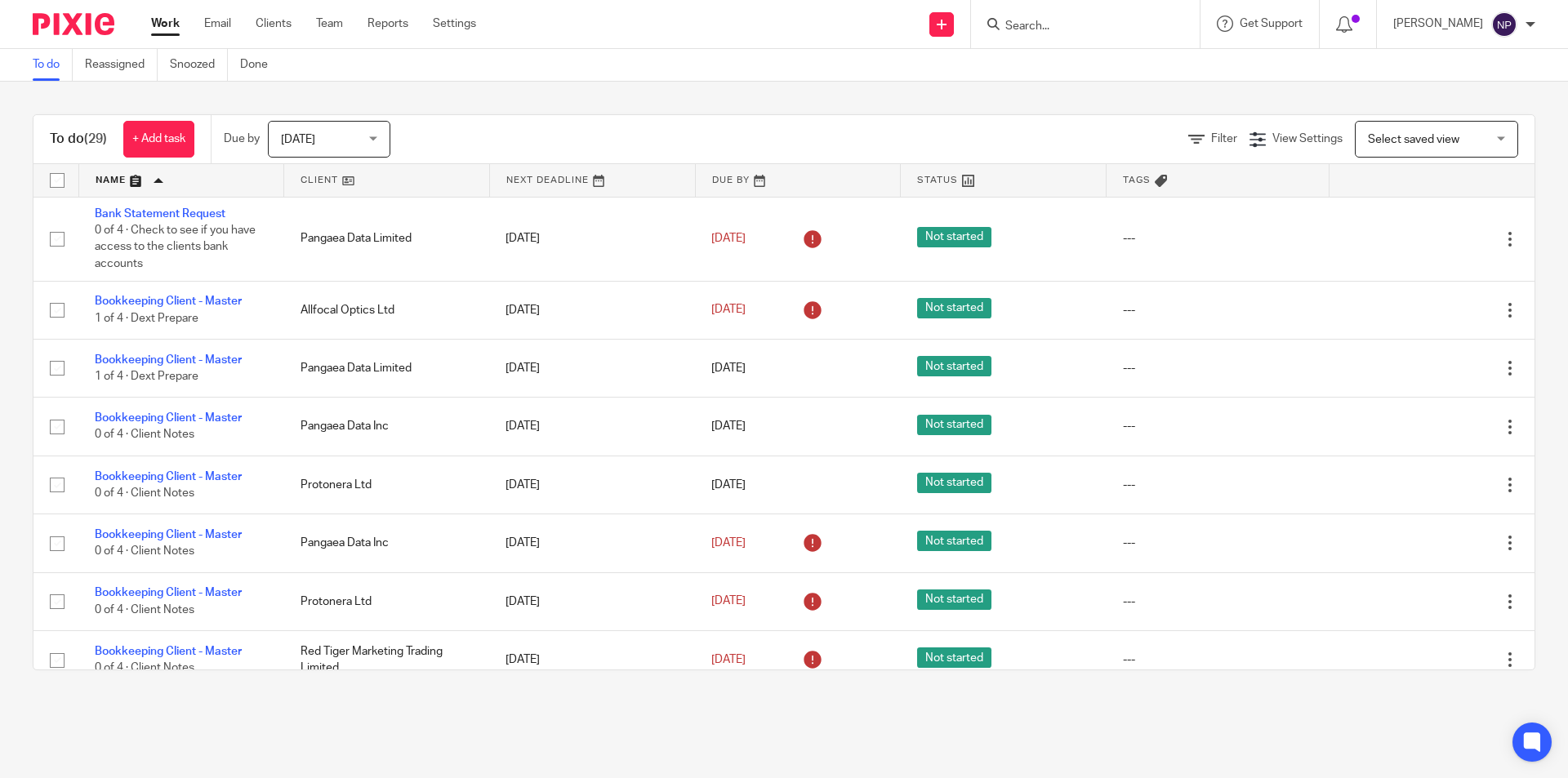
click at [195, 179] on link at bounding box center [181, 180] width 205 height 32
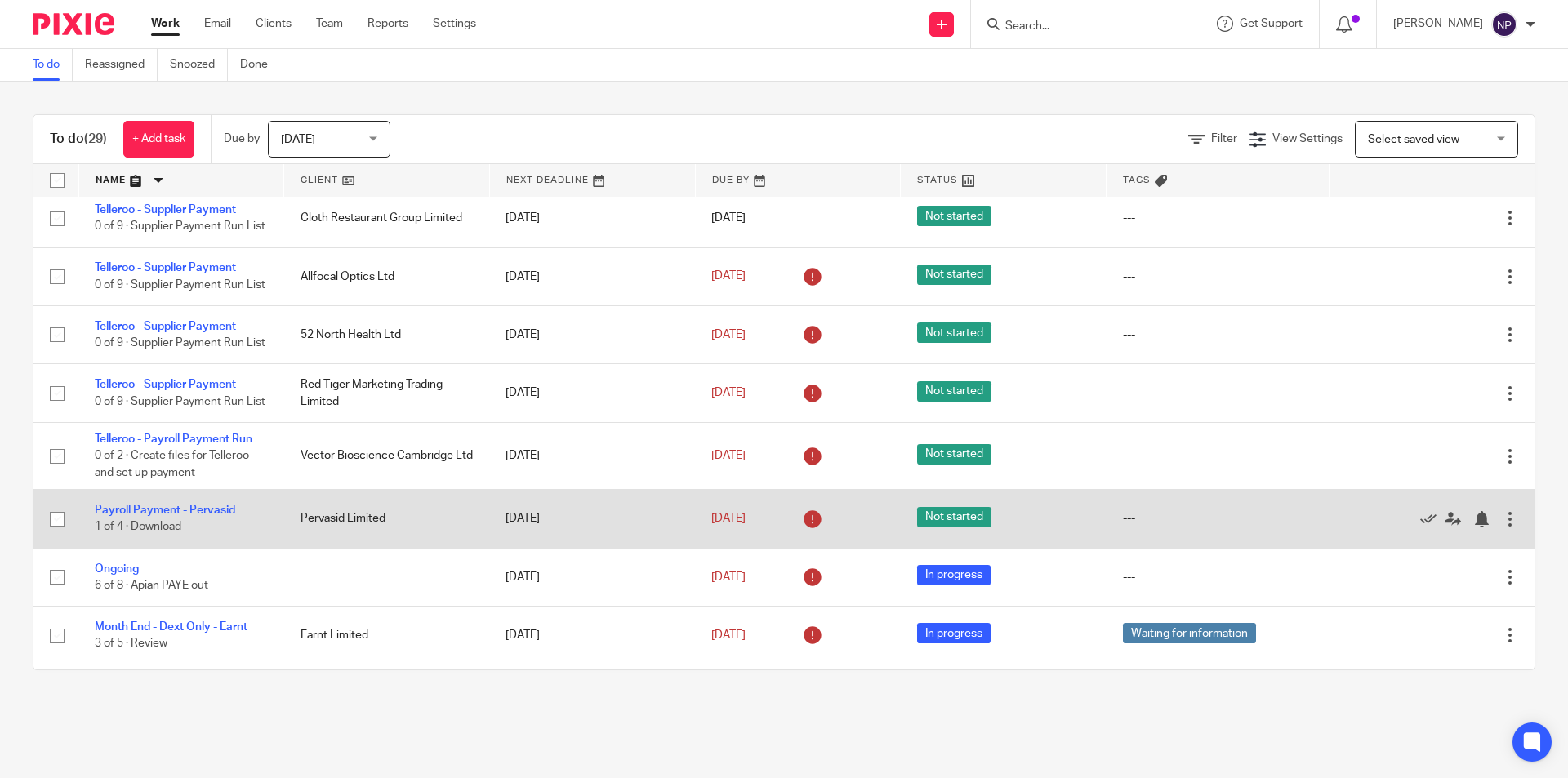
scroll to position [244, 0]
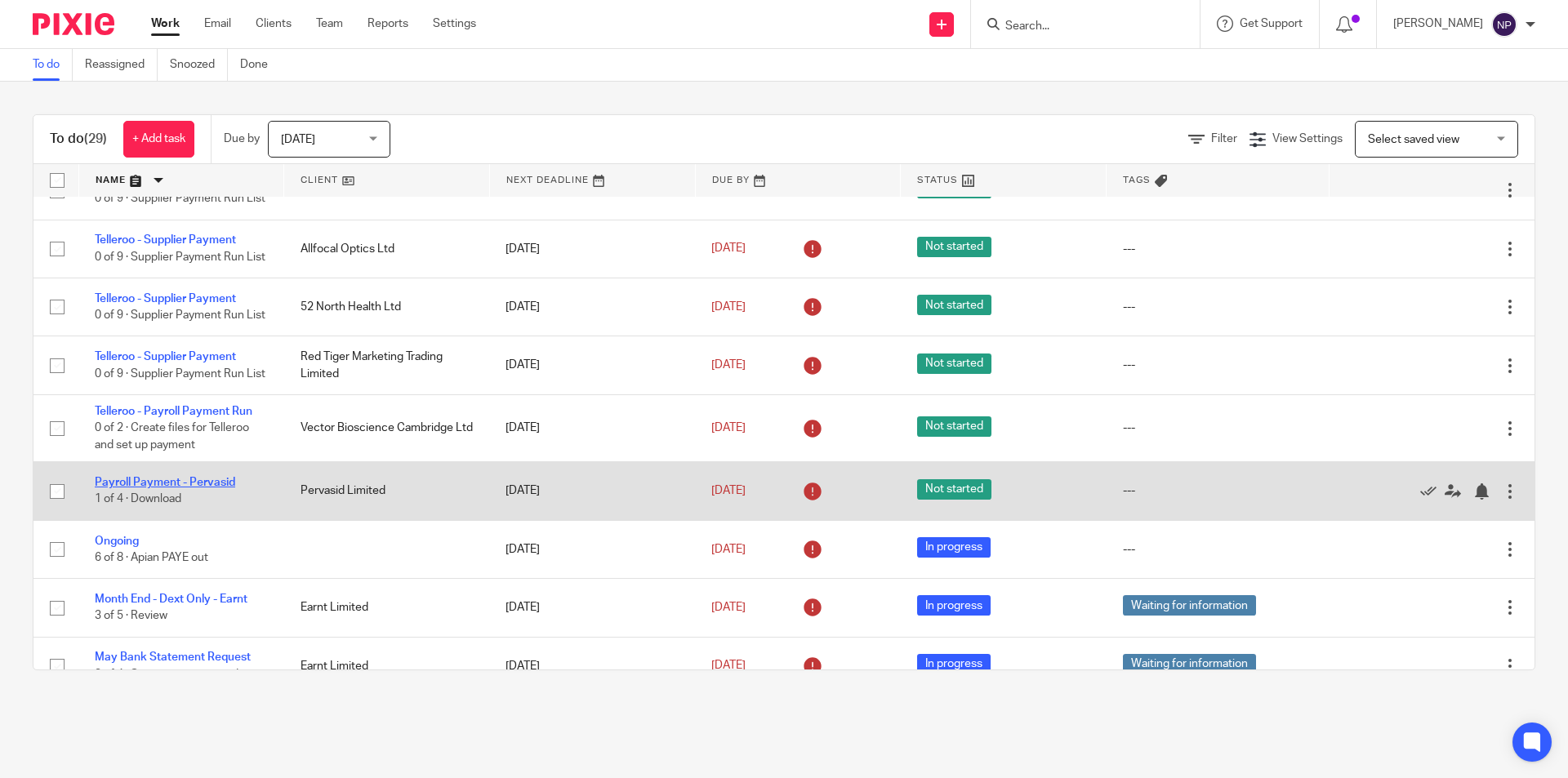
click at [203, 488] on link "Payroll Payment - Pervasid" at bounding box center [165, 482] width 140 height 11
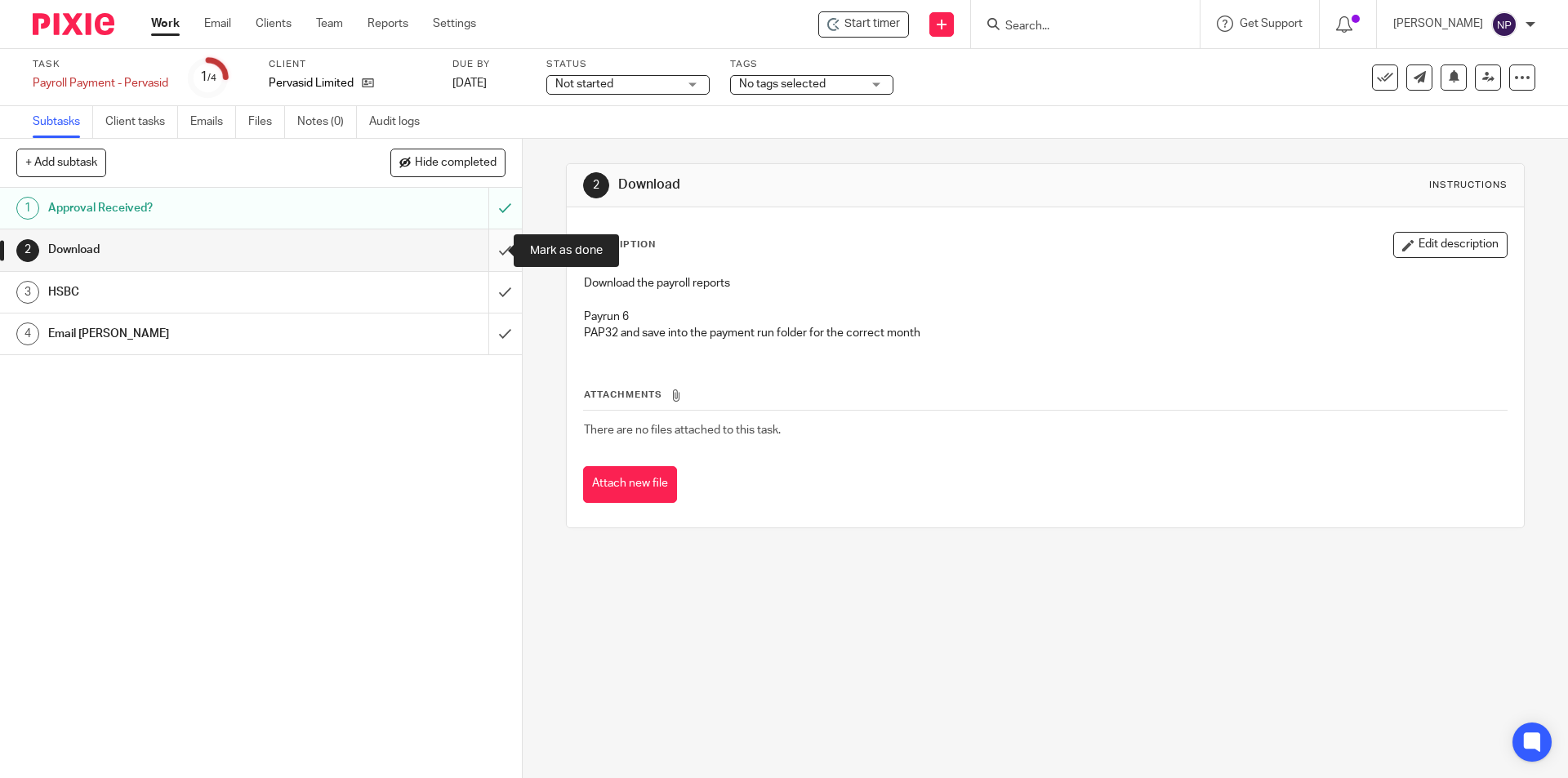
click at [491, 246] on input "submit" at bounding box center [260, 250] width 521 height 41
click at [492, 298] on input "submit" at bounding box center [260, 292] width 521 height 41
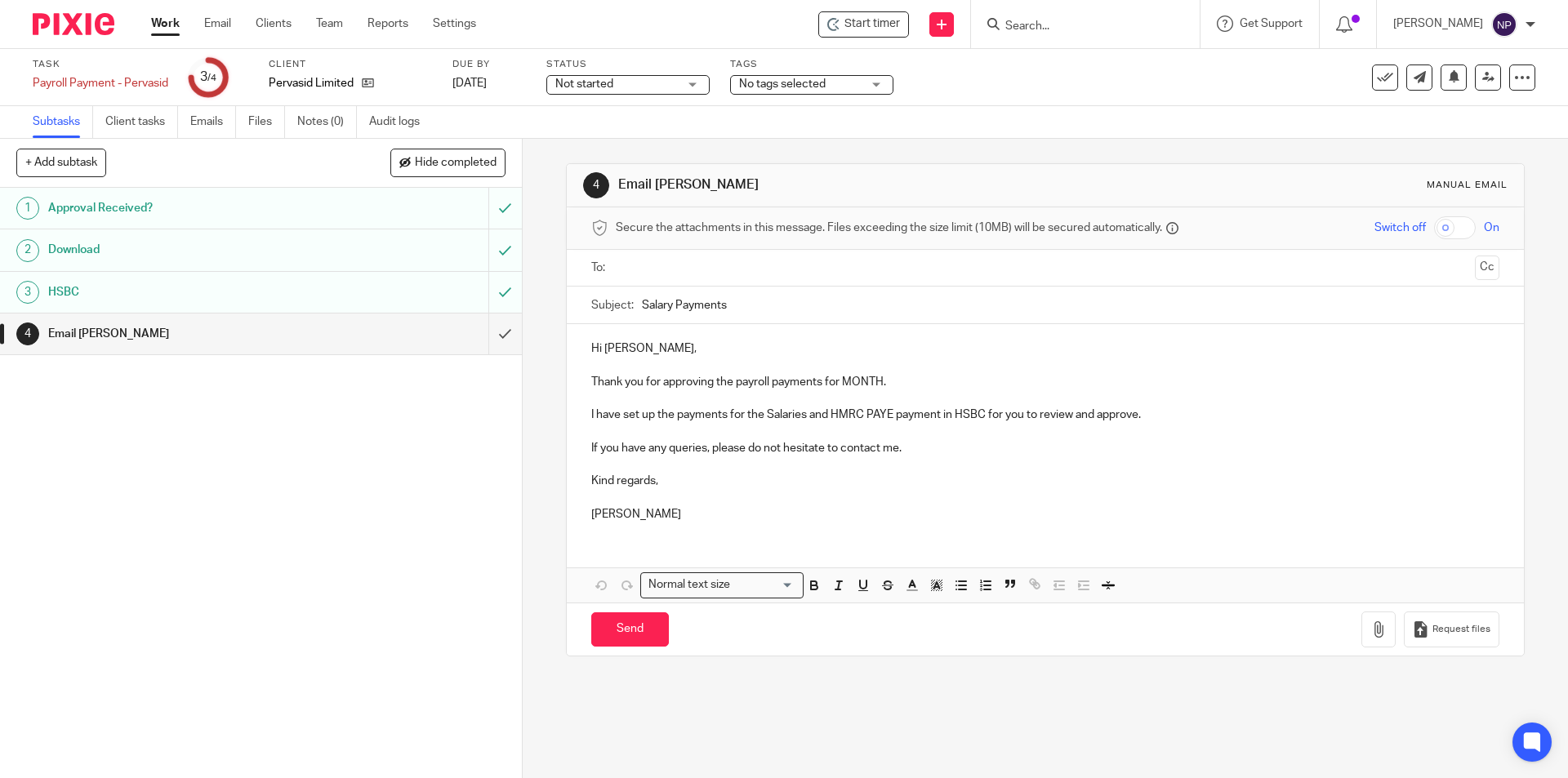
click at [493, 338] on input "submit" at bounding box center [260, 334] width 521 height 41
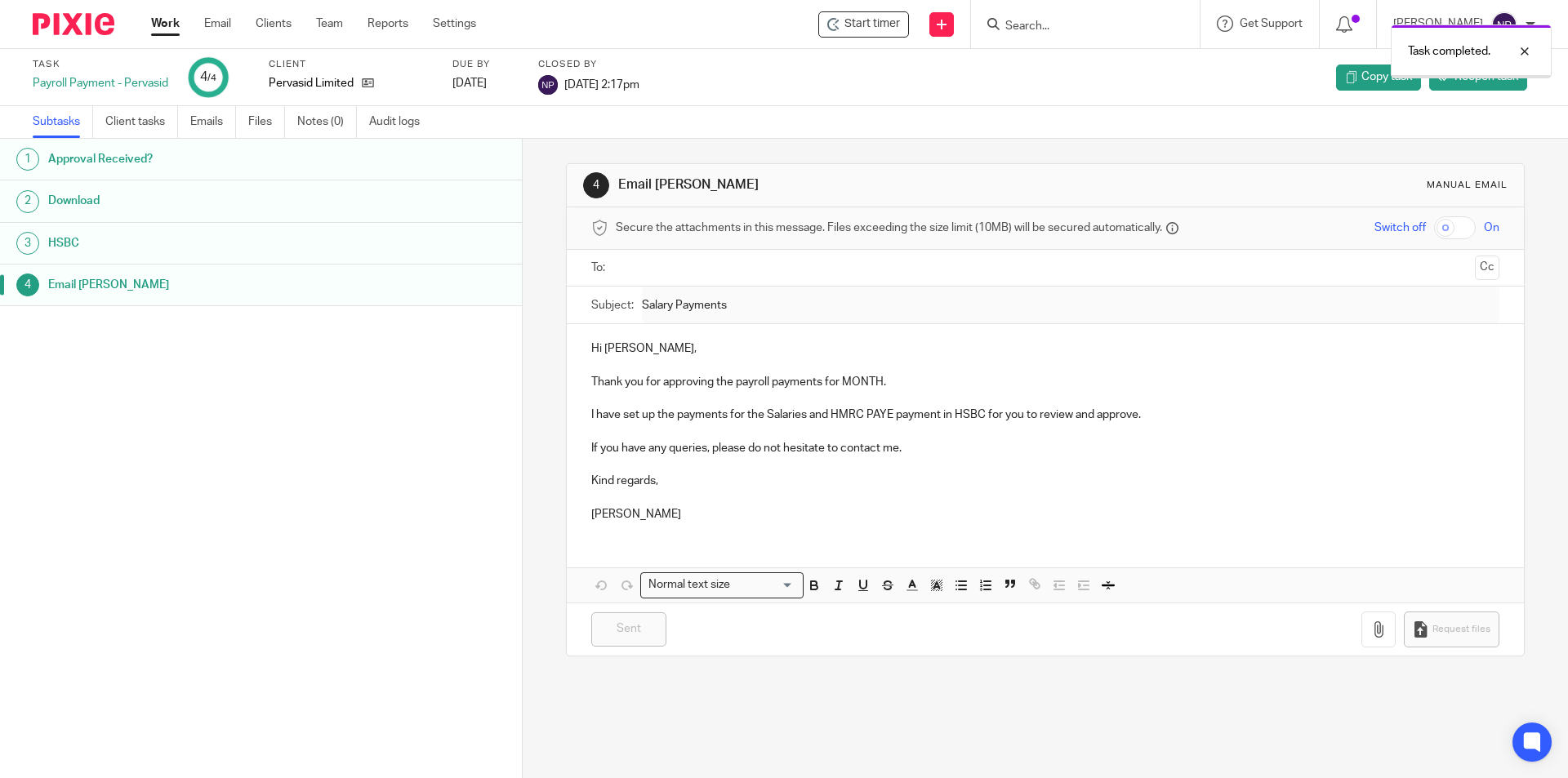
click at [160, 28] on link "Work" at bounding box center [165, 24] width 29 height 17
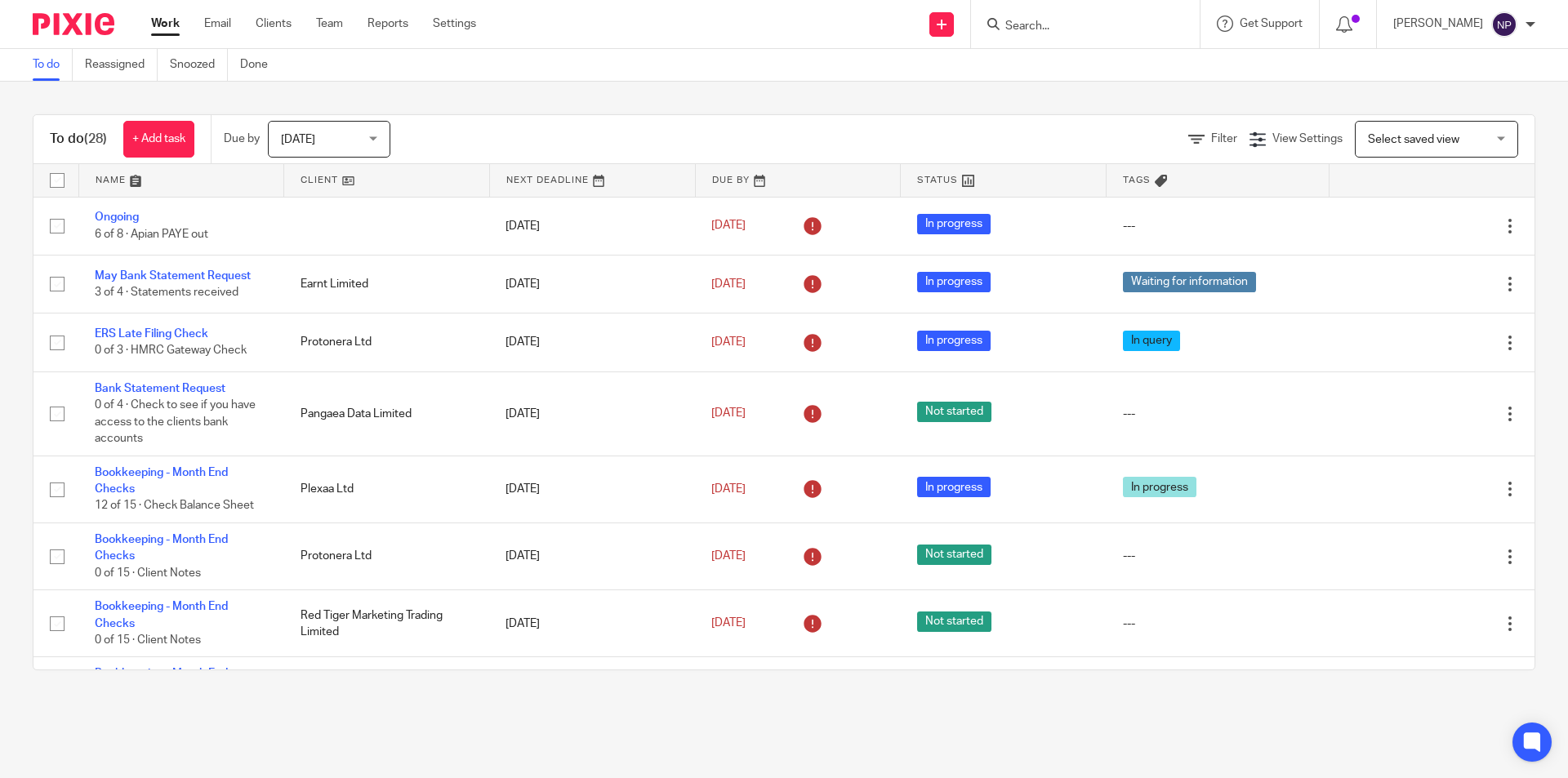
click at [216, 179] on link at bounding box center [181, 180] width 205 height 32
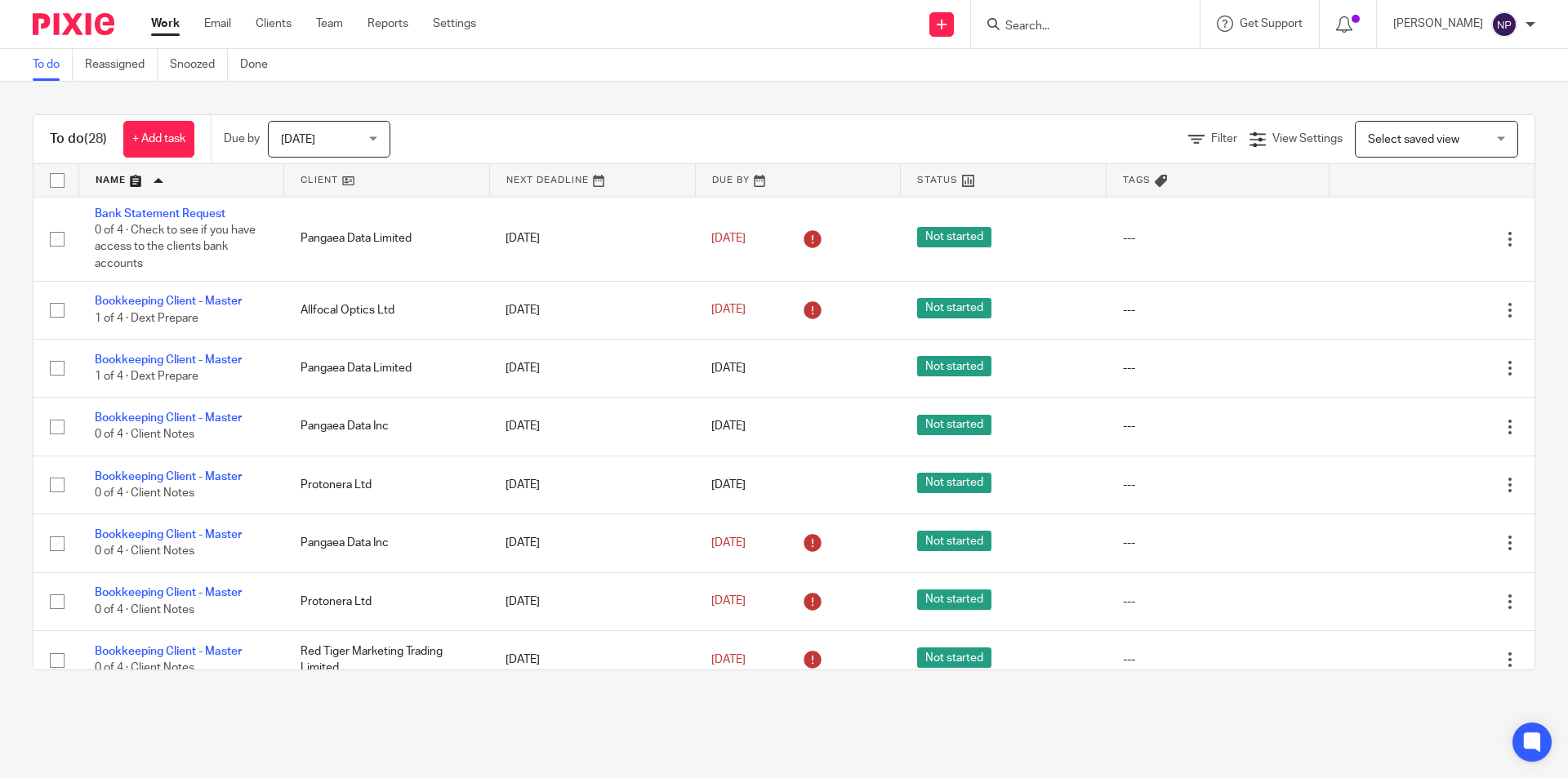
click at [140, 181] on link at bounding box center [181, 180] width 205 height 32
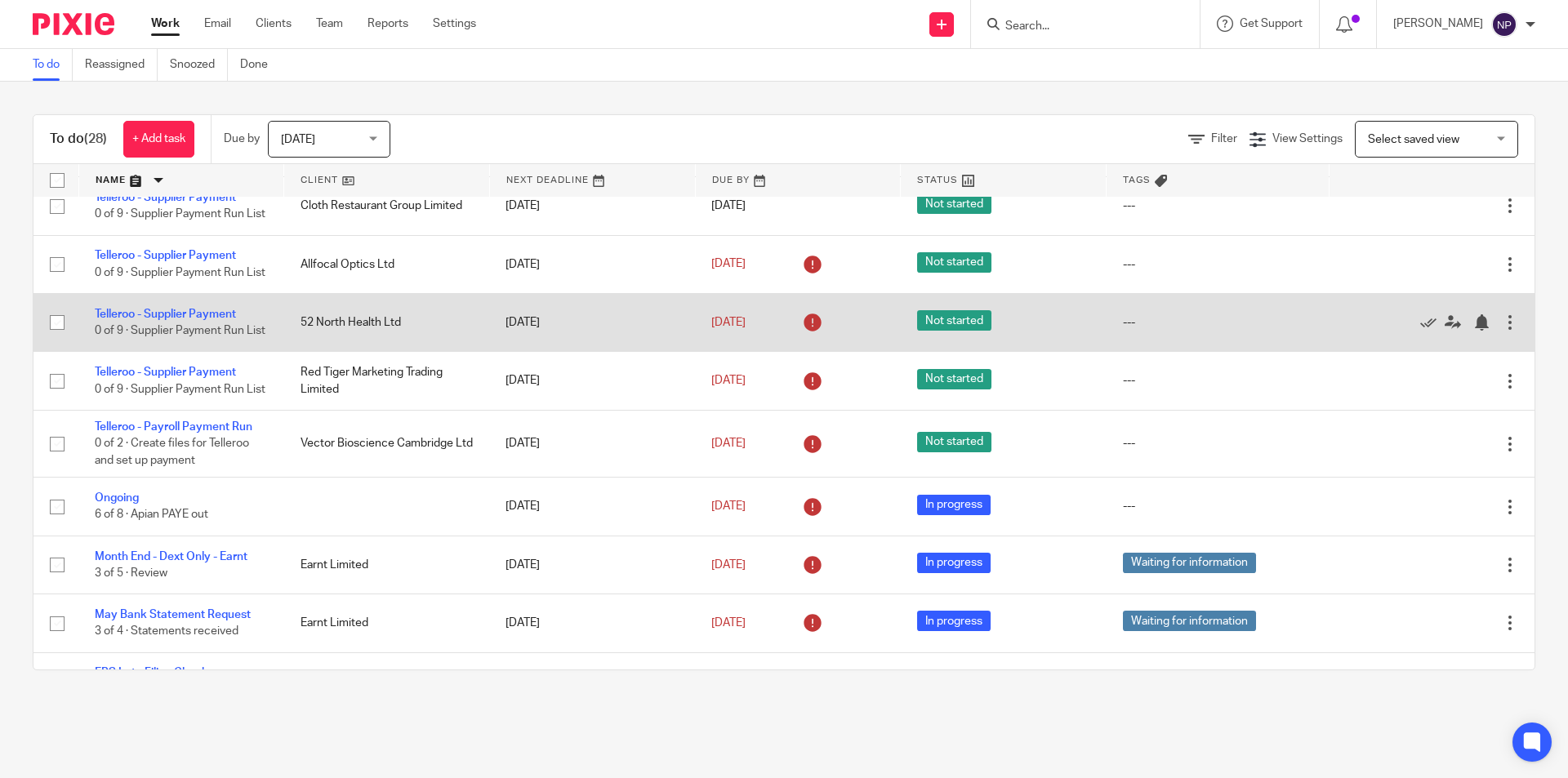
scroll to position [244, 0]
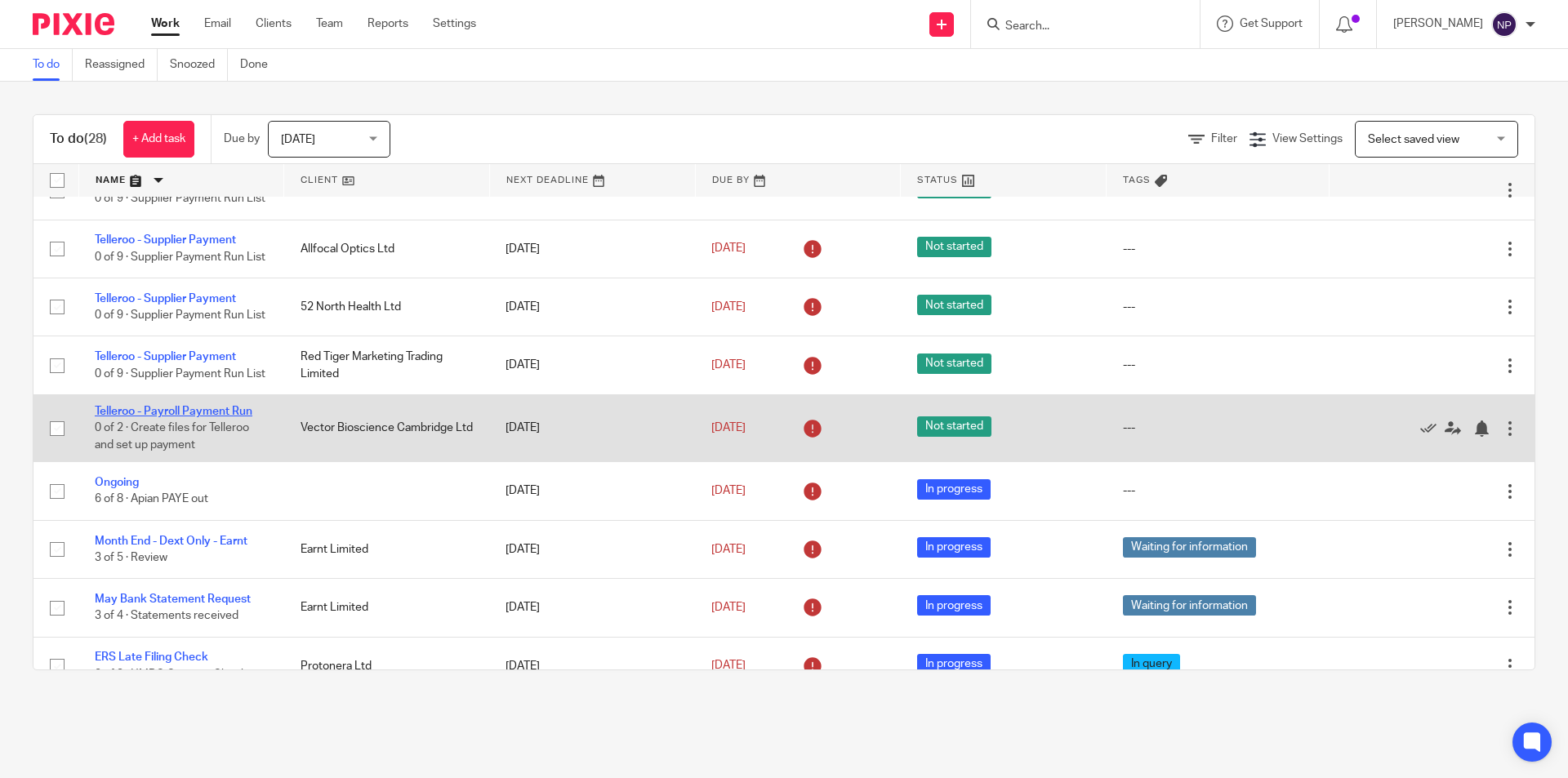
click at [221, 417] on link "Telleroo - Payroll Payment Run" at bounding box center [174, 411] width 158 height 11
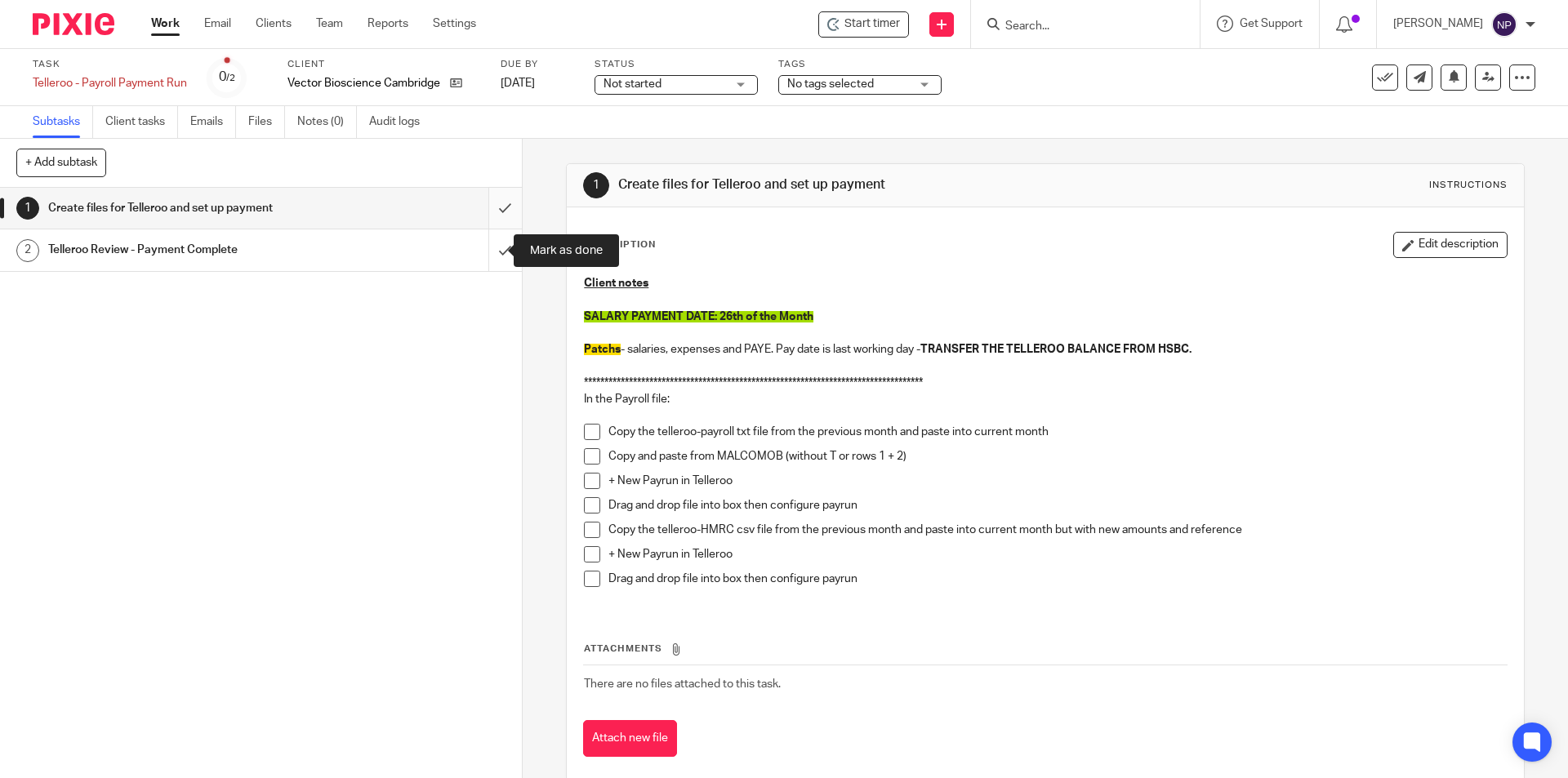
click at [491, 190] on input "submit" at bounding box center [260, 208] width 521 height 41
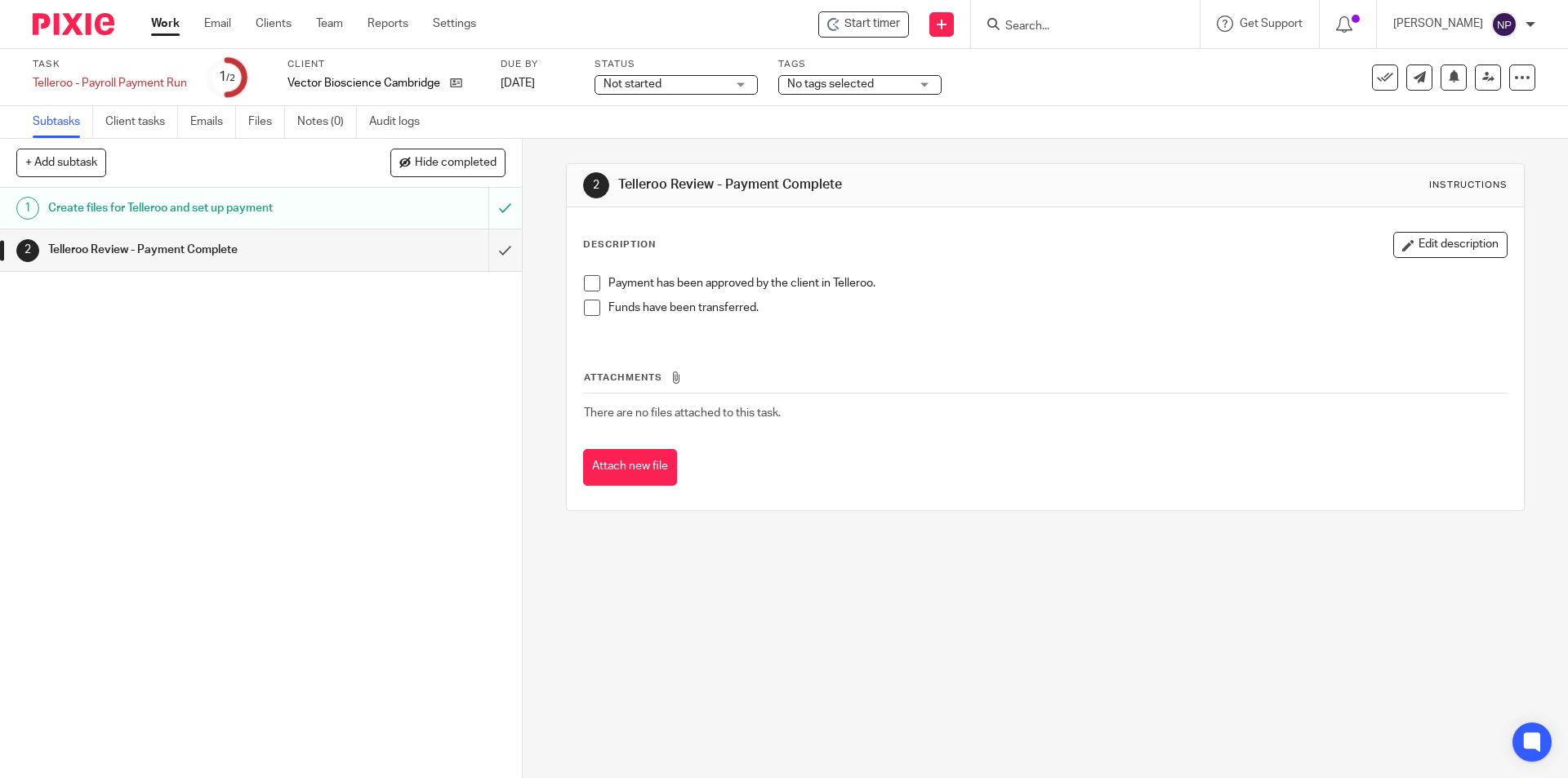
click at [708, 84] on span "Not started" at bounding box center [664, 85] width 123 height 18
click at [692, 151] on li "In progress" at bounding box center [676, 144] width 161 height 33
click at [892, 80] on span "No tags selected" at bounding box center [848, 85] width 123 height 18
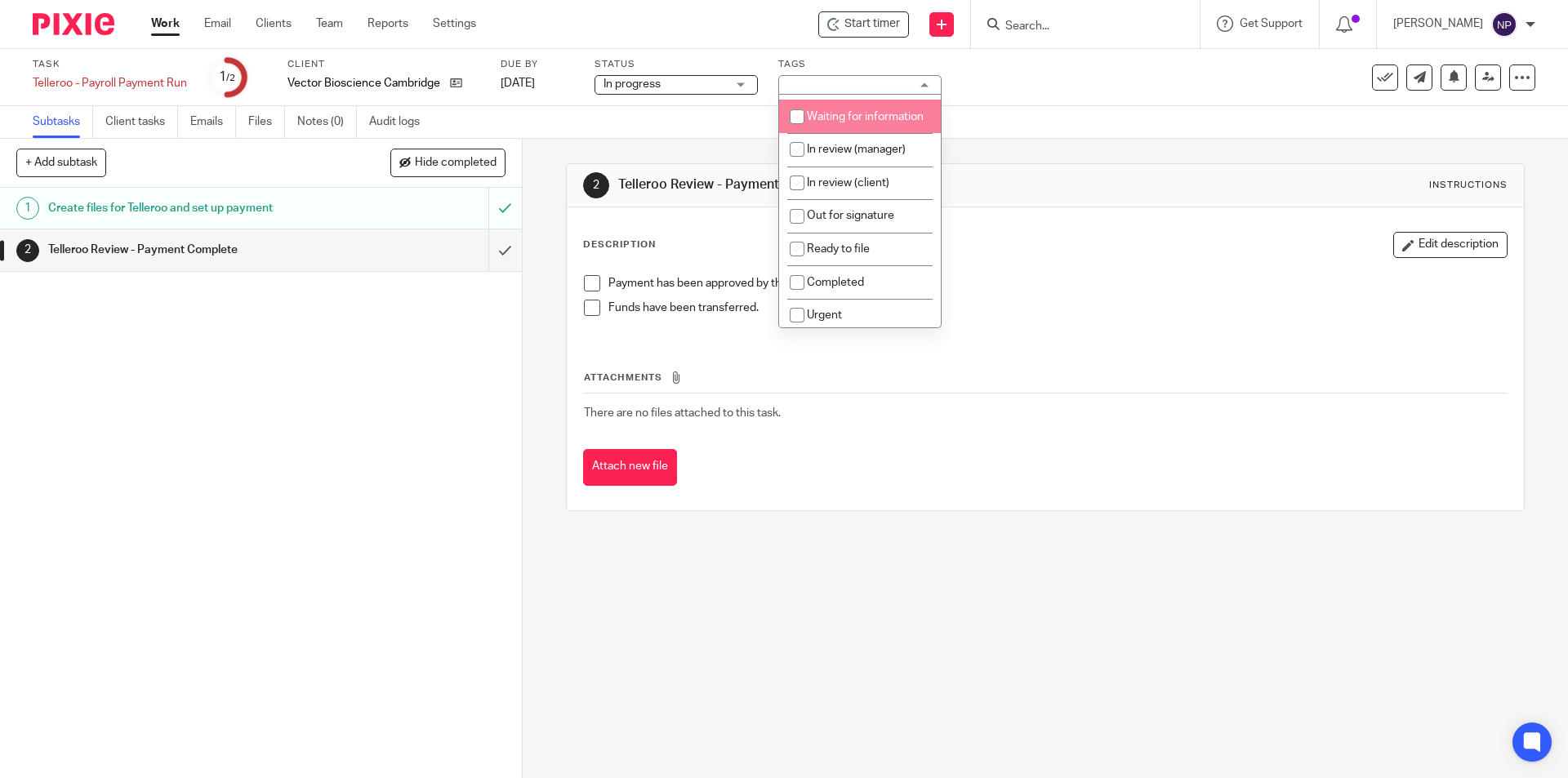
scroll to position [163, 0]
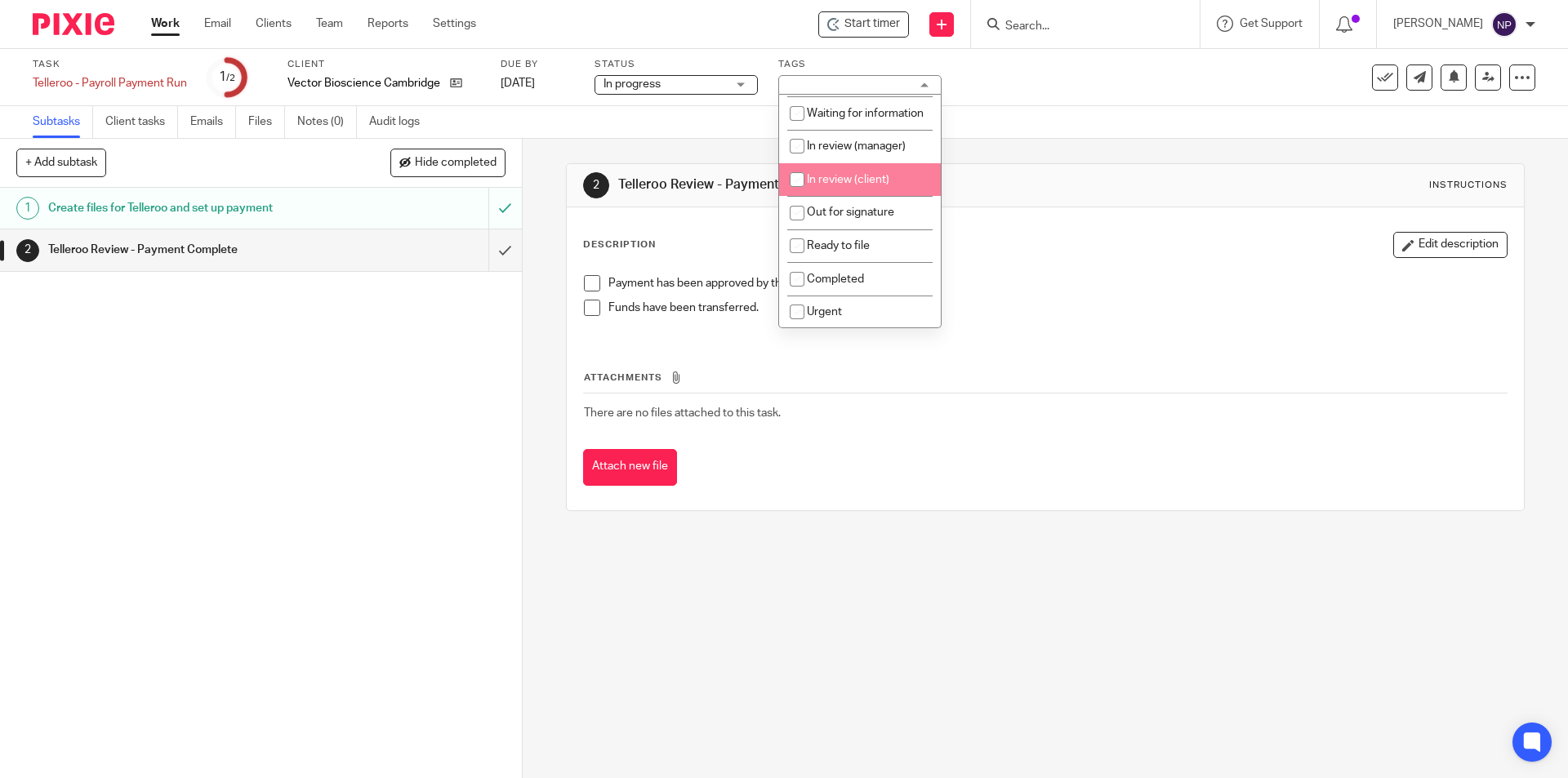
click at [872, 197] on li "In review (client)" at bounding box center [860, 180] width 161 height 33
checkbox input "true"
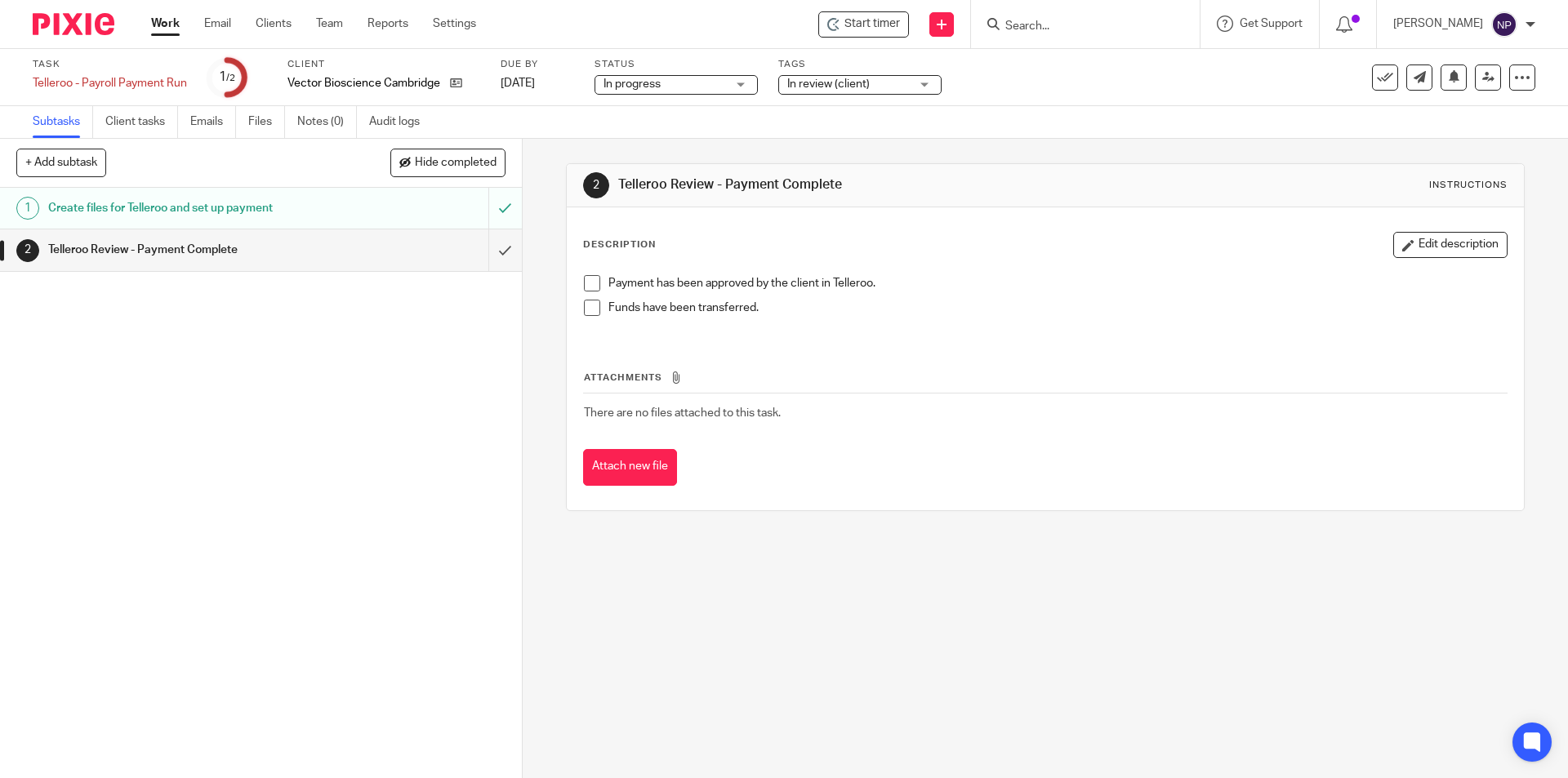
click at [1458, 77] on div "See template in use Advanced task editor Copy task Change schedule Delete" at bounding box center [1453, 78] width 163 height 26
click at [1448, 78] on icon at bounding box center [1454, 76] width 12 height 12
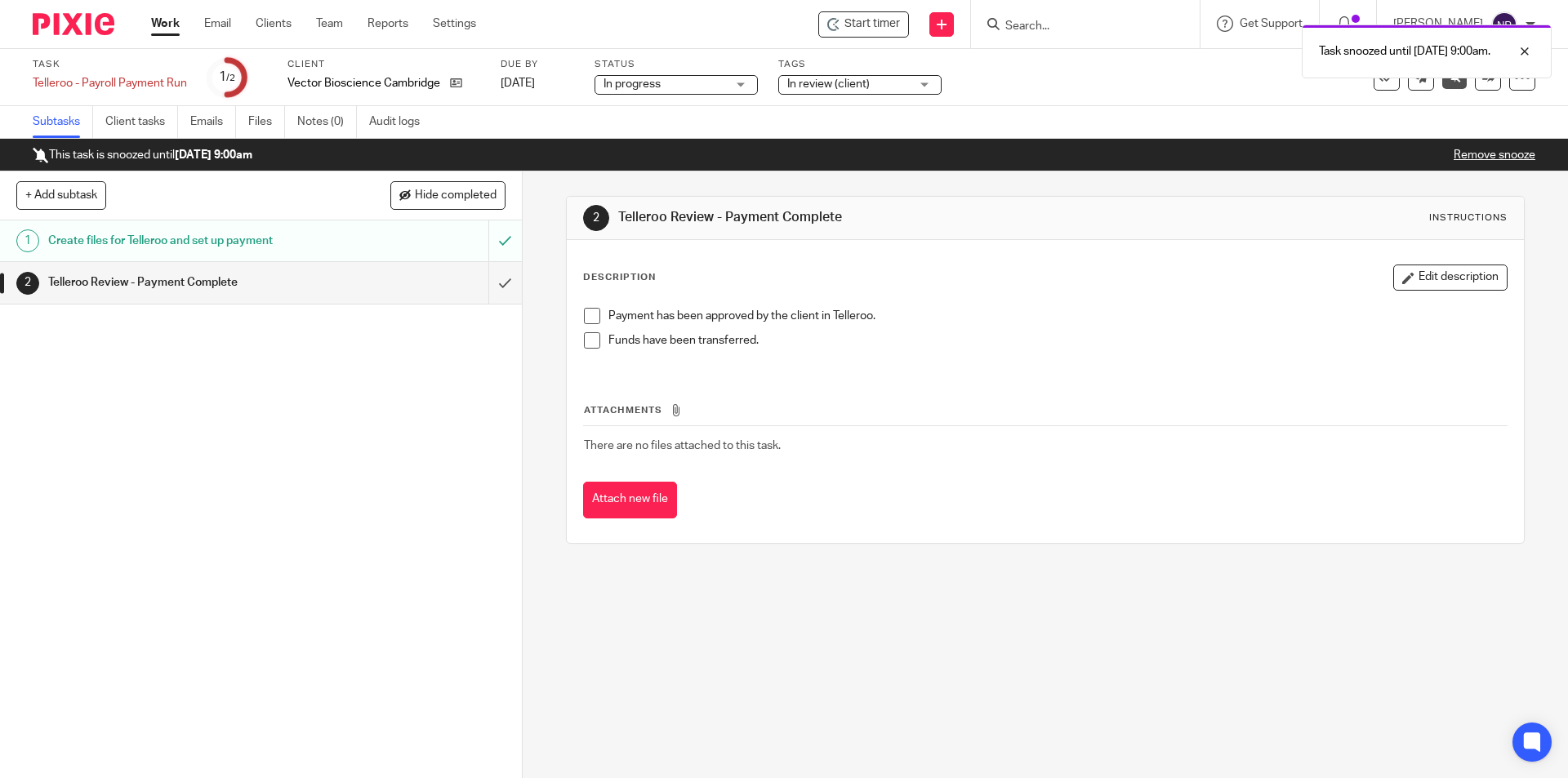
click at [172, 20] on link "Work" at bounding box center [165, 24] width 29 height 17
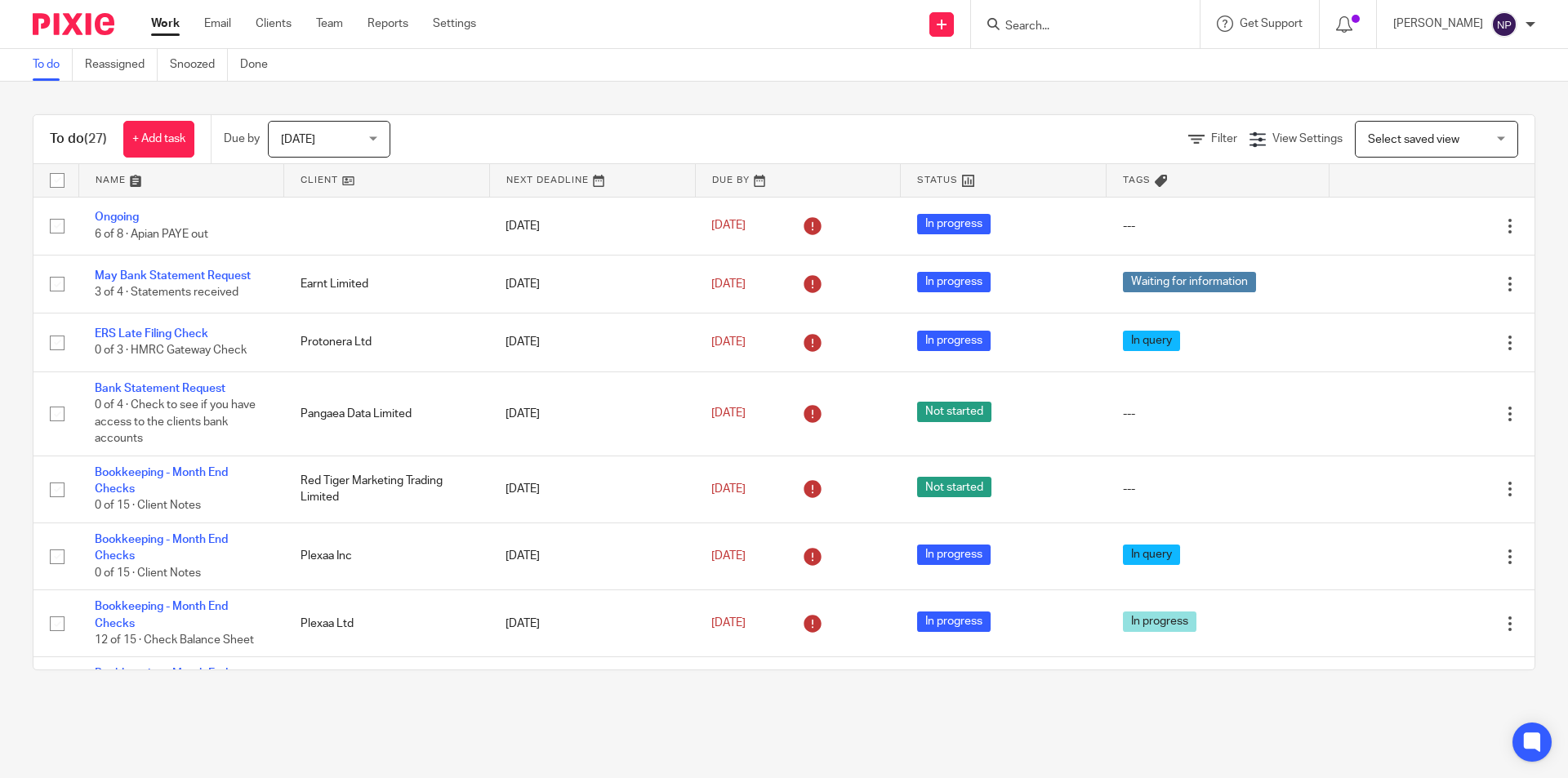
click at [138, 172] on link at bounding box center [181, 180] width 205 height 32
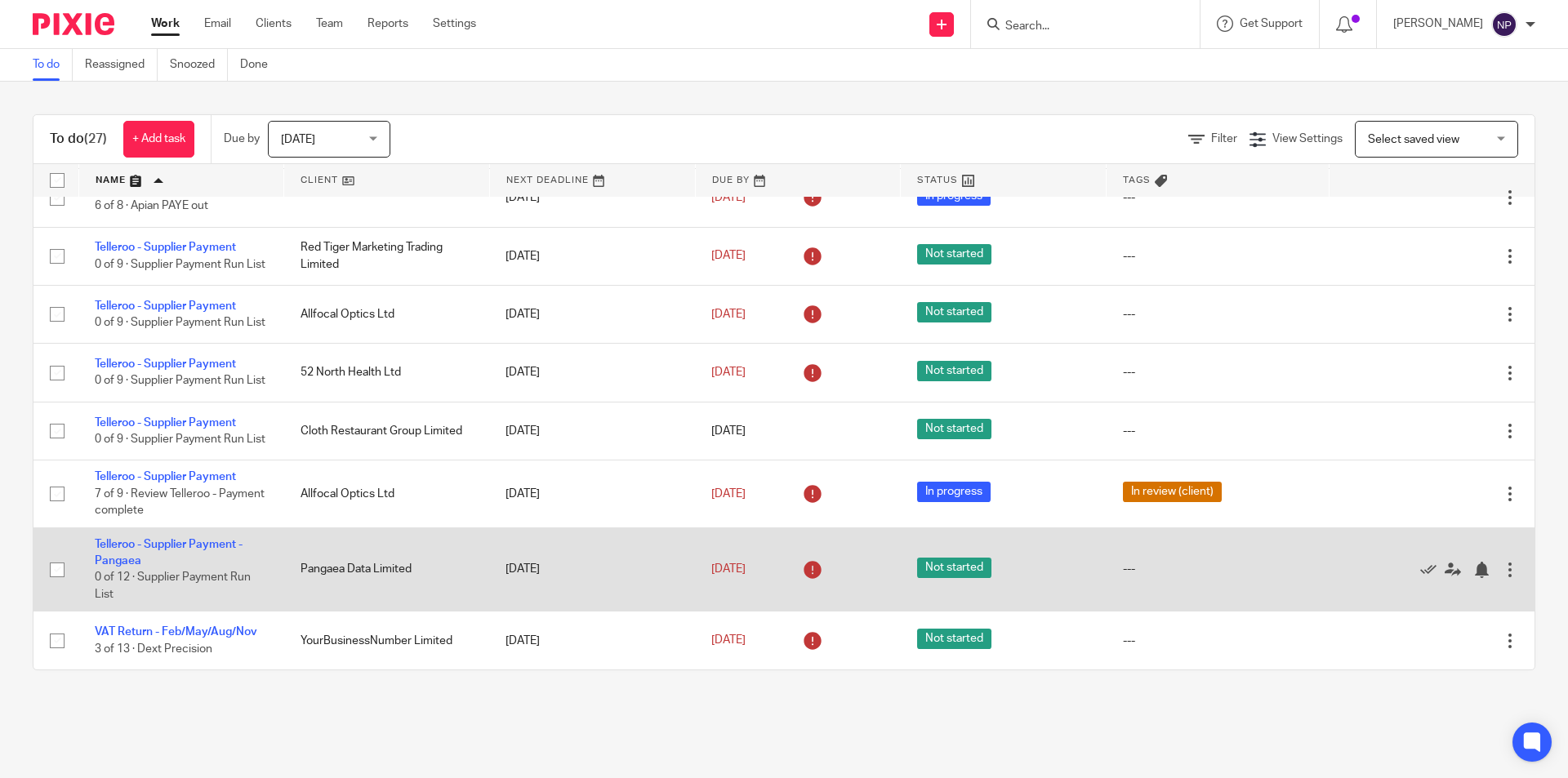
scroll to position [1224, 0]
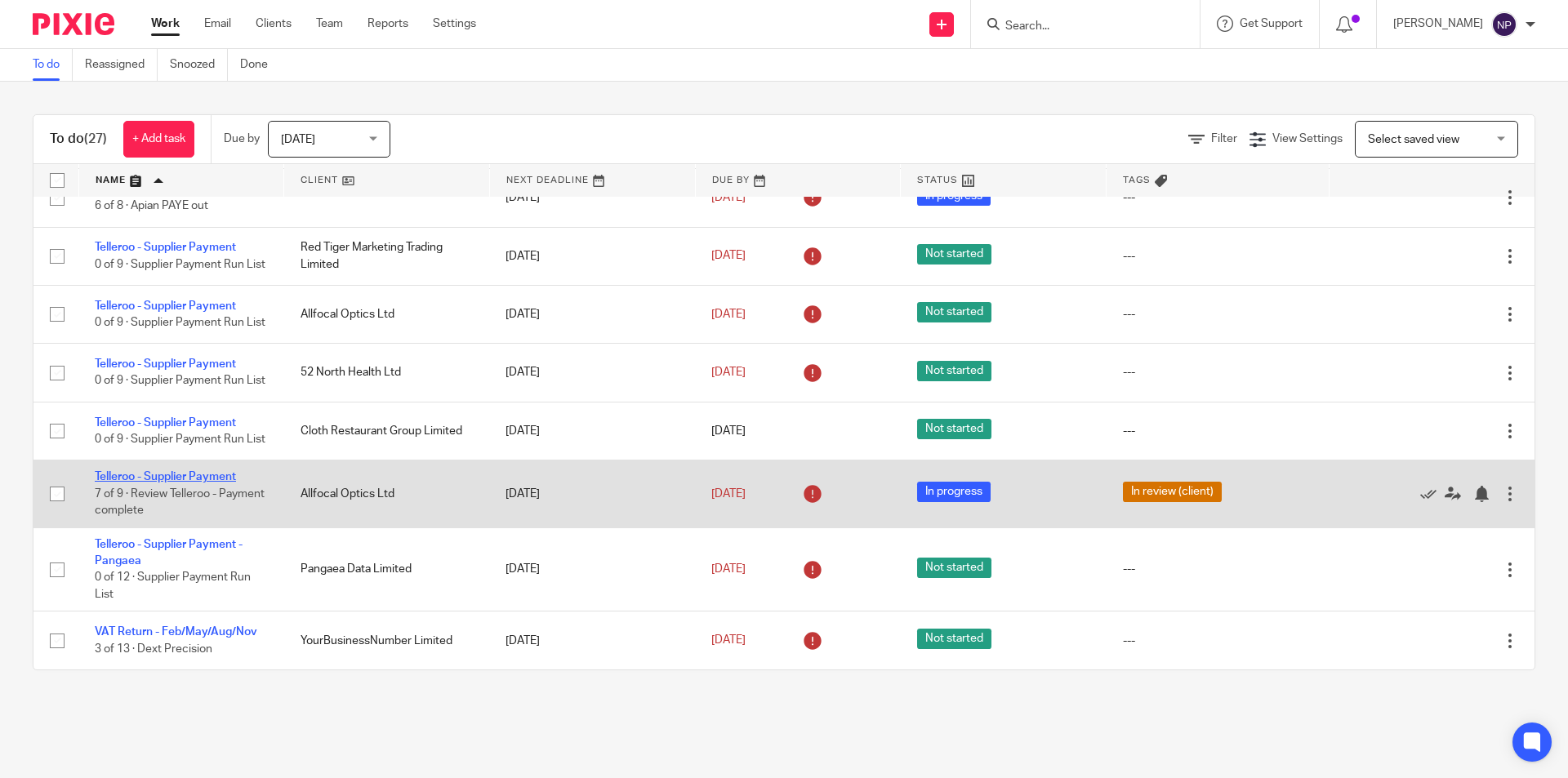
click at [197, 483] on link "Telleroo - Supplier Payment" at bounding box center [165, 477] width 141 height 11
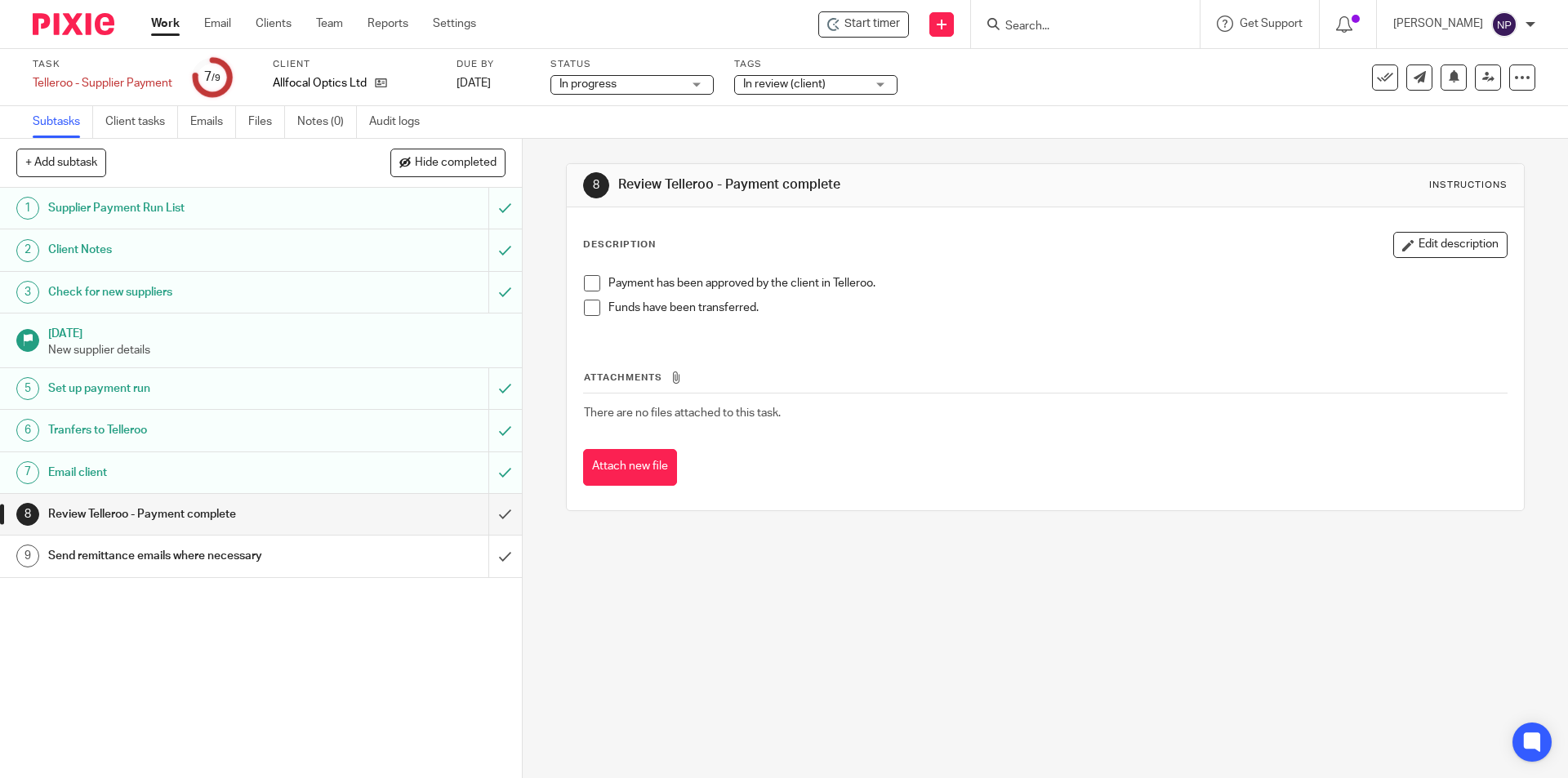
click at [592, 284] on span at bounding box center [592, 283] width 17 height 17
click at [593, 307] on span at bounding box center [592, 308] width 17 height 17
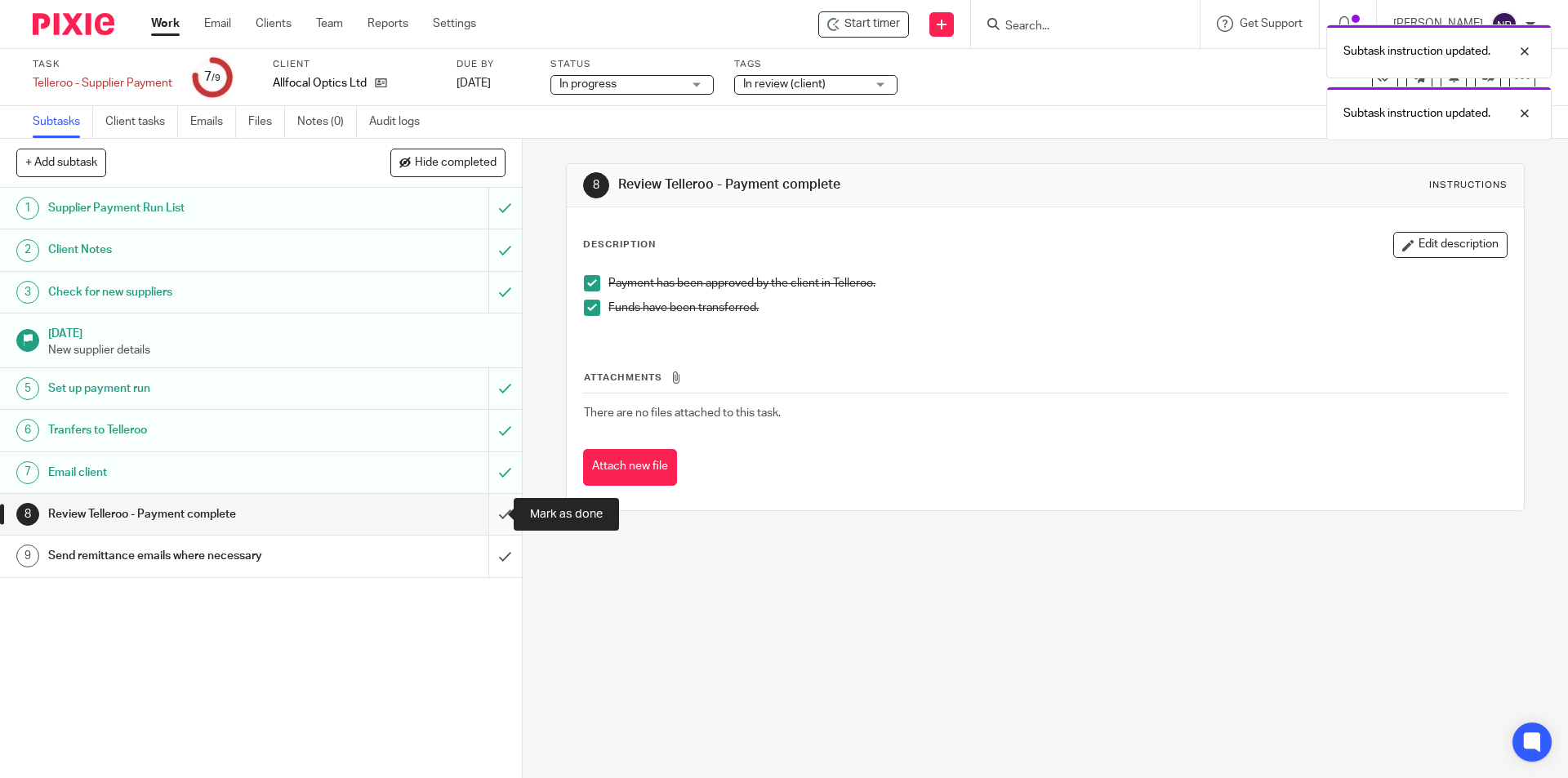
click at [492, 523] on input "submit" at bounding box center [260, 514] width 521 height 41
click at [487, 555] on input "submit" at bounding box center [260, 555] width 521 height 41
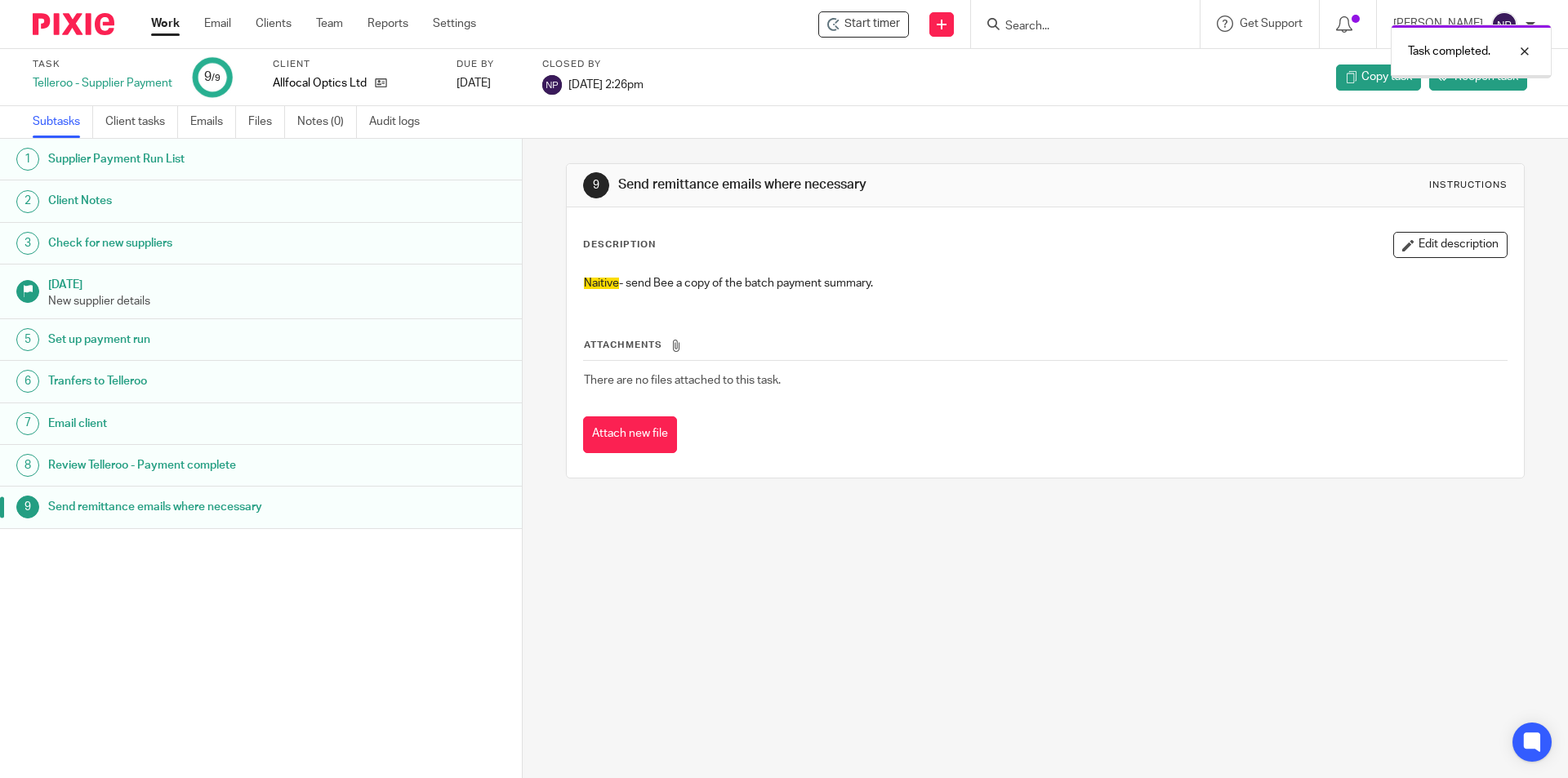
click at [161, 25] on link "Work" at bounding box center [165, 24] width 29 height 17
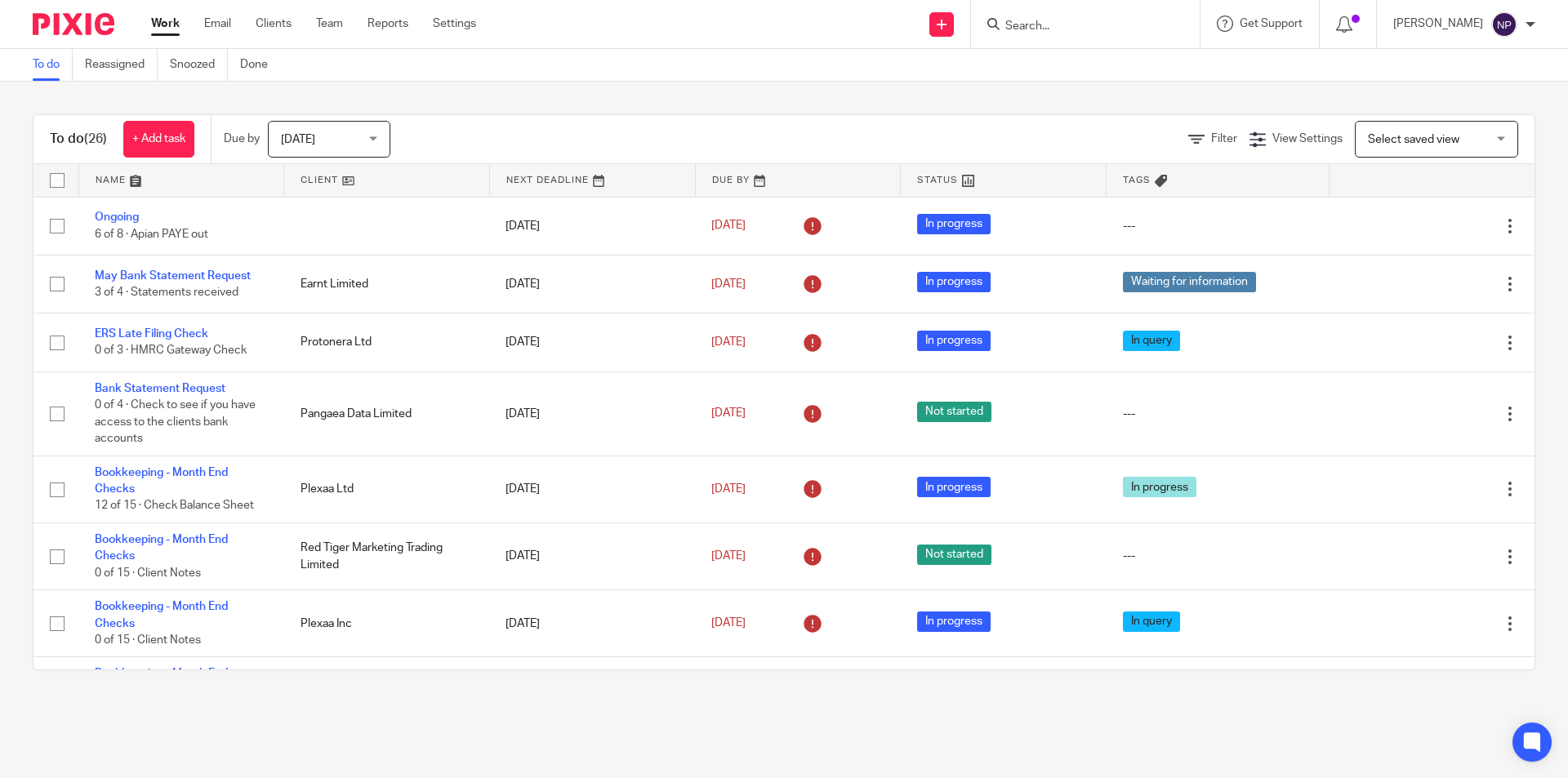
click at [372, 178] on link at bounding box center [387, 180] width 205 height 32
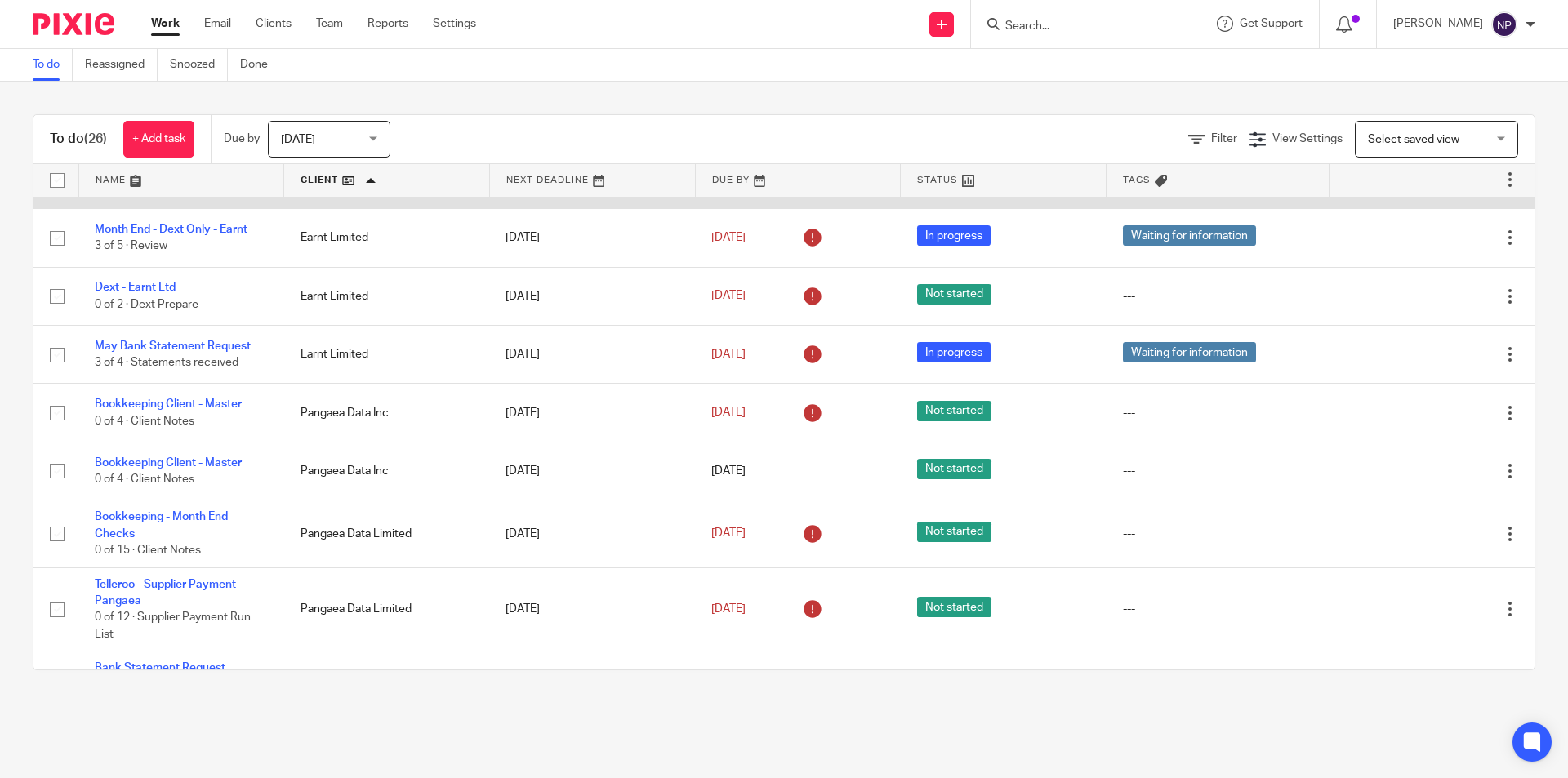
scroll to position [244, 0]
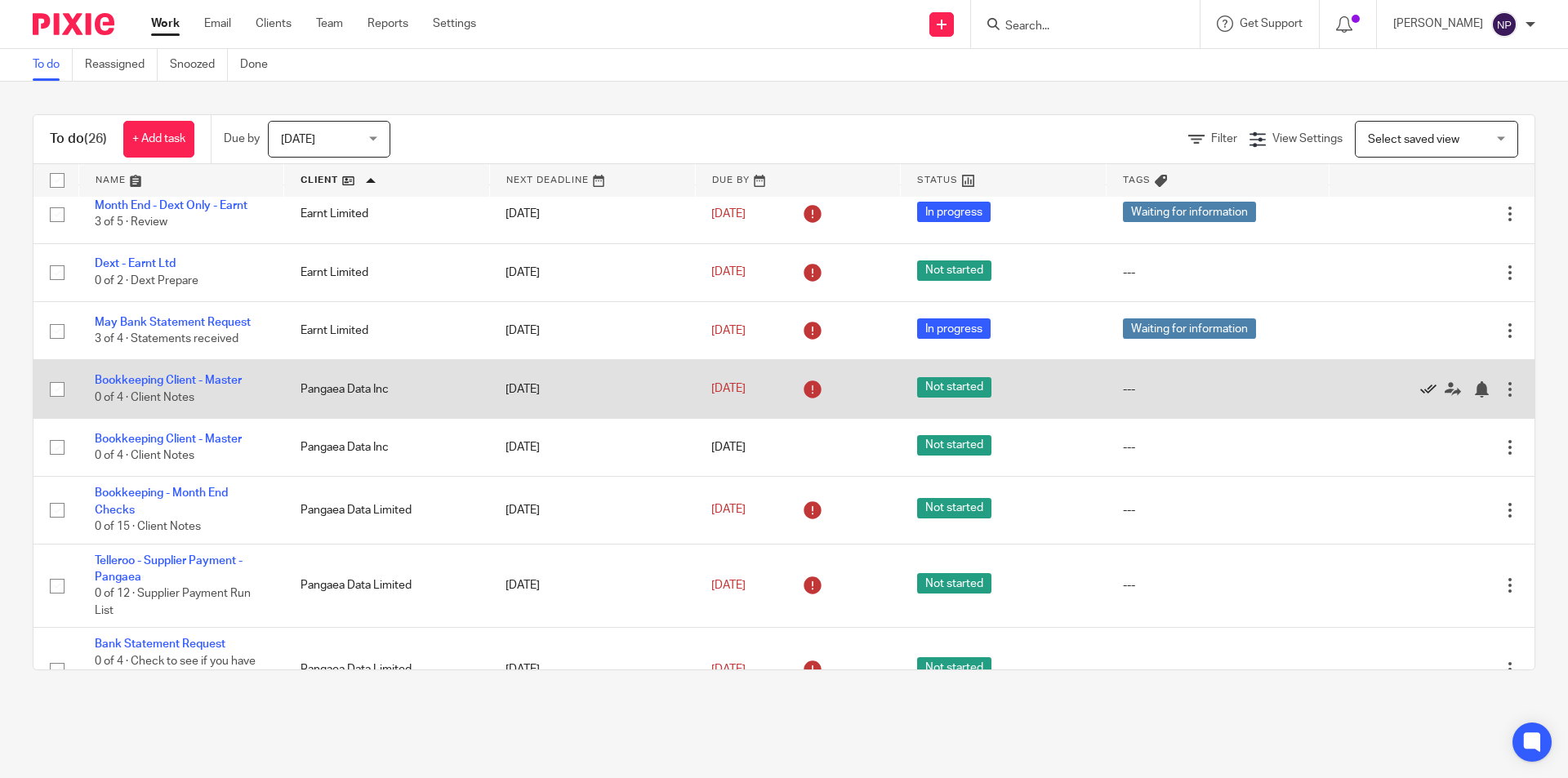
click at [1420, 398] on icon at bounding box center [1428, 389] width 17 height 17
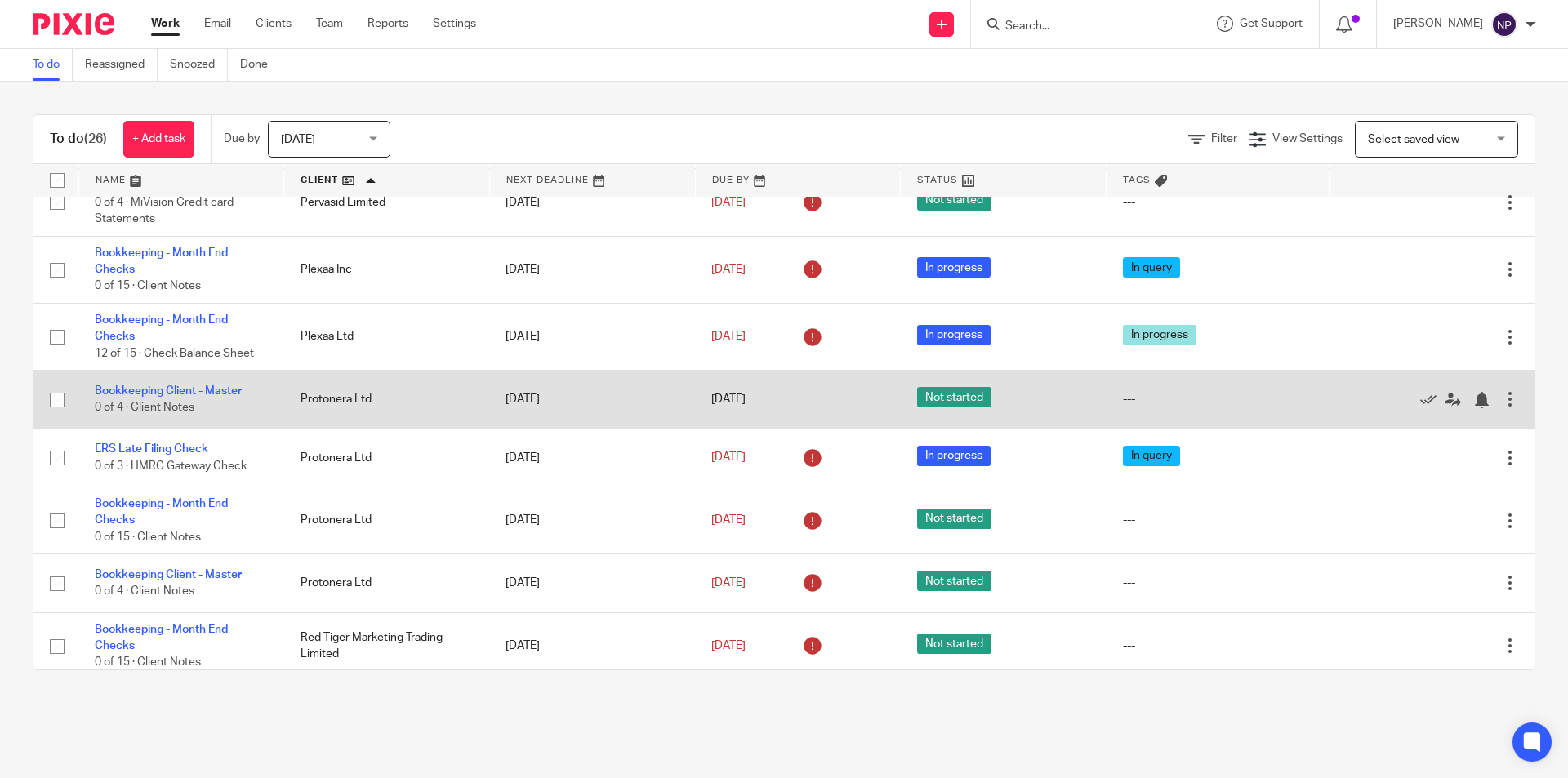
scroll to position [817, 0]
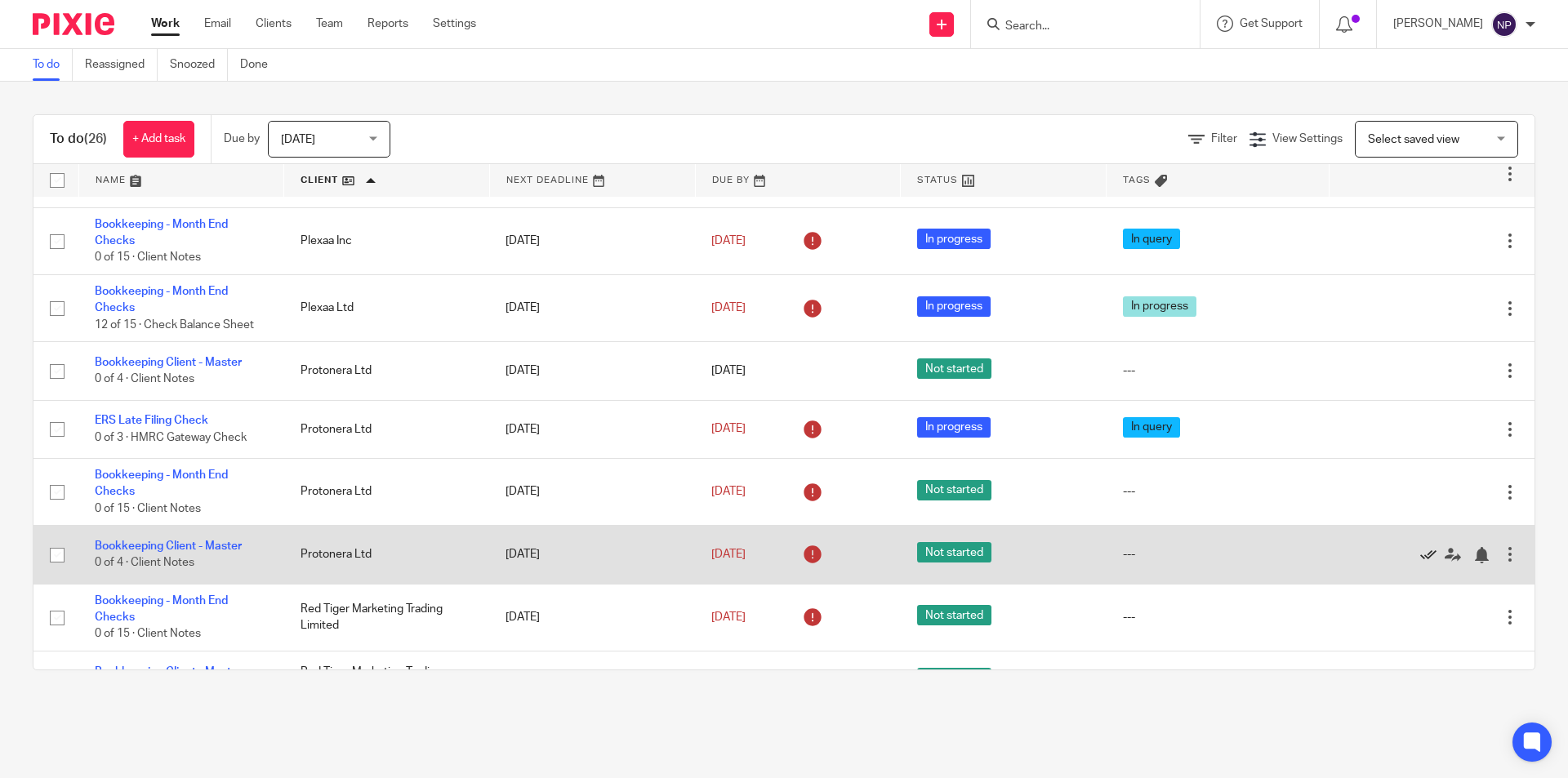
click at [1420, 563] on icon at bounding box center [1428, 555] width 17 height 17
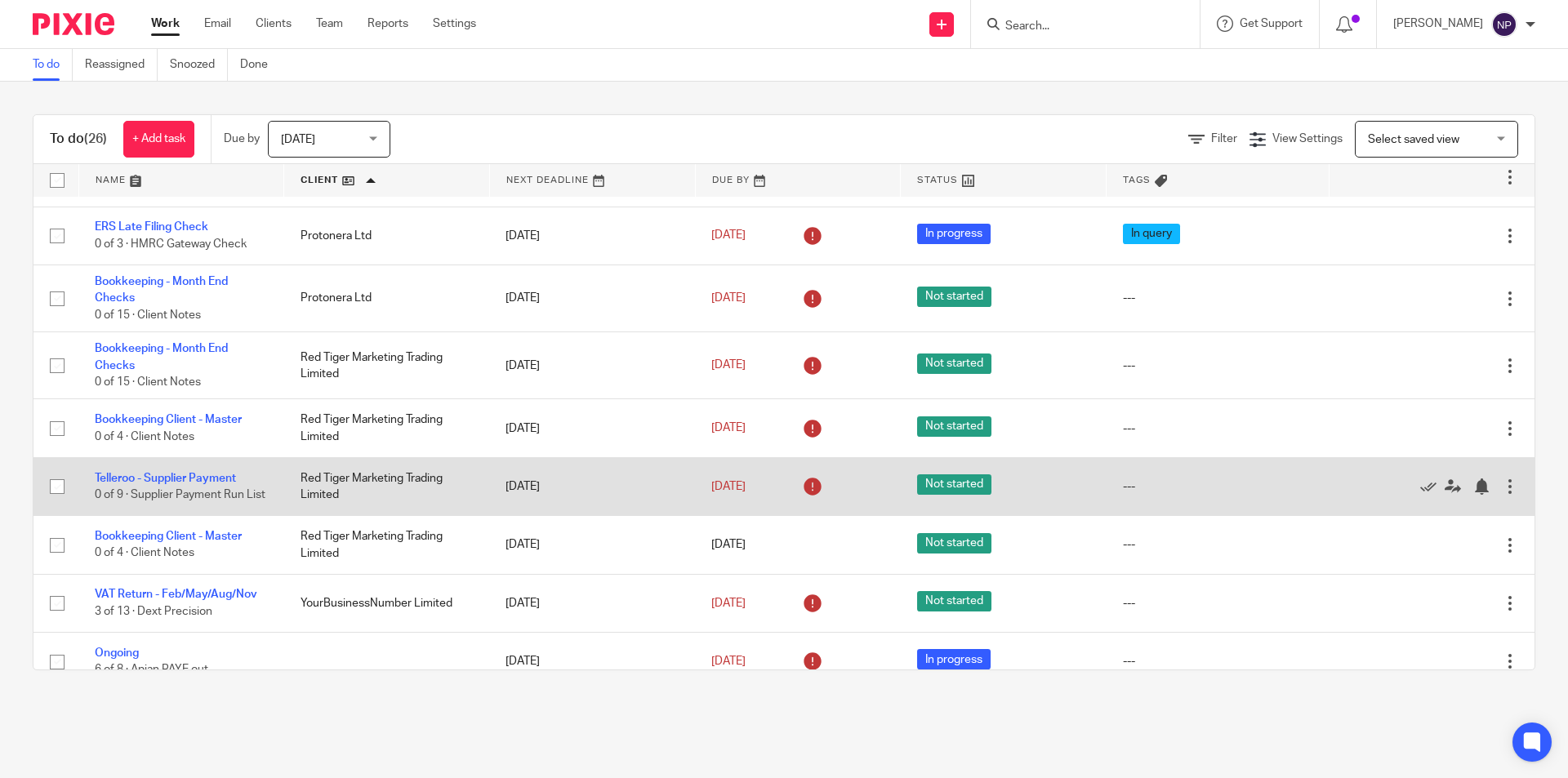
scroll to position [1061, 0]
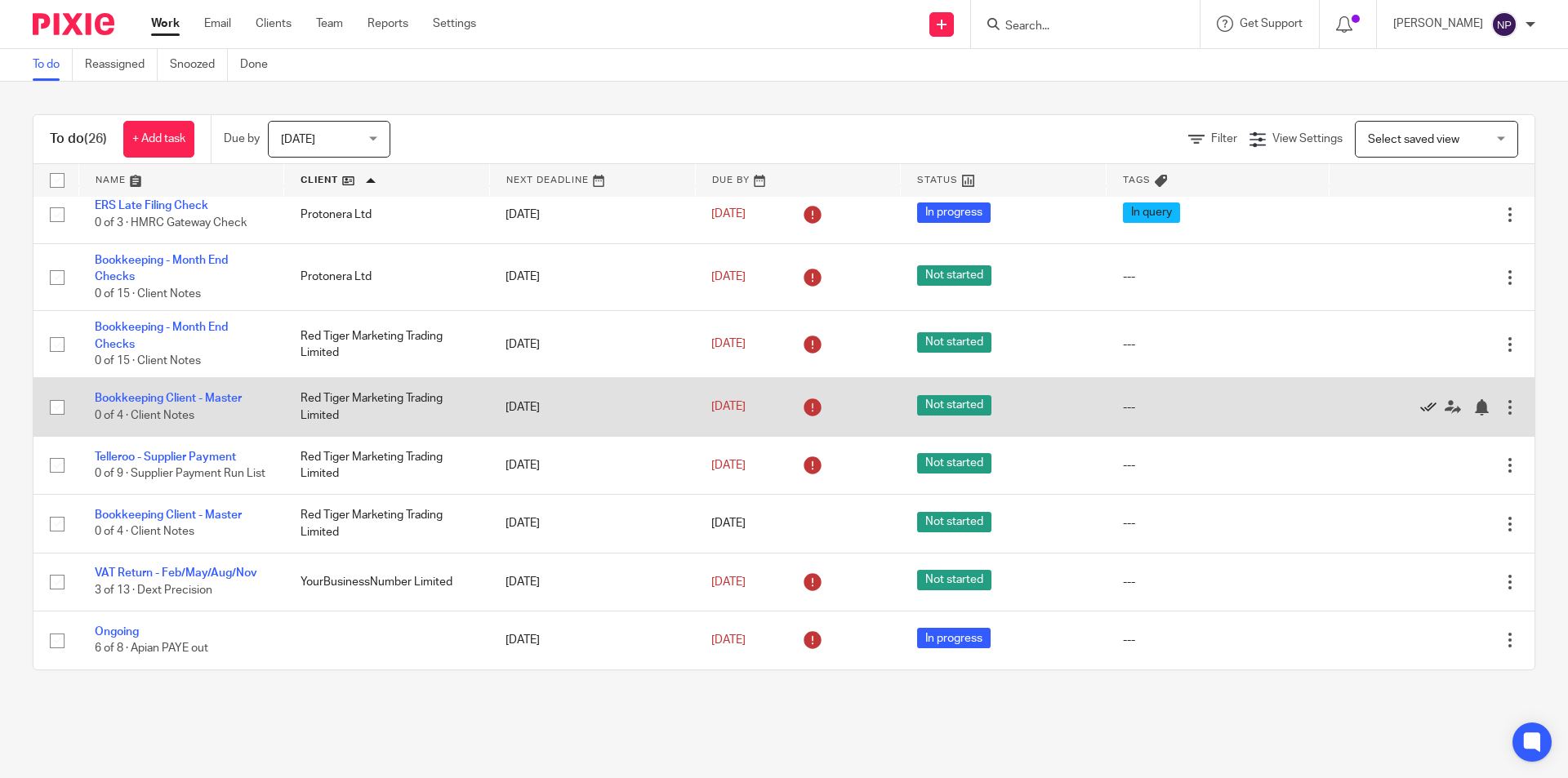
click at [1420, 415] on icon at bounding box center [1428, 407] width 17 height 17
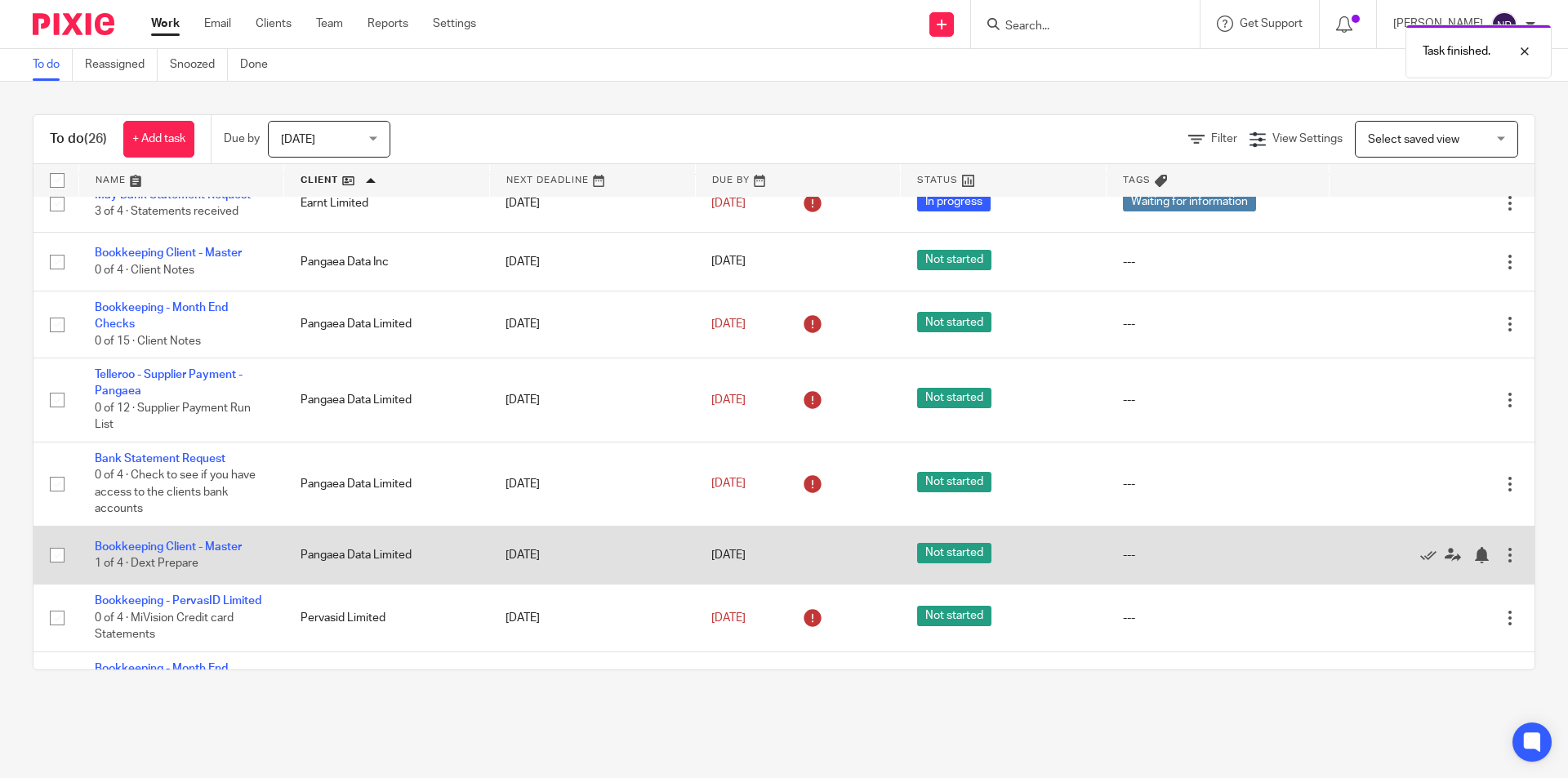
scroll to position [0, 0]
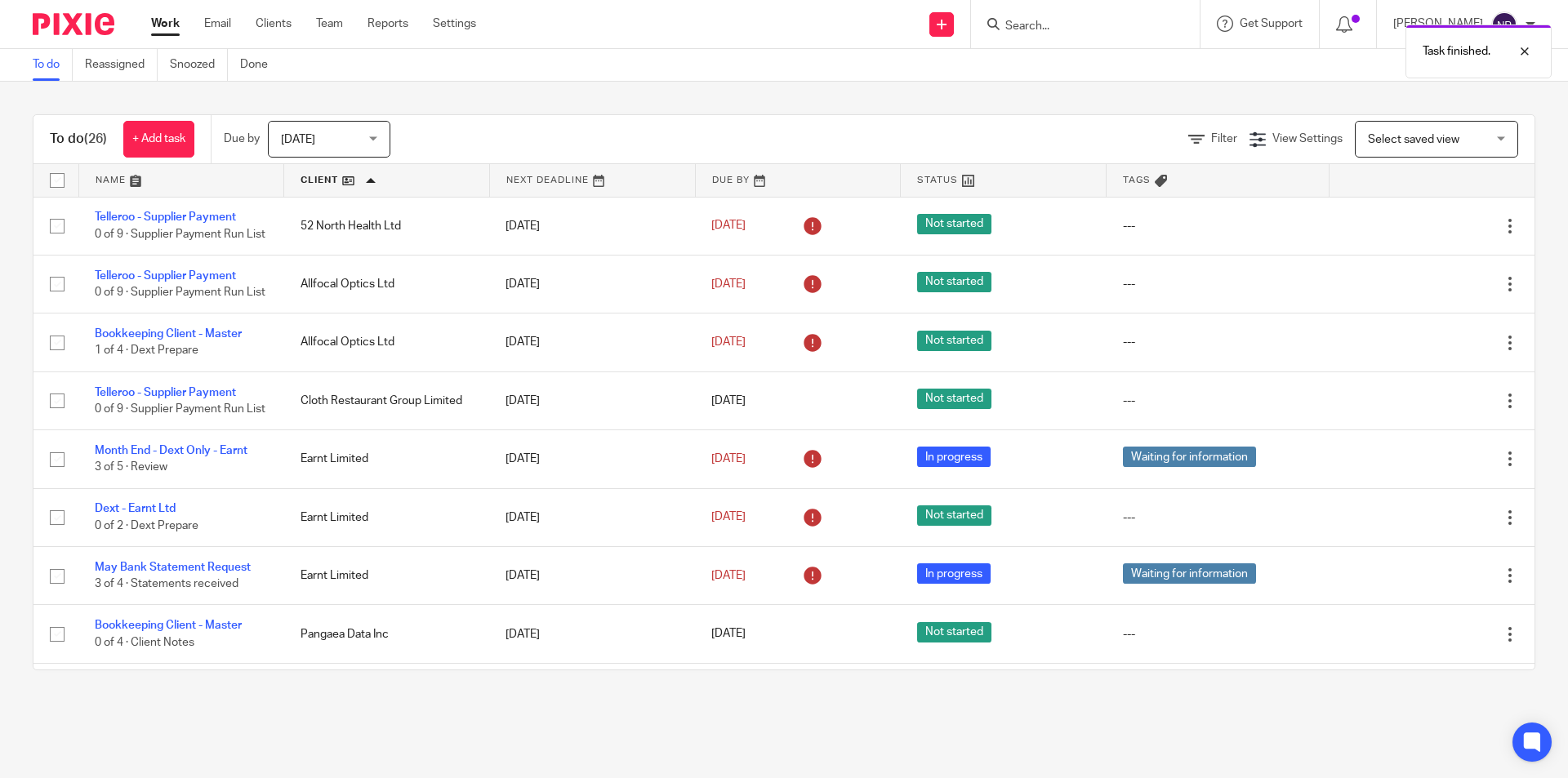
click at [171, 37] on div "Work Email Clients Team Reports Settings Work Email Clients Team Reports Settin…" at bounding box center [317, 24] width 365 height 48
